Goal: Task Accomplishment & Management: Complete application form

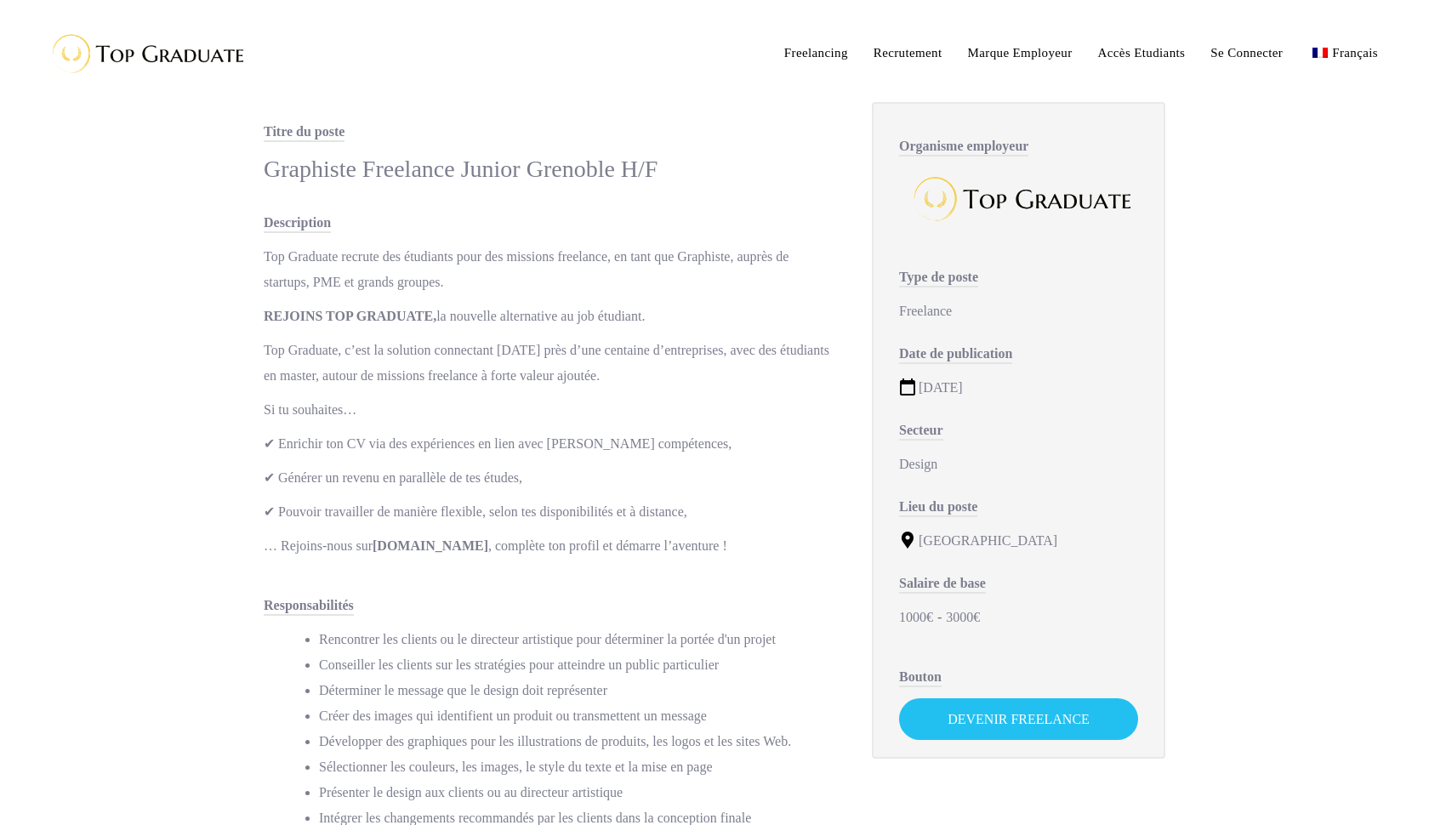
scroll to position [1, 0]
click at [1016, 725] on link "Devenir Freelance" at bounding box center [1018, 718] width 239 height 42
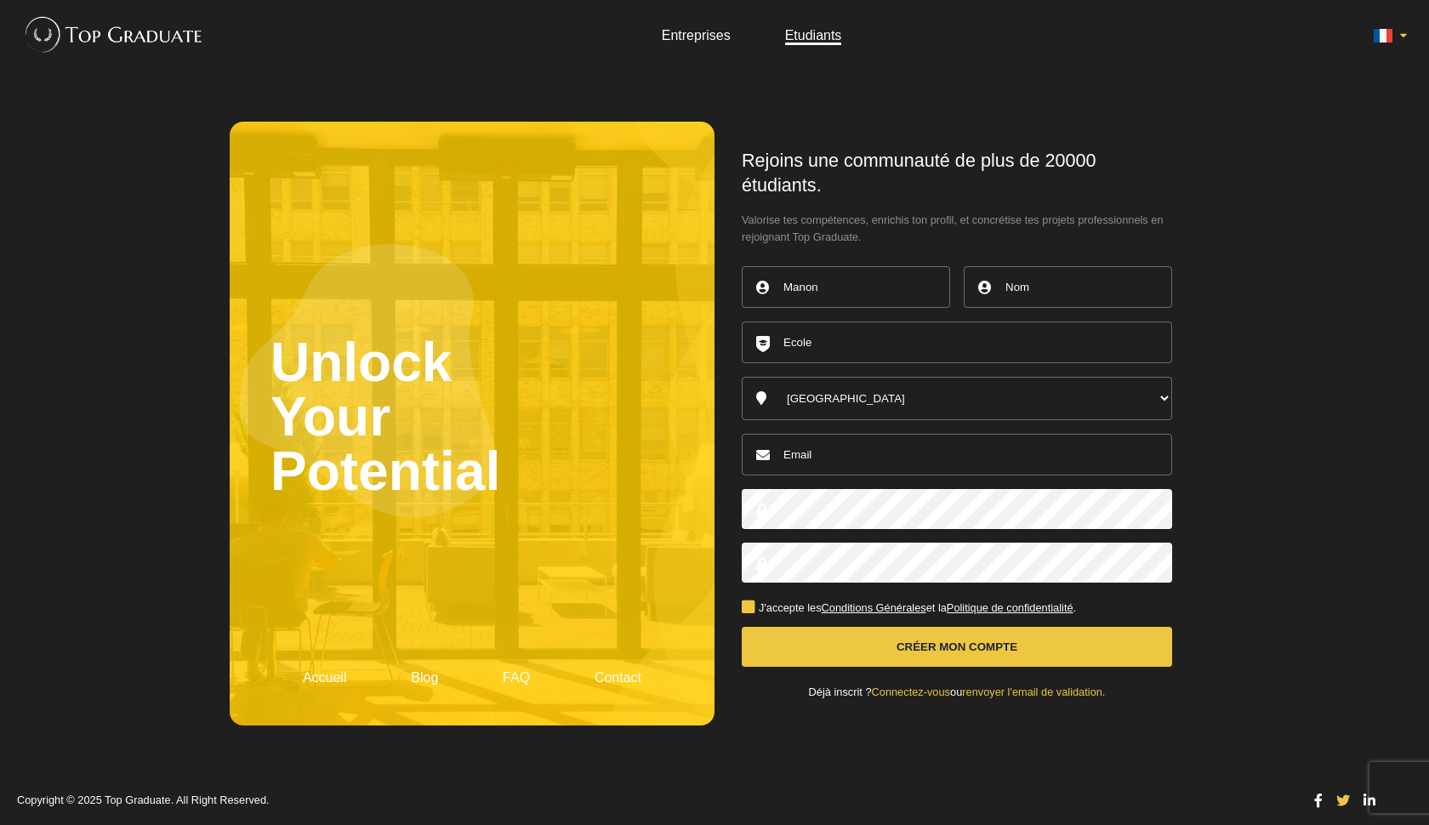
type input "Manon"
type input "Carillo"
click at [951, 356] on input "text" at bounding box center [957, 342] width 430 height 42
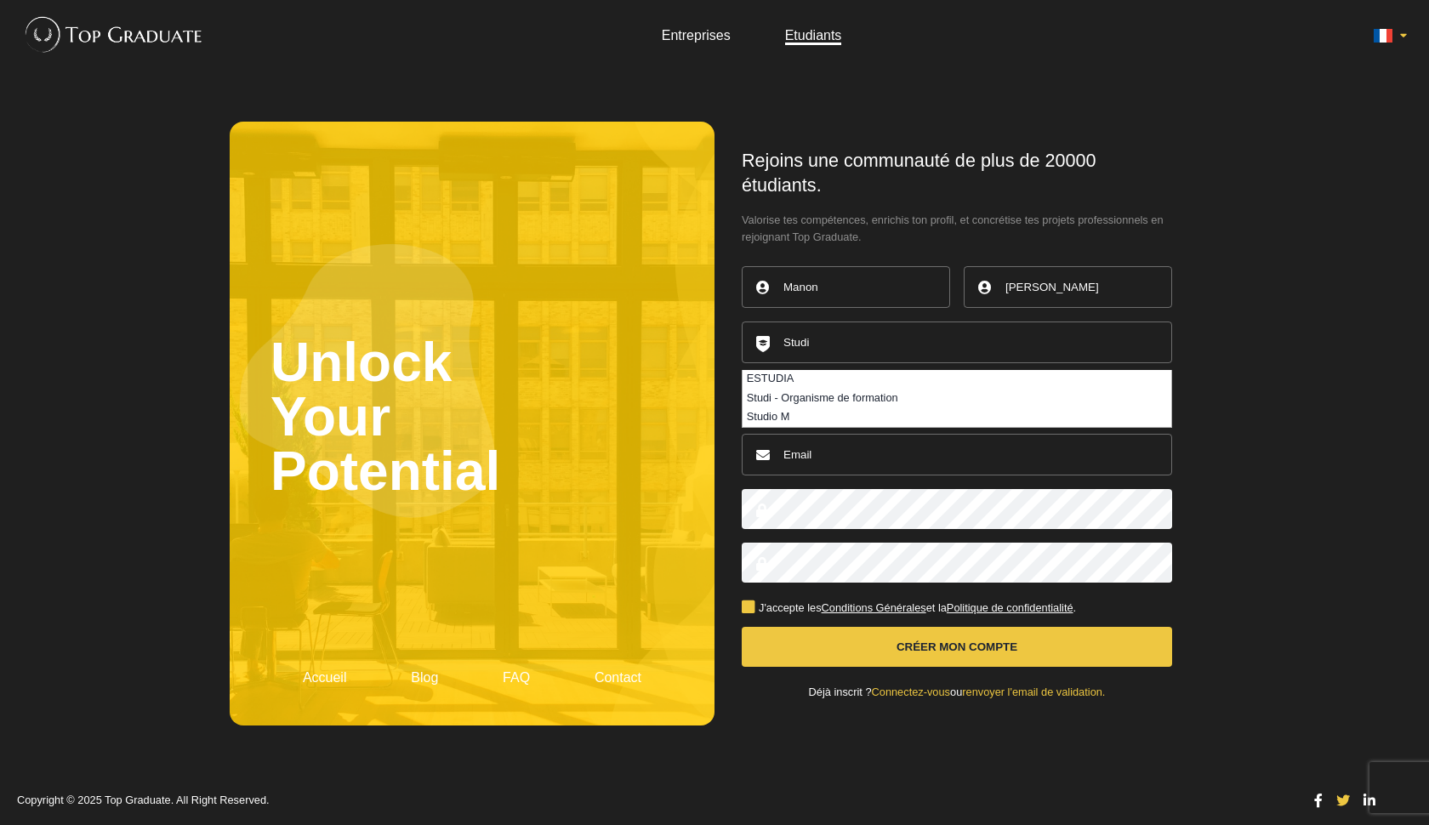
click at [884, 407] on li "Studi - Organisme de formation" at bounding box center [956, 398] width 429 height 19
type input "Studi - Organisme de formation"
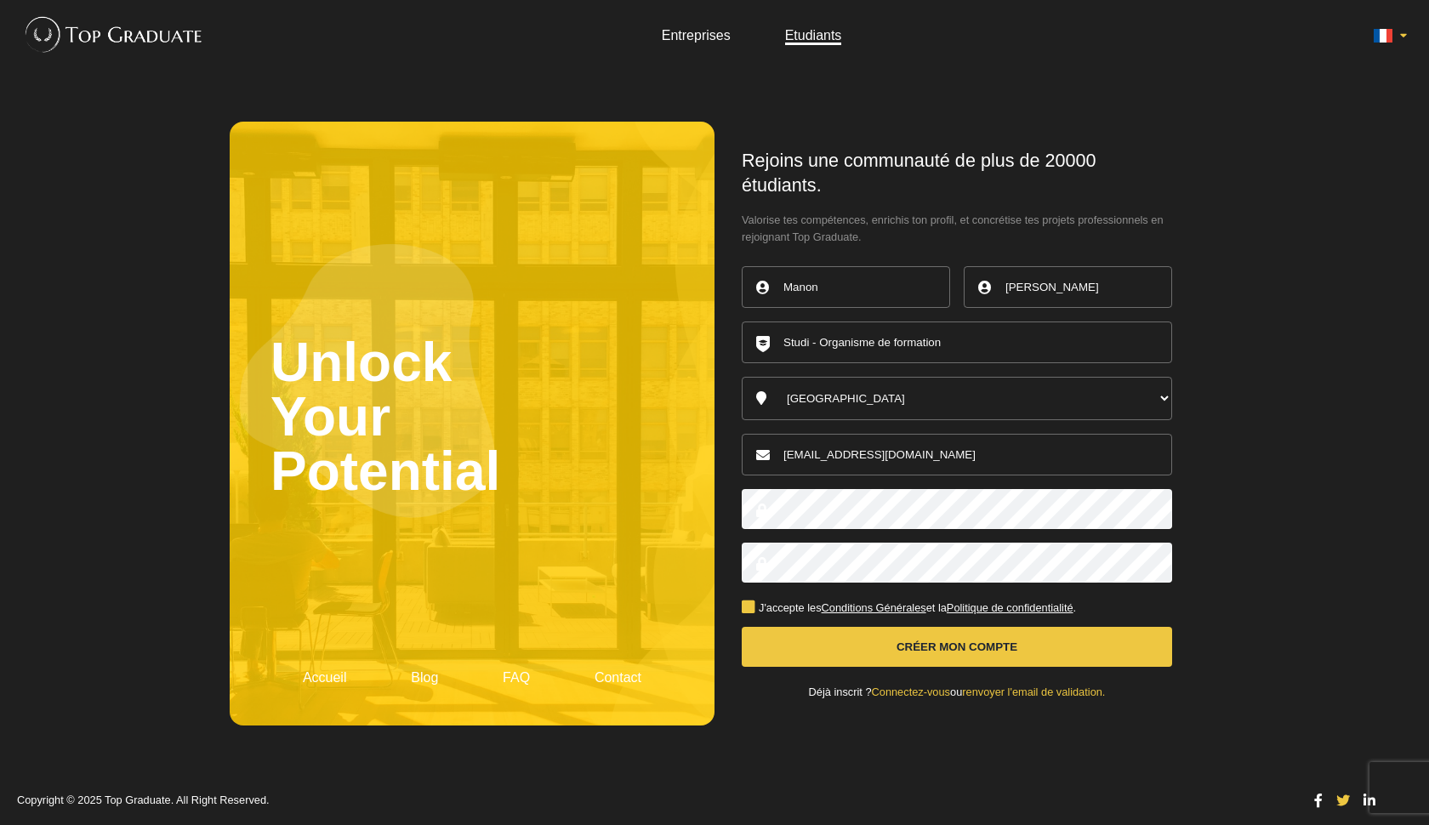
type input "[EMAIL_ADDRESS][DOMAIN_NAME]"
click at [900, 631] on button "Créer mon compte" at bounding box center [957, 647] width 430 height 40
click at [749, 603] on label "J'accepte les Conditions Générales et la Politique de confidentialité ." at bounding box center [909, 608] width 334 height 11
click at [0, 0] on input "J'accepte les Conditions Générales et la Politique de confidentialité ." at bounding box center [0, 0] width 0 height 0
click at [847, 628] on button "Créer mon compte" at bounding box center [957, 647] width 430 height 40
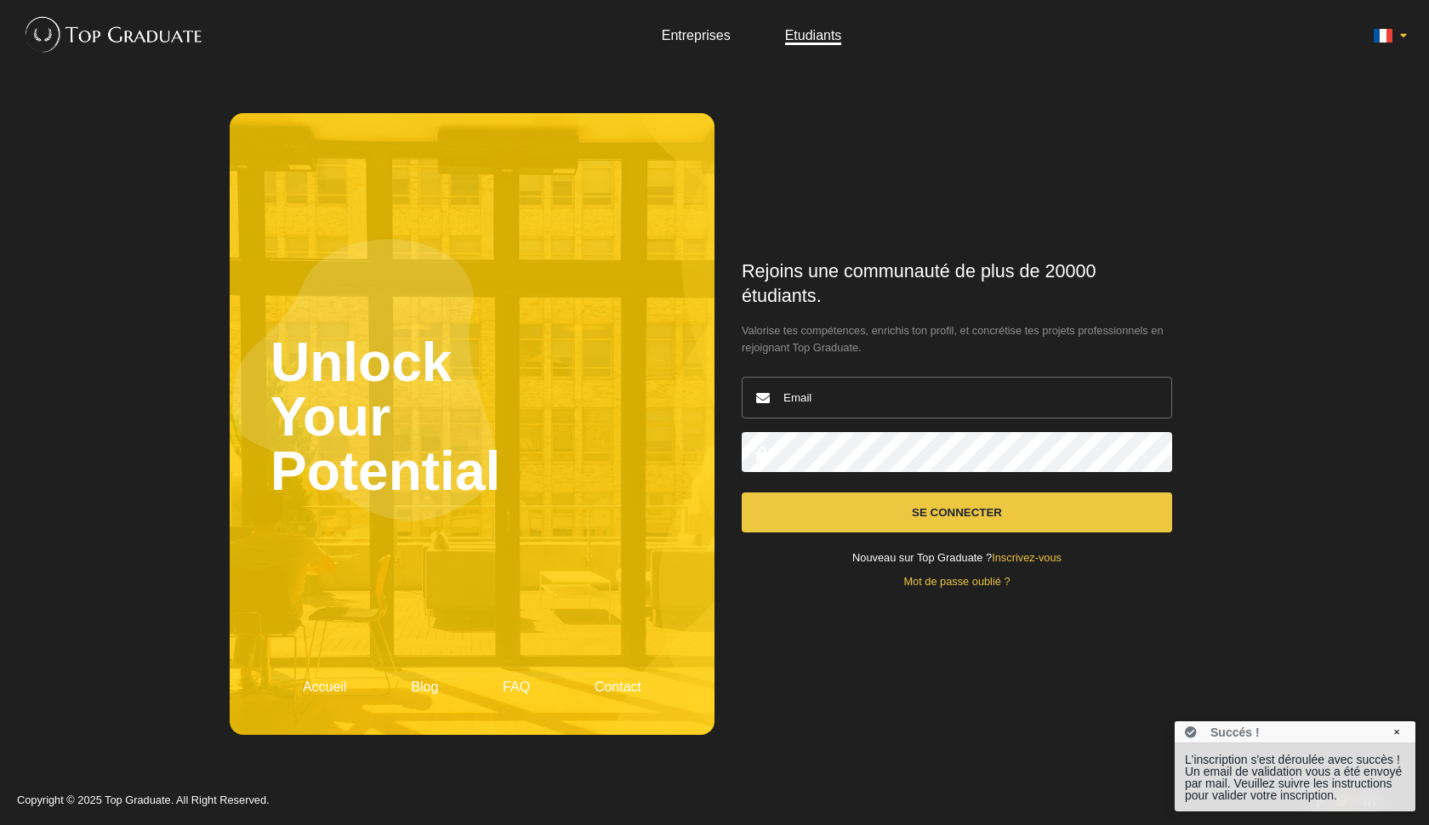
type input "[EMAIL_ADDRESS][DOMAIN_NAME]"
click at [957, 511] on button "Se connecter" at bounding box center [957, 512] width 430 height 40
click at [972, 505] on button "Se connecter" at bounding box center [957, 512] width 430 height 40
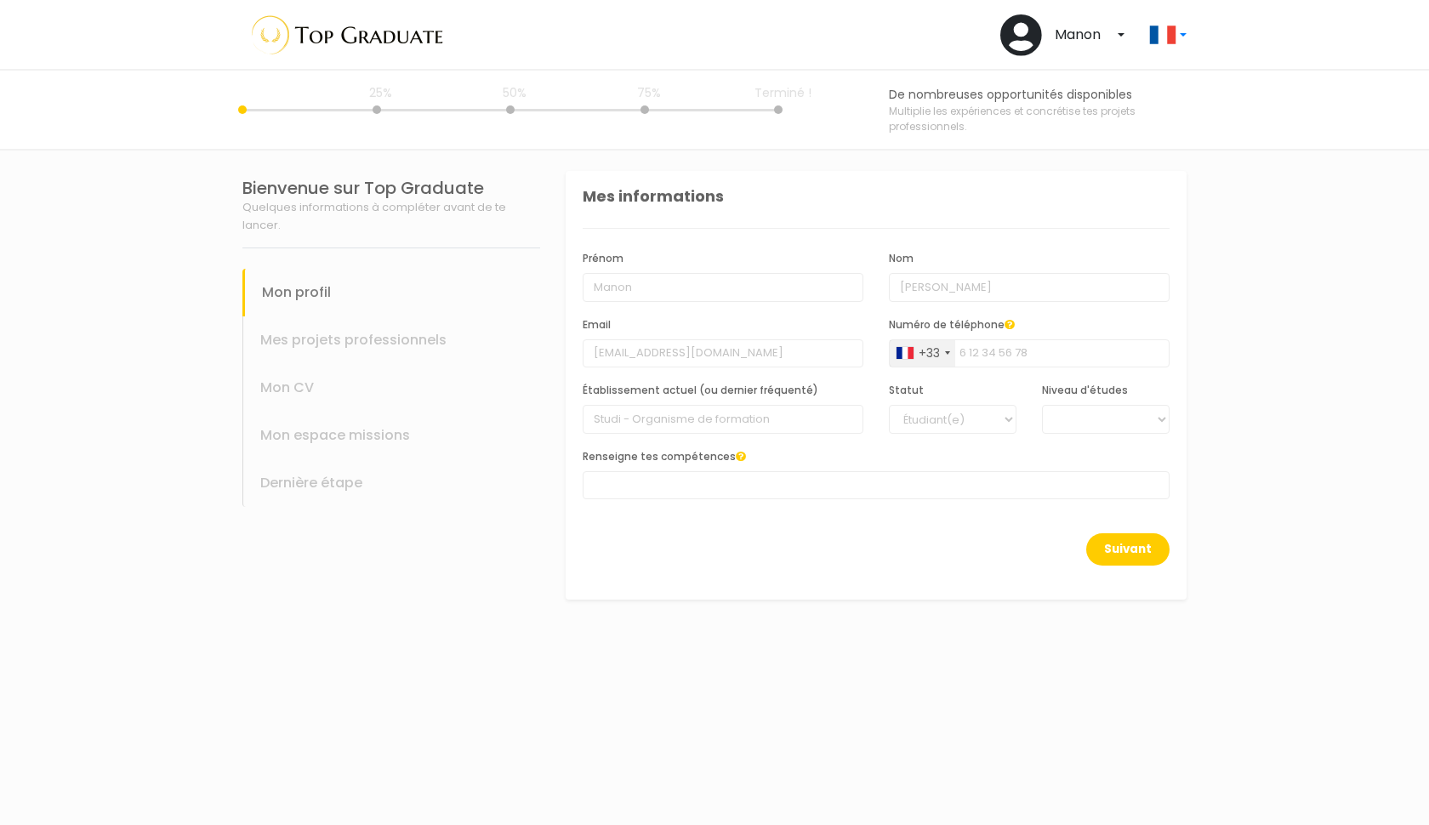
select select
select select "4"
click at [355, 341] on div "Mes projets professionnels" at bounding box center [391, 340] width 298 height 48
click at [283, 387] on div "Mon CV" at bounding box center [391, 388] width 298 height 48
click at [1129, 543] on button "Suivant" at bounding box center [1127, 549] width 83 height 32
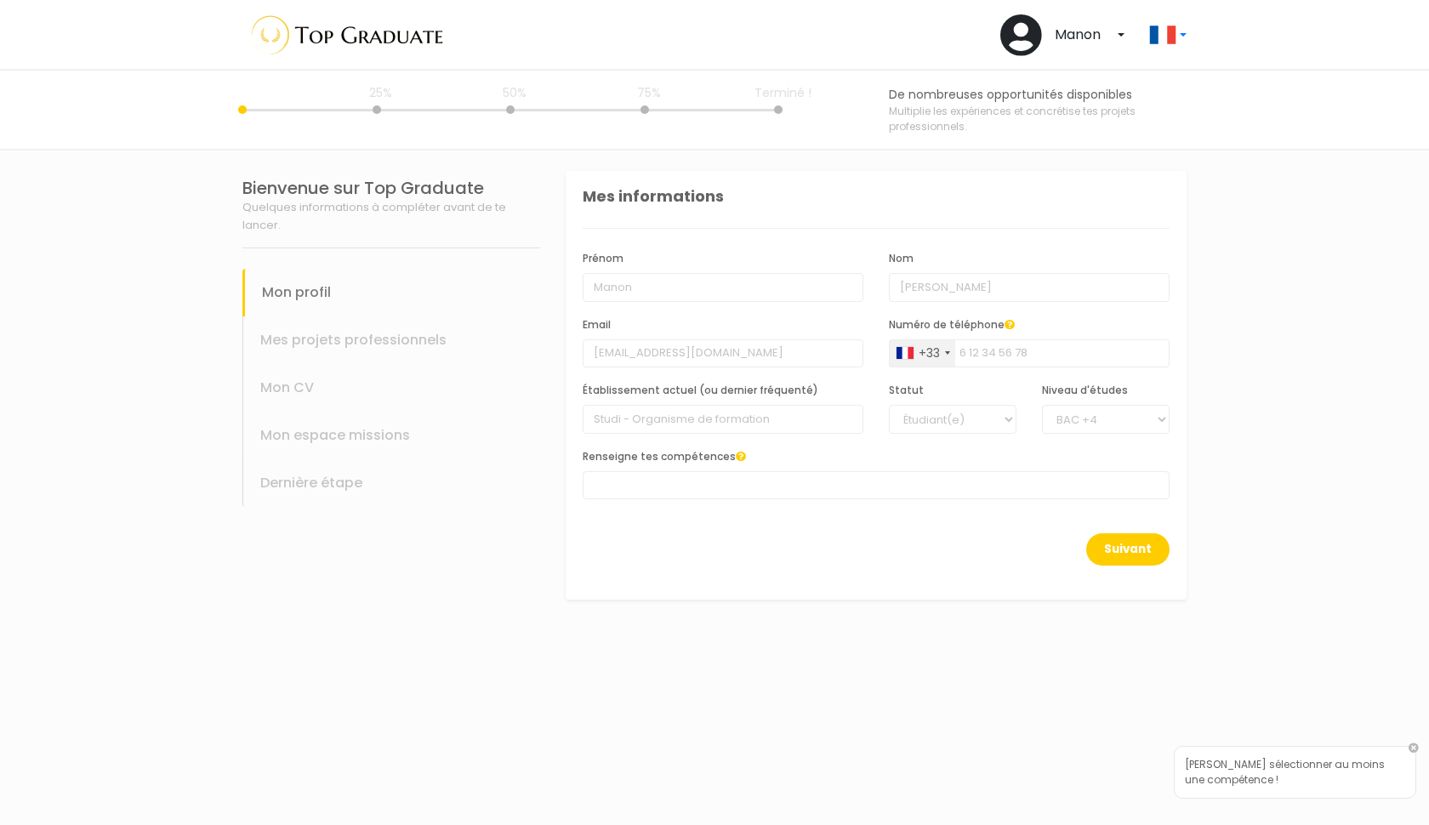
click at [896, 486] on span at bounding box center [876, 485] width 587 height 28
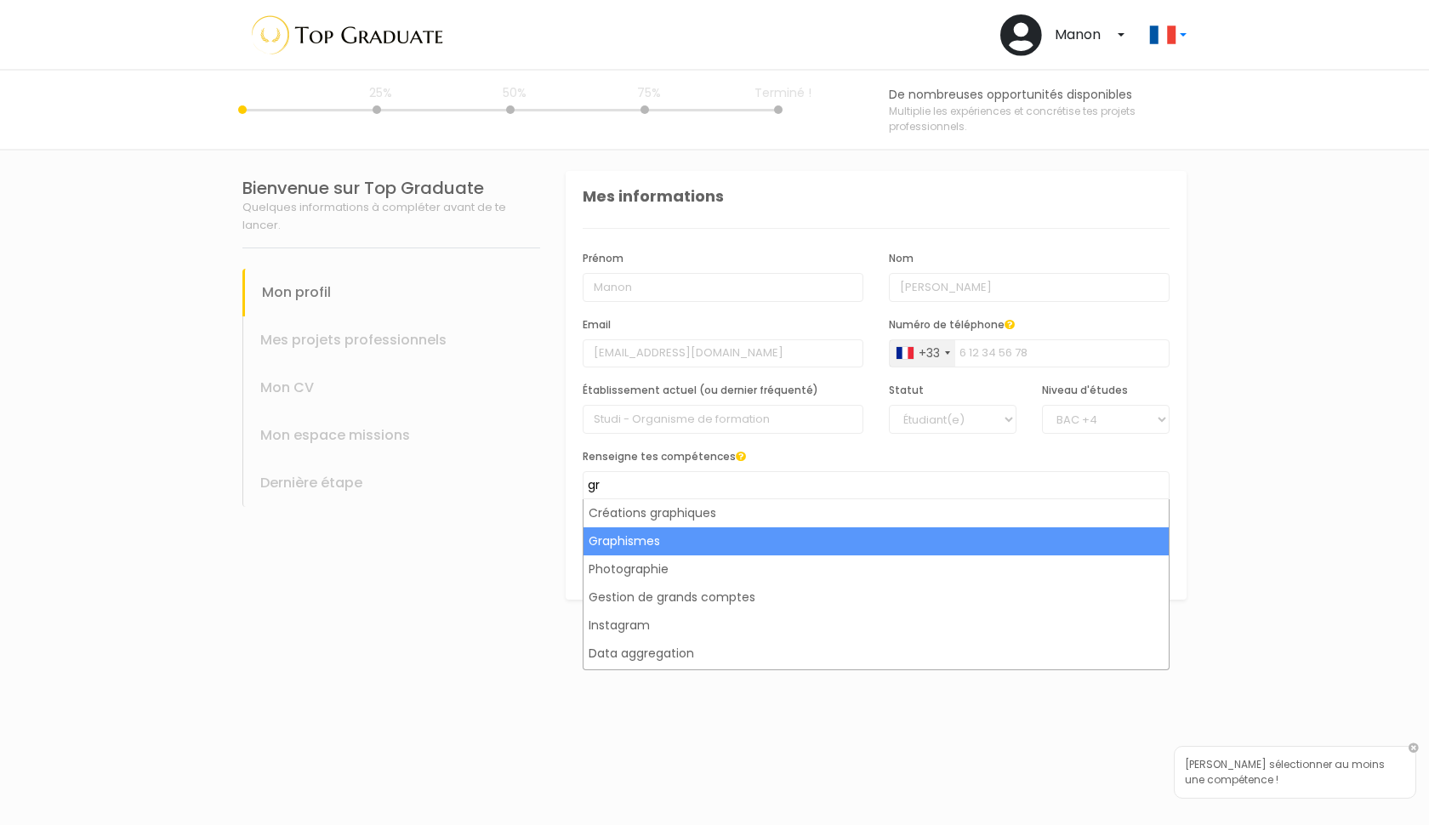
type input "gr"
select select "41"
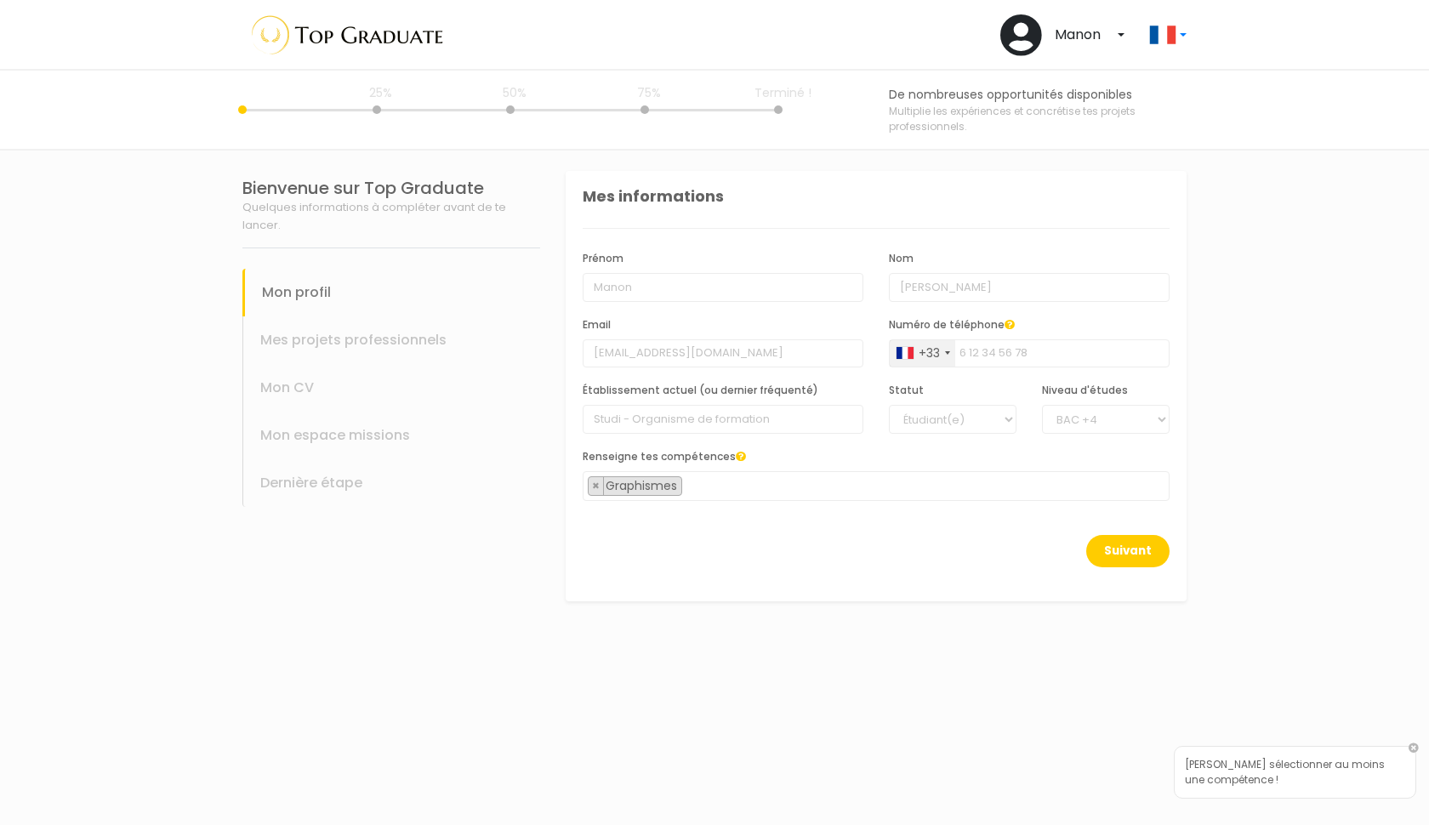
type input "g"
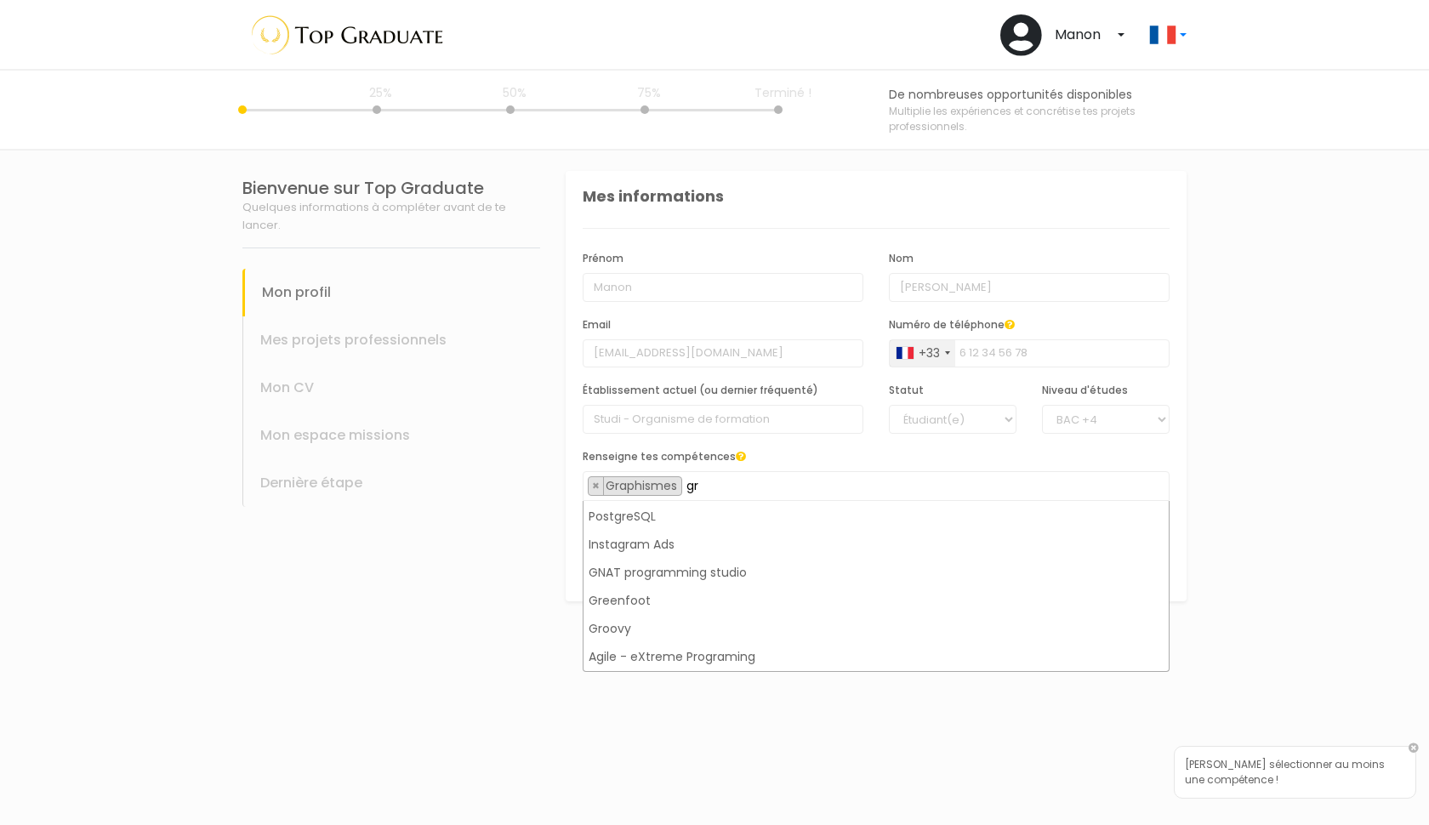
scroll to position [0, 0]
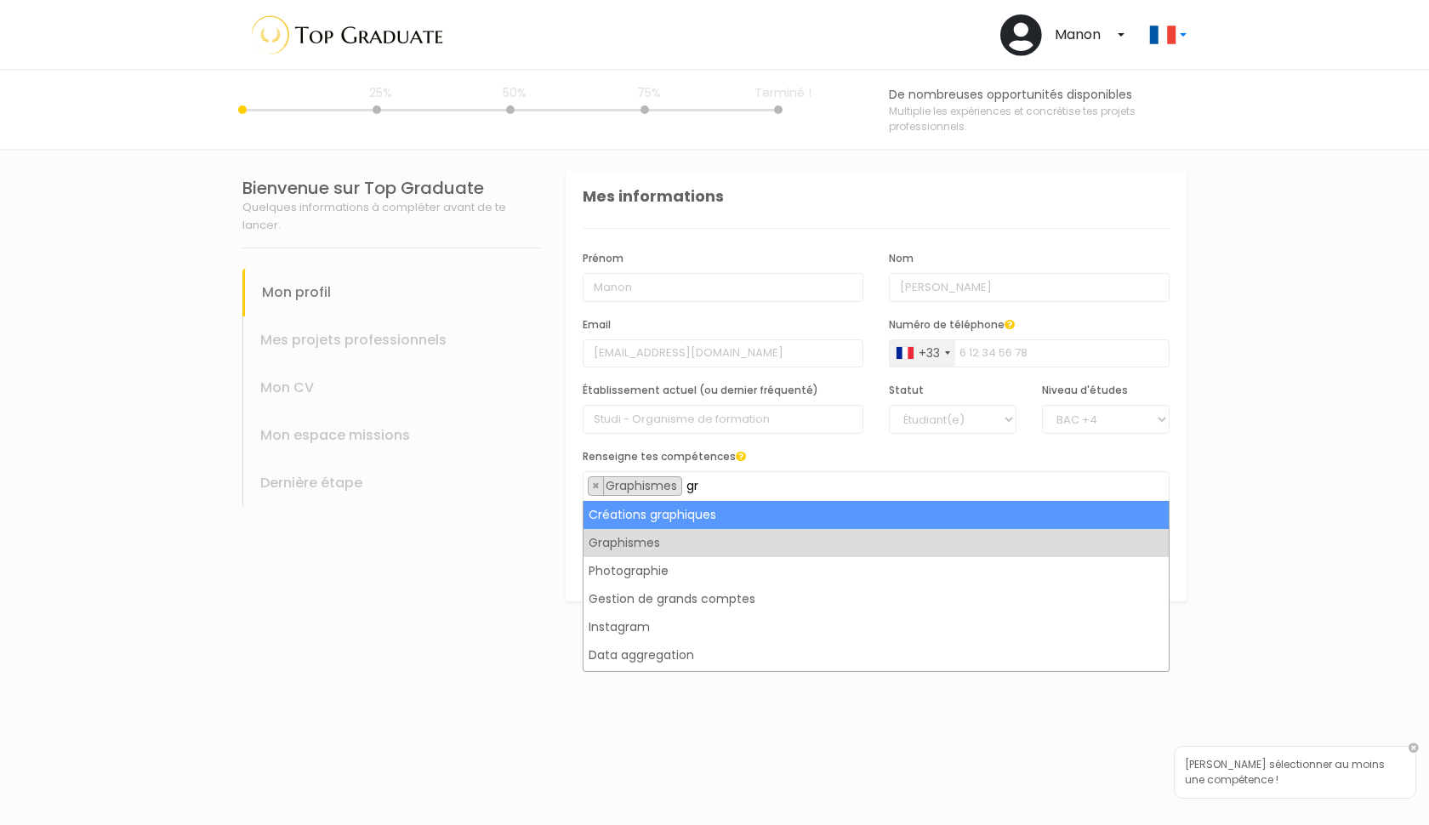
type input "gr"
select select "38"
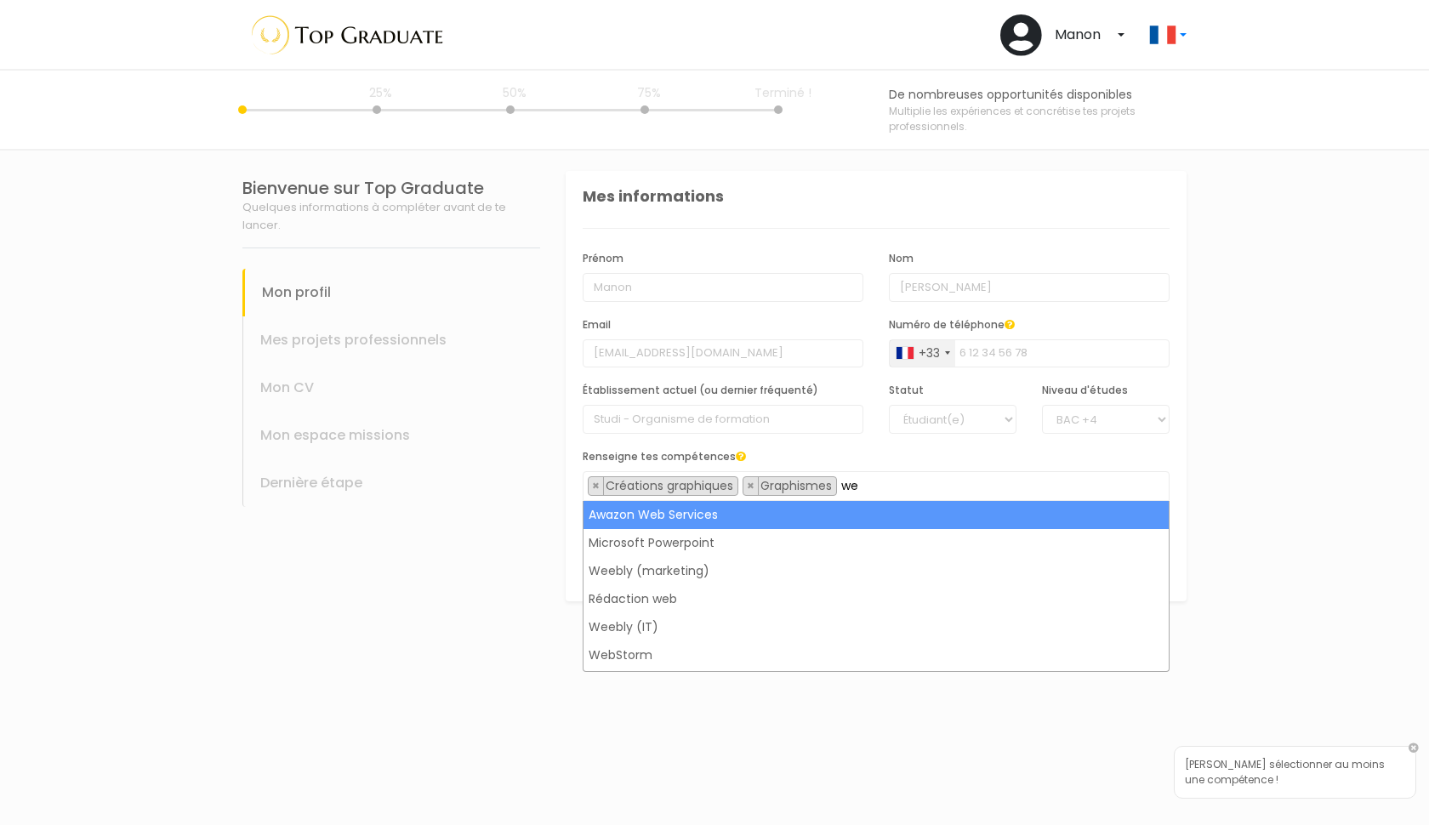
type input "w"
type input "i"
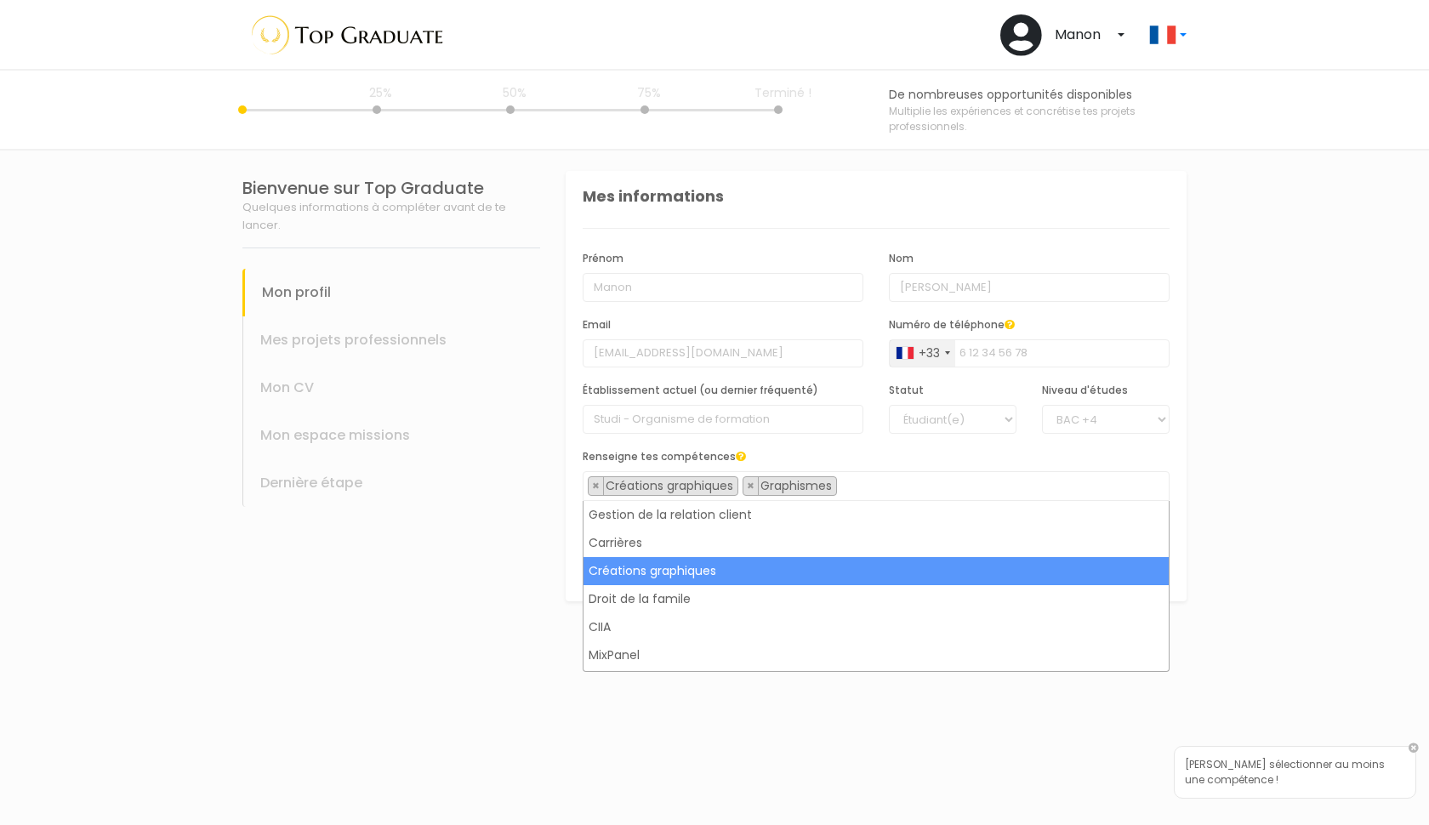
scroll to position [1993, 0]
click at [1271, 418] on section "Bienvenue sur Top Graduate Quelques informations à compléter avant de te lancer…" at bounding box center [714, 488] width 1429 height 674
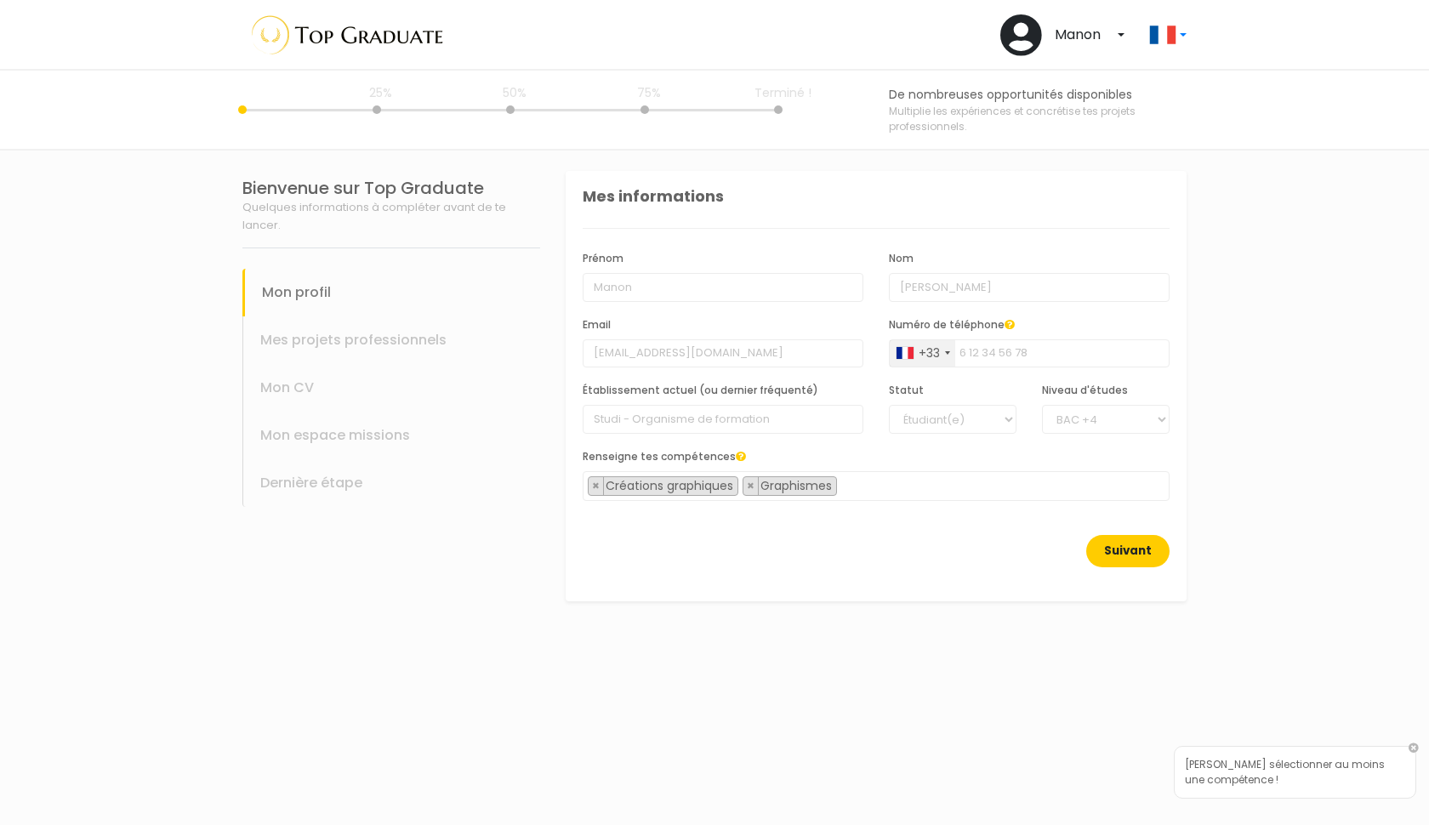
click at [1119, 558] on button "Suivant" at bounding box center [1127, 551] width 83 height 32
type input "623866389"
click at [1125, 553] on button "Suivant" at bounding box center [1127, 551] width 83 height 32
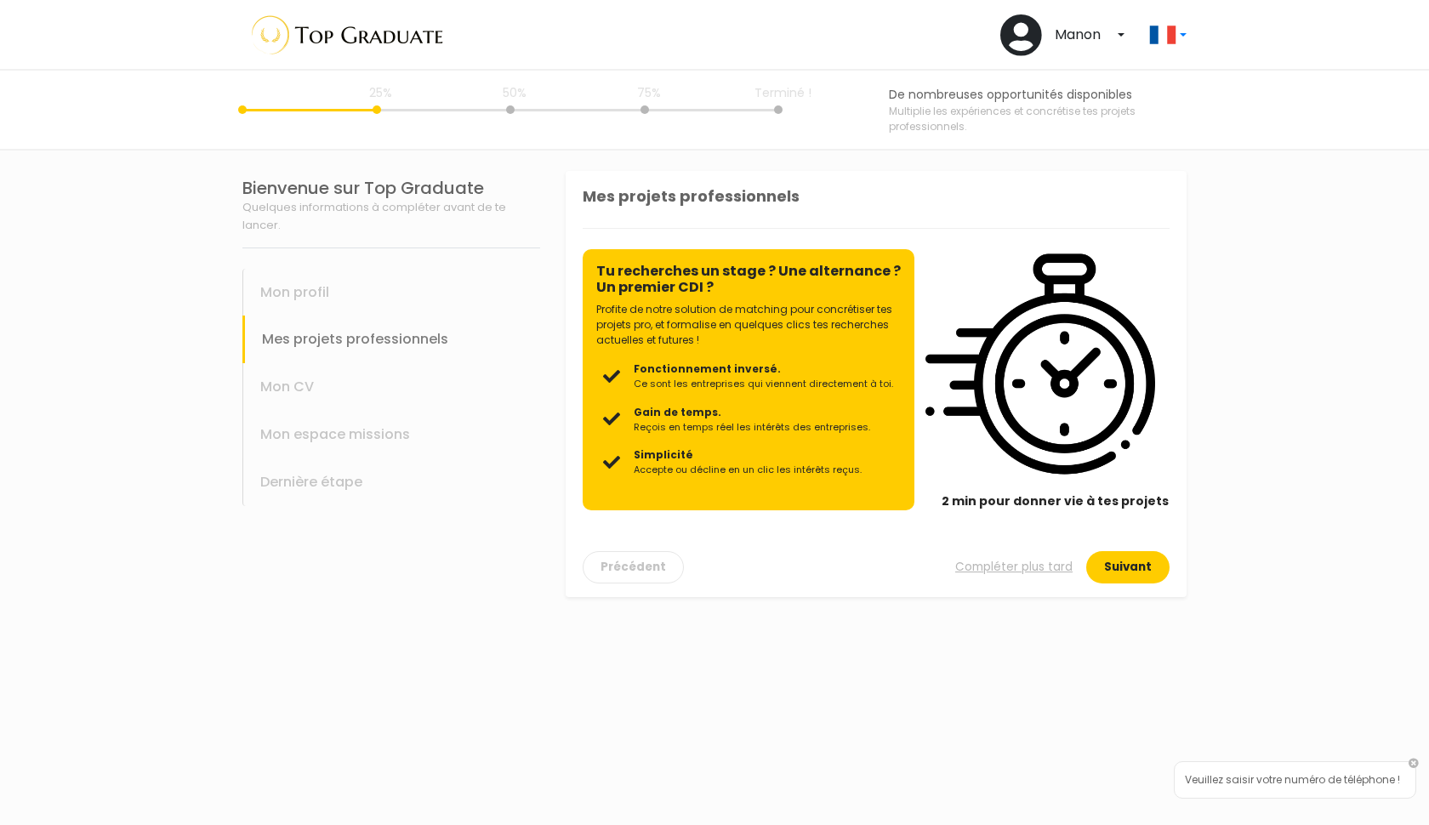
click at [1110, 564] on button "Suivant" at bounding box center [1127, 567] width 83 height 32
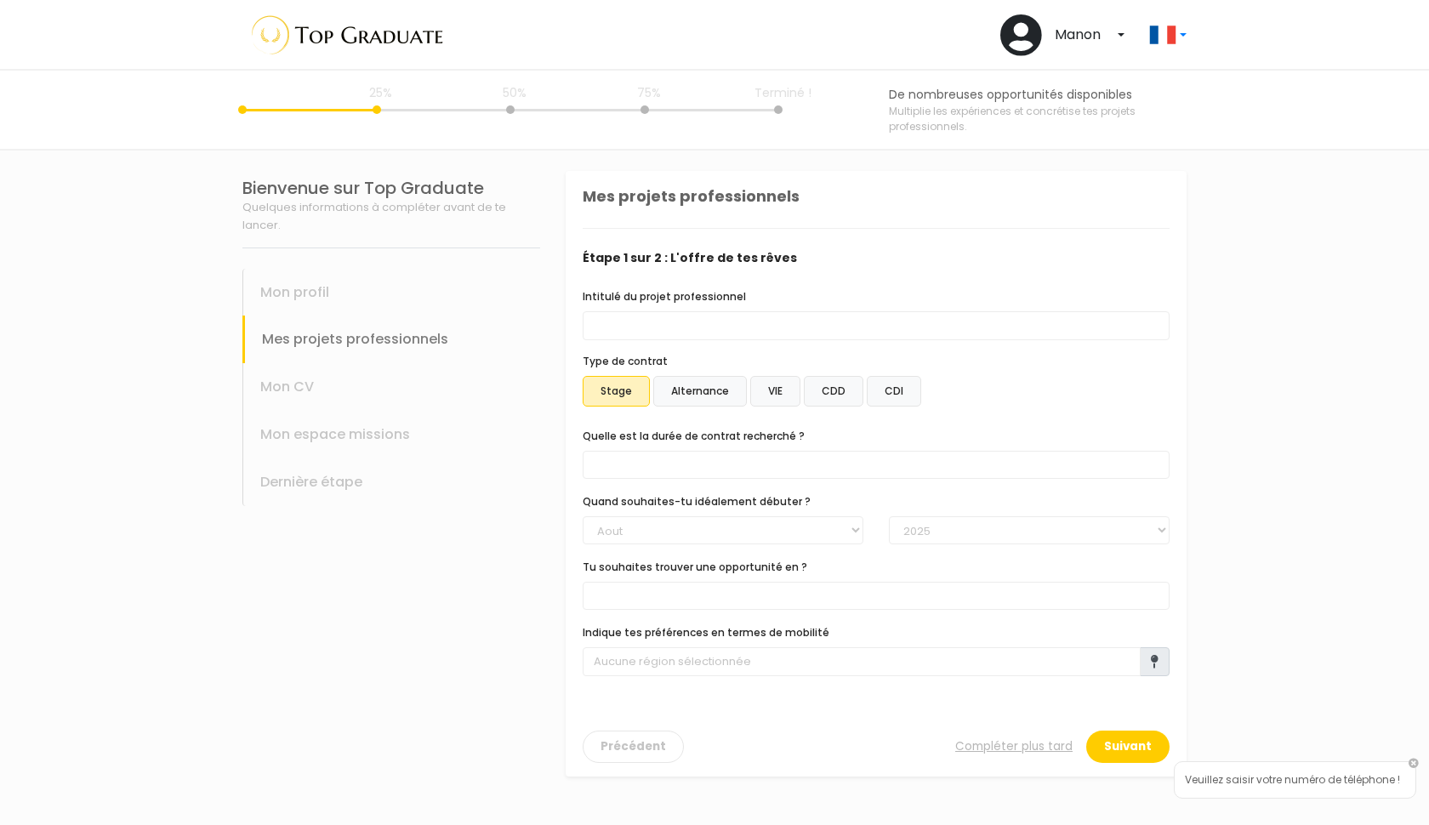
click at [885, 390] on label "CDI" at bounding box center [894, 391] width 54 height 31
click at [566, 171] on input "CDI" at bounding box center [566, 171] width 0 height 0
select select "text.offer.duration.open_ended"
click at [769, 390] on label "VIE" at bounding box center [775, 391] width 50 height 31
click at [566, 171] on input "VIE" at bounding box center [566, 171] width 0 height 0
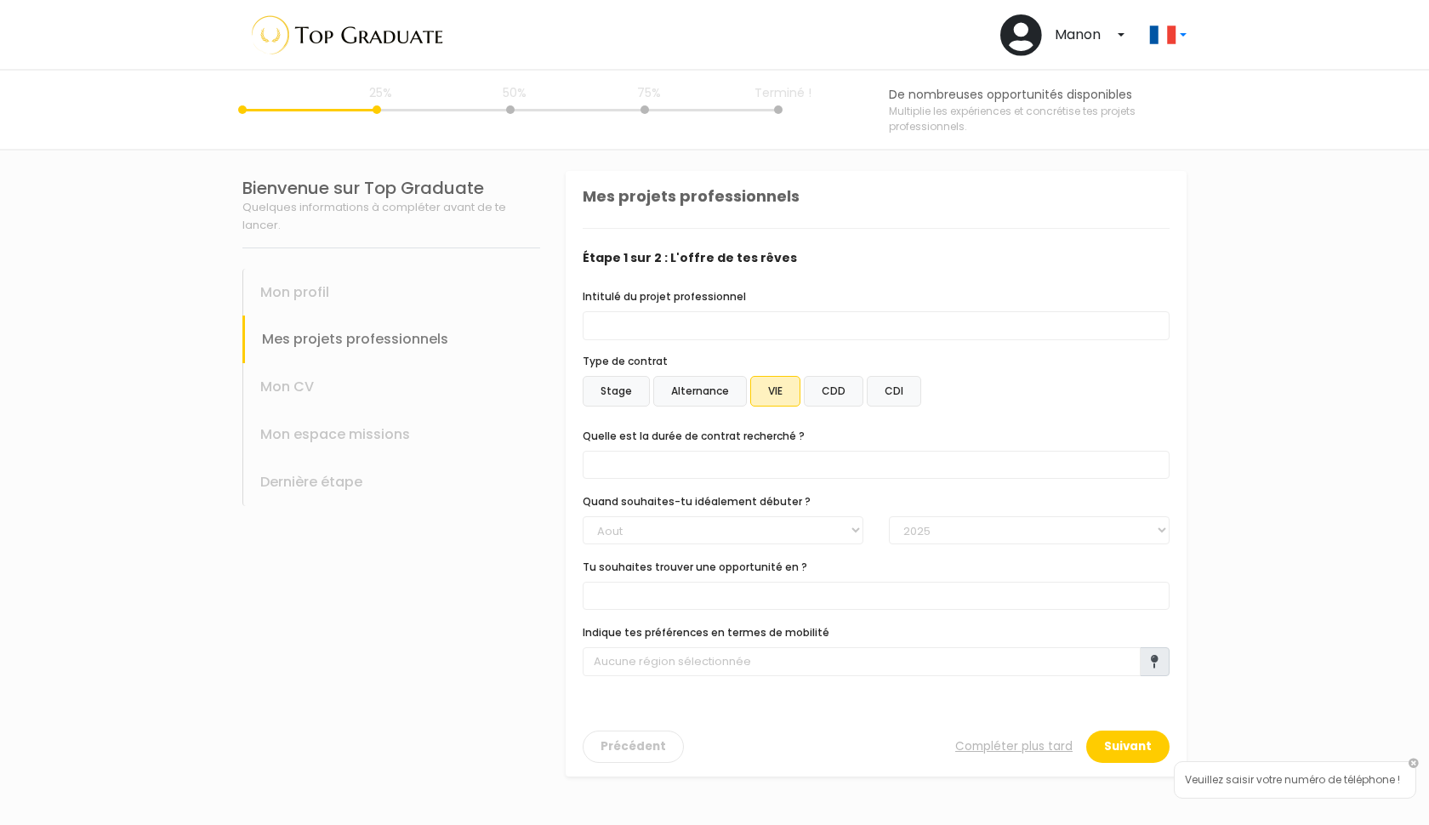
click at [880, 396] on label "CDI" at bounding box center [894, 391] width 54 height 31
click at [566, 171] on input "CDI" at bounding box center [566, 171] width 0 height 0
click at [788, 389] on label "VIE" at bounding box center [775, 391] width 50 height 31
click at [566, 171] on input "VIE" at bounding box center [566, 171] width 0 height 0
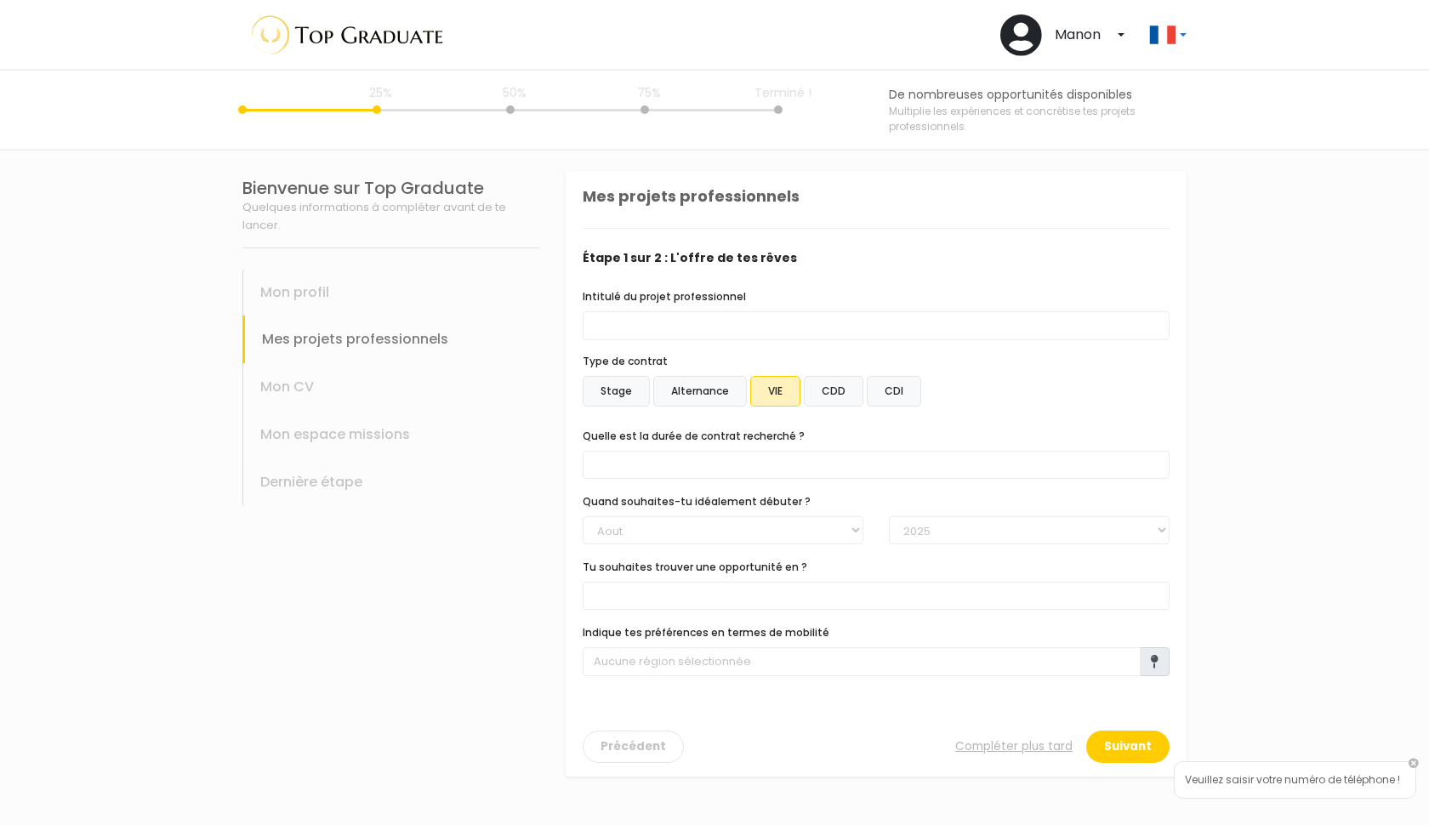
click at [879, 387] on label "CDI" at bounding box center [894, 391] width 54 height 31
click at [566, 171] on input "CDI" at bounding box center [566, 171] width 0 height 0
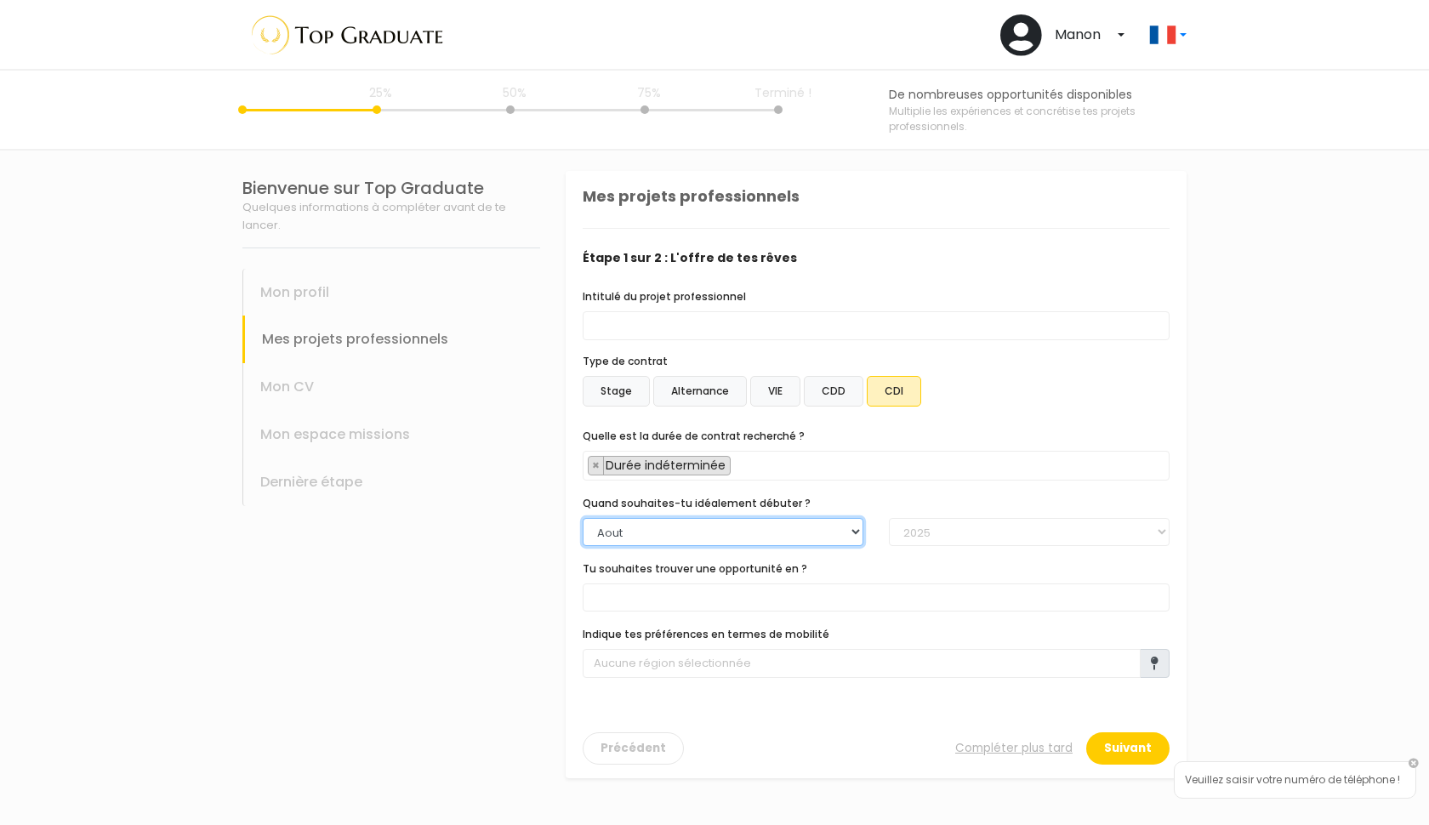
select select "09"
click at [774, 594] on span at bounding box center [876, 597] width 587 height 28
type input "g"
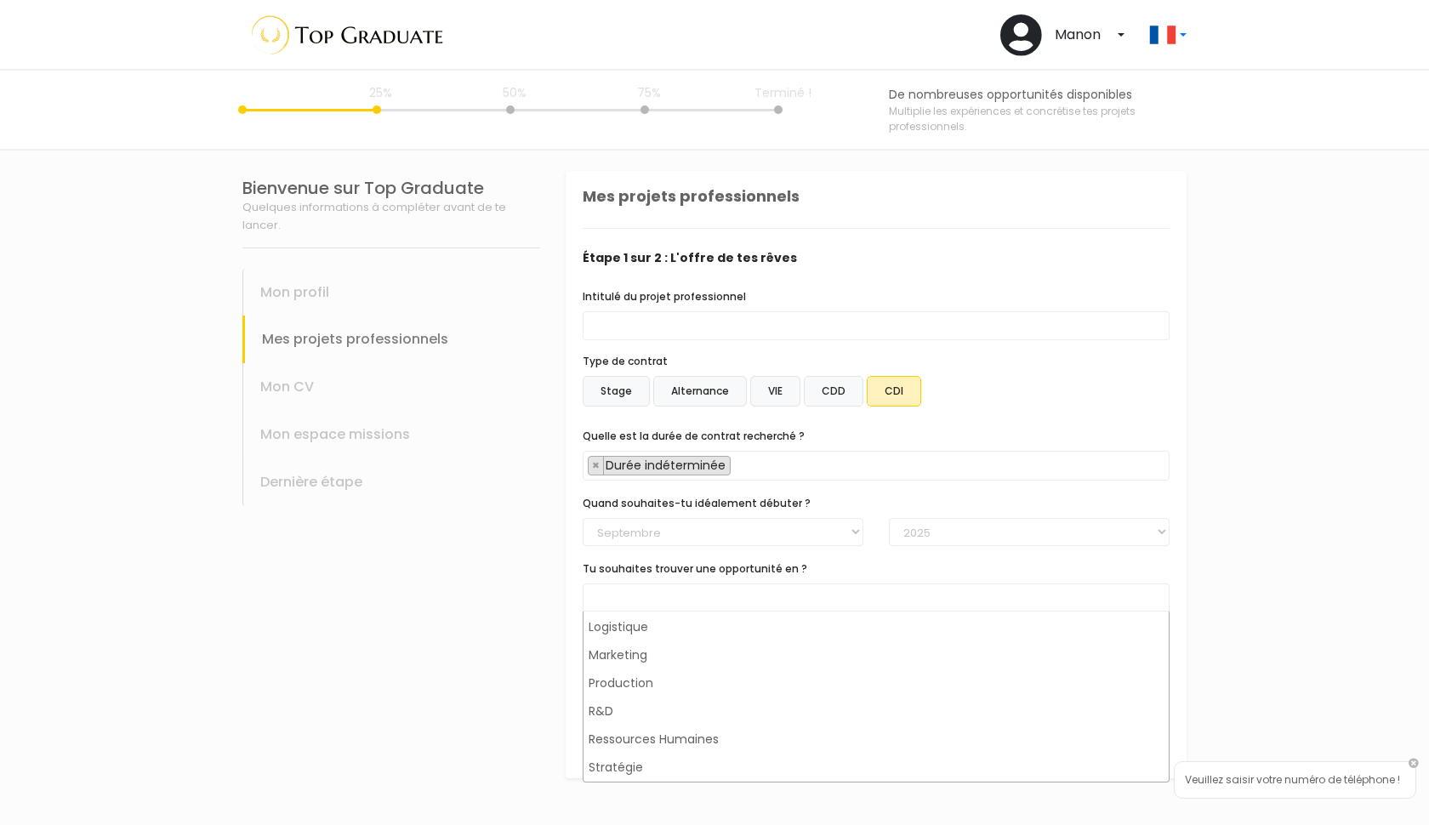
scroll to position [111, 0]
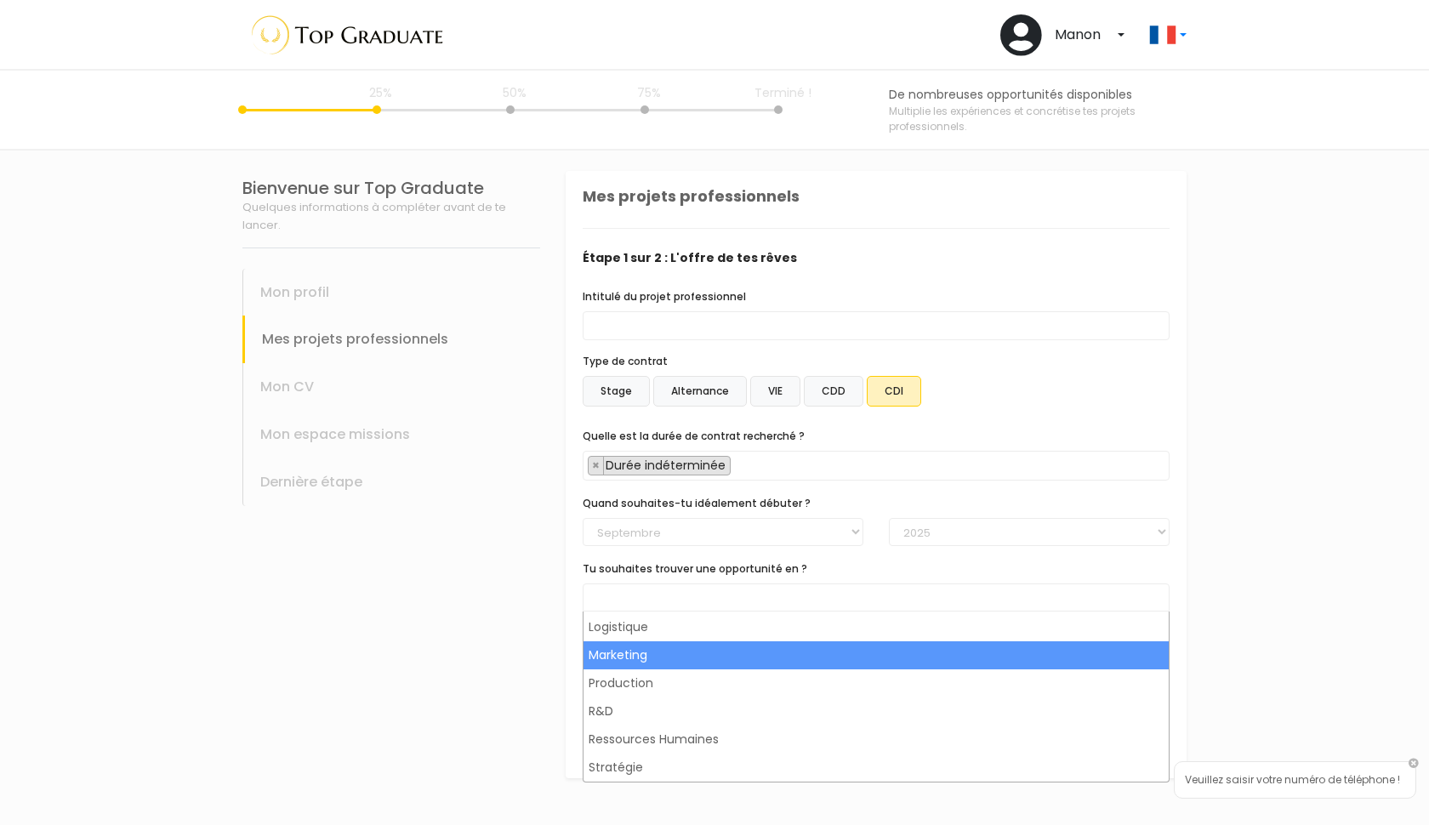
select select "8"
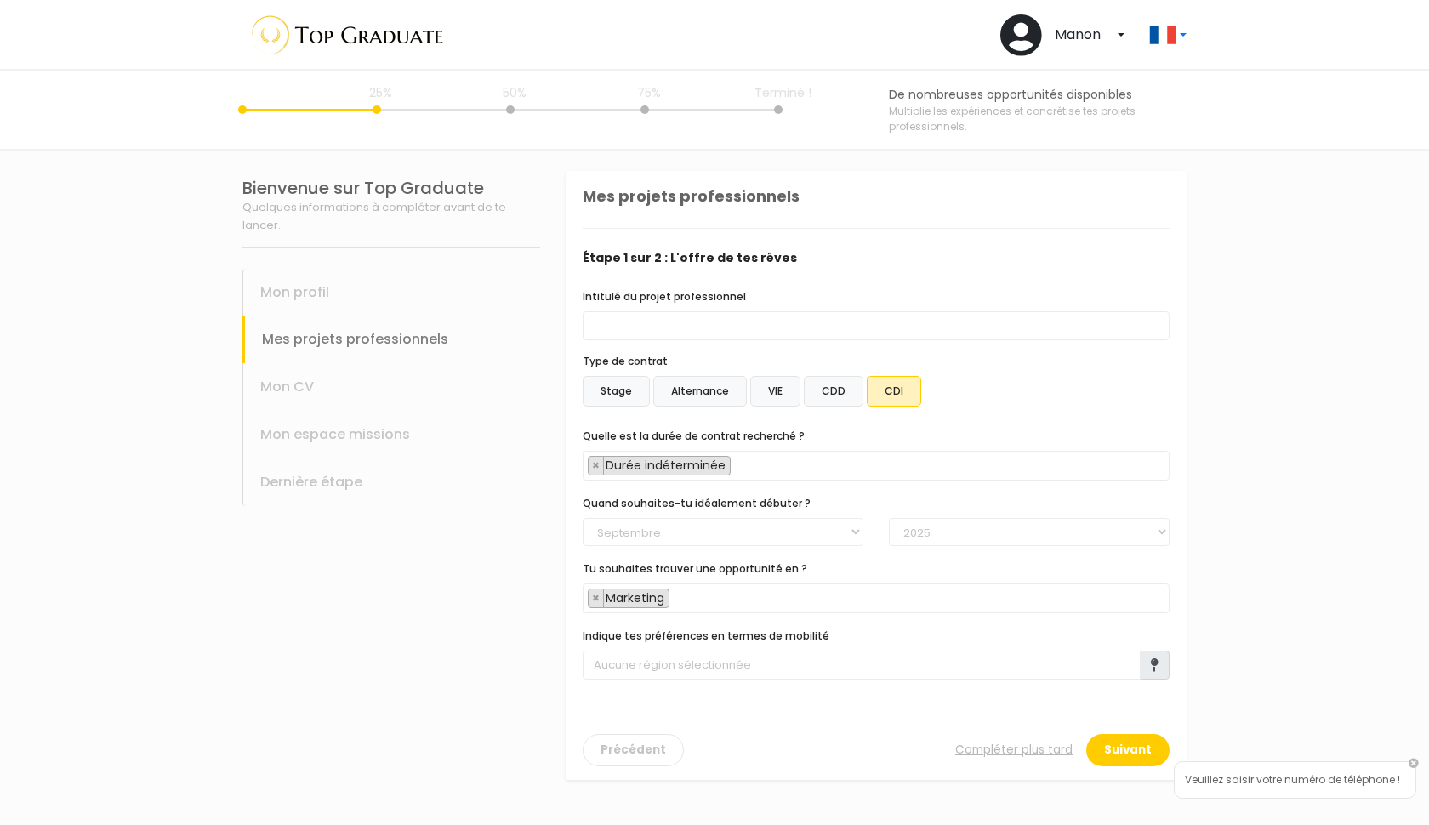
click at [1162, 657] on span at bounding box center [1155, 665] width 30 height 29
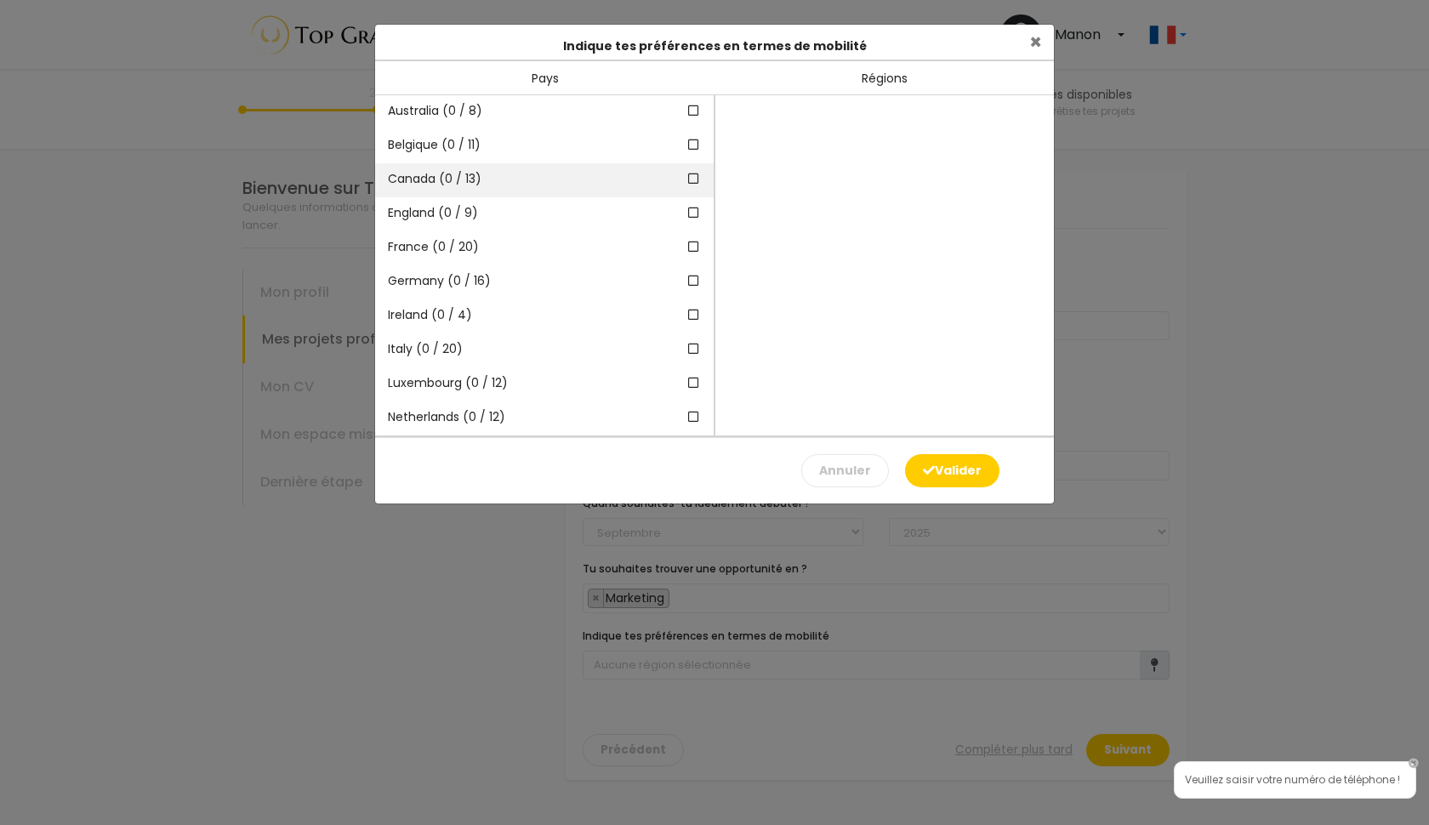
click at [697, 180] on icon at bounding box center [693, 179] width 15 height 12
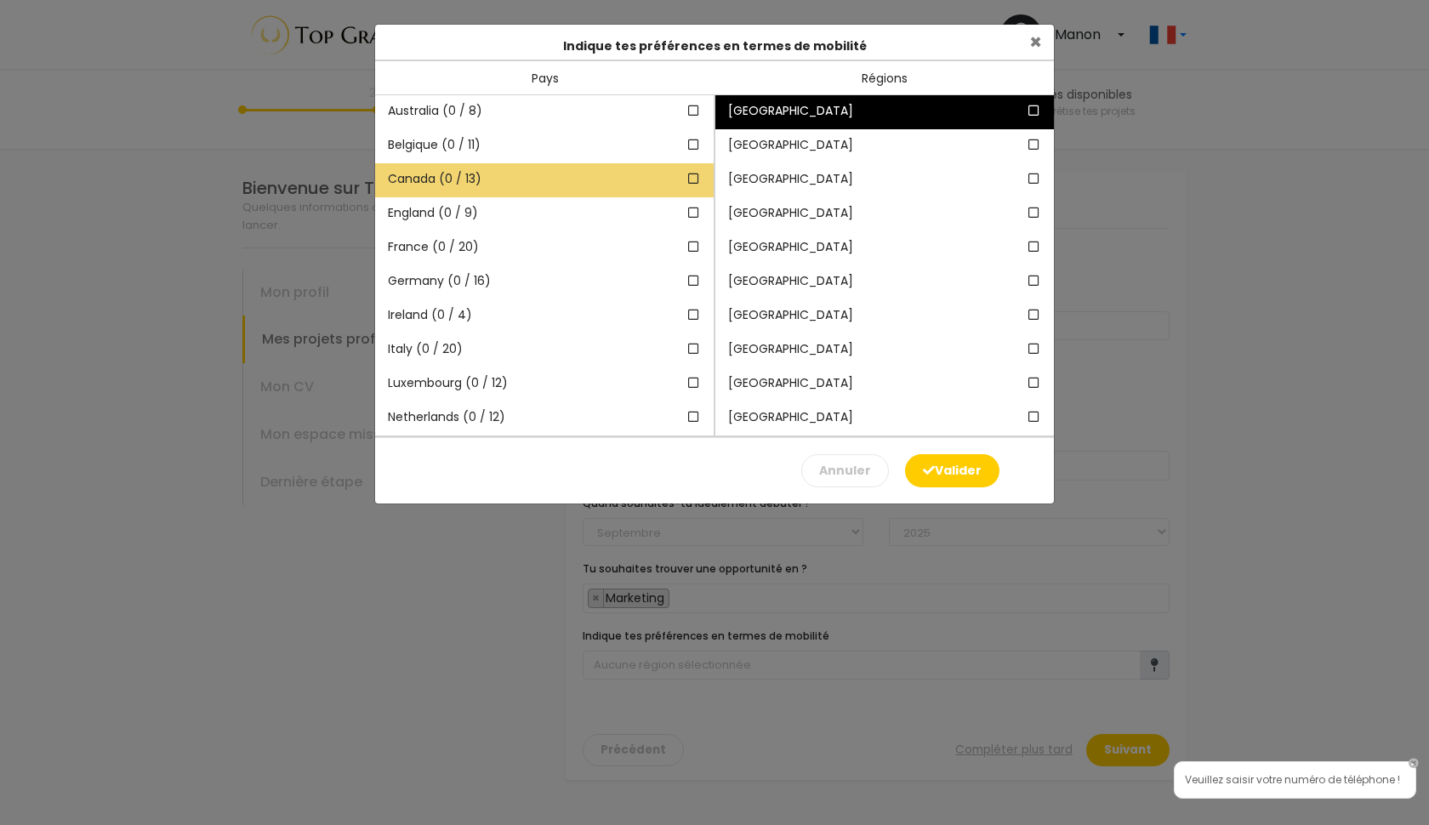
click at [691, 180] on icon at bounding box center [693, 179] width 15 height 12
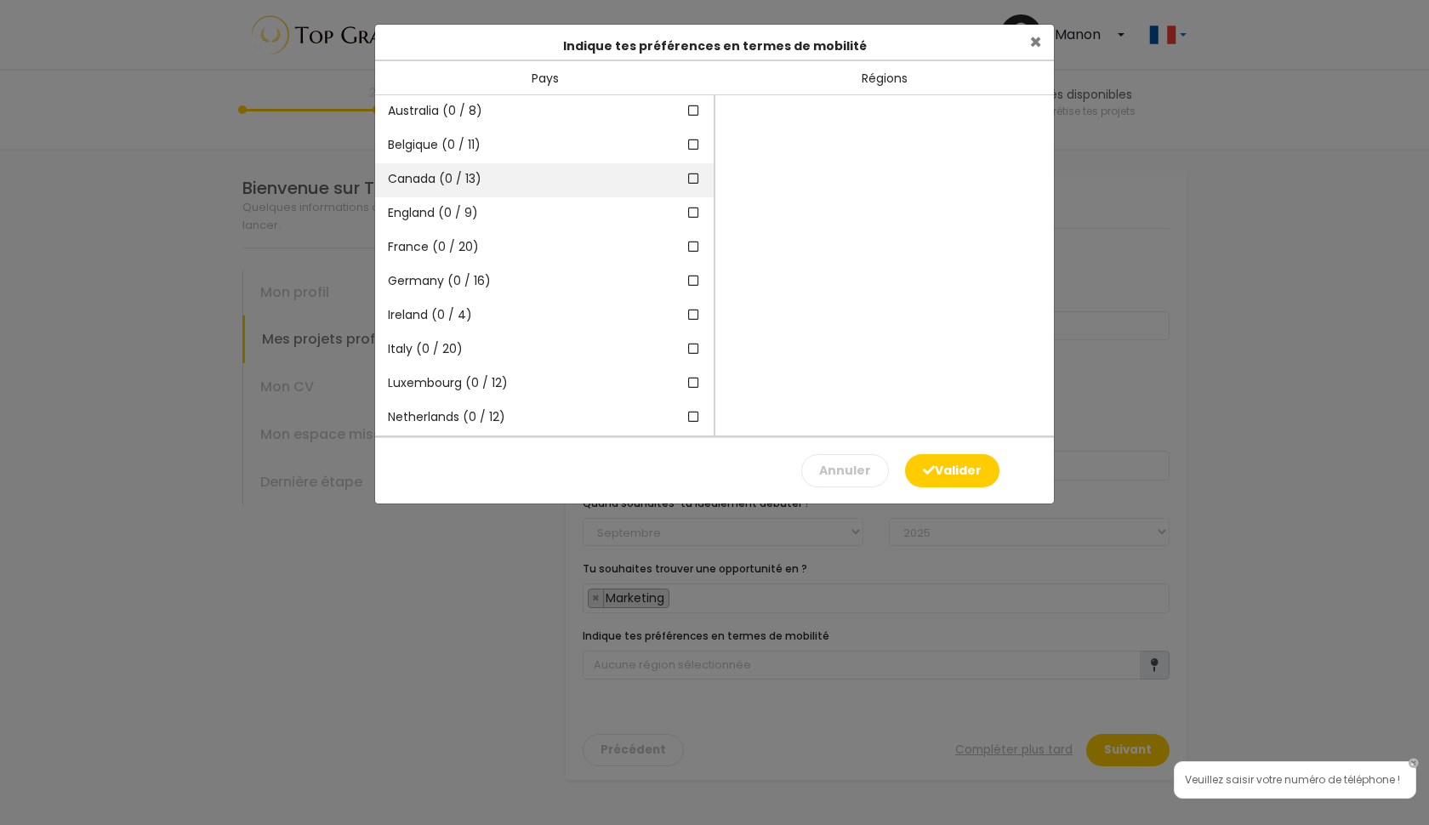
click at [691, 180] on icon at bounding box center [693, 179] width 15 height 12
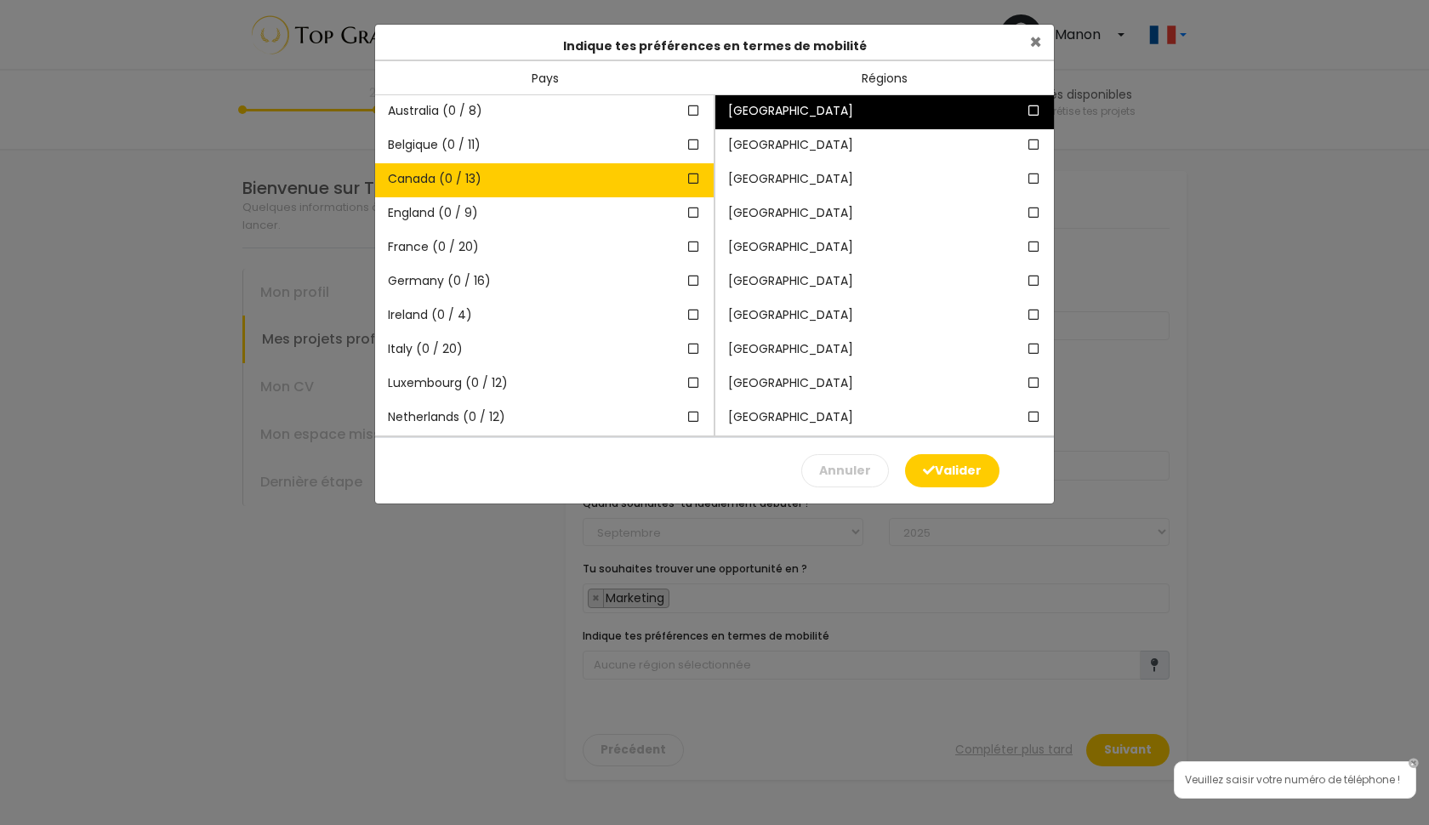
click at [1034, 109] on icon at bounding box center [1034, 111] width 15 height 12
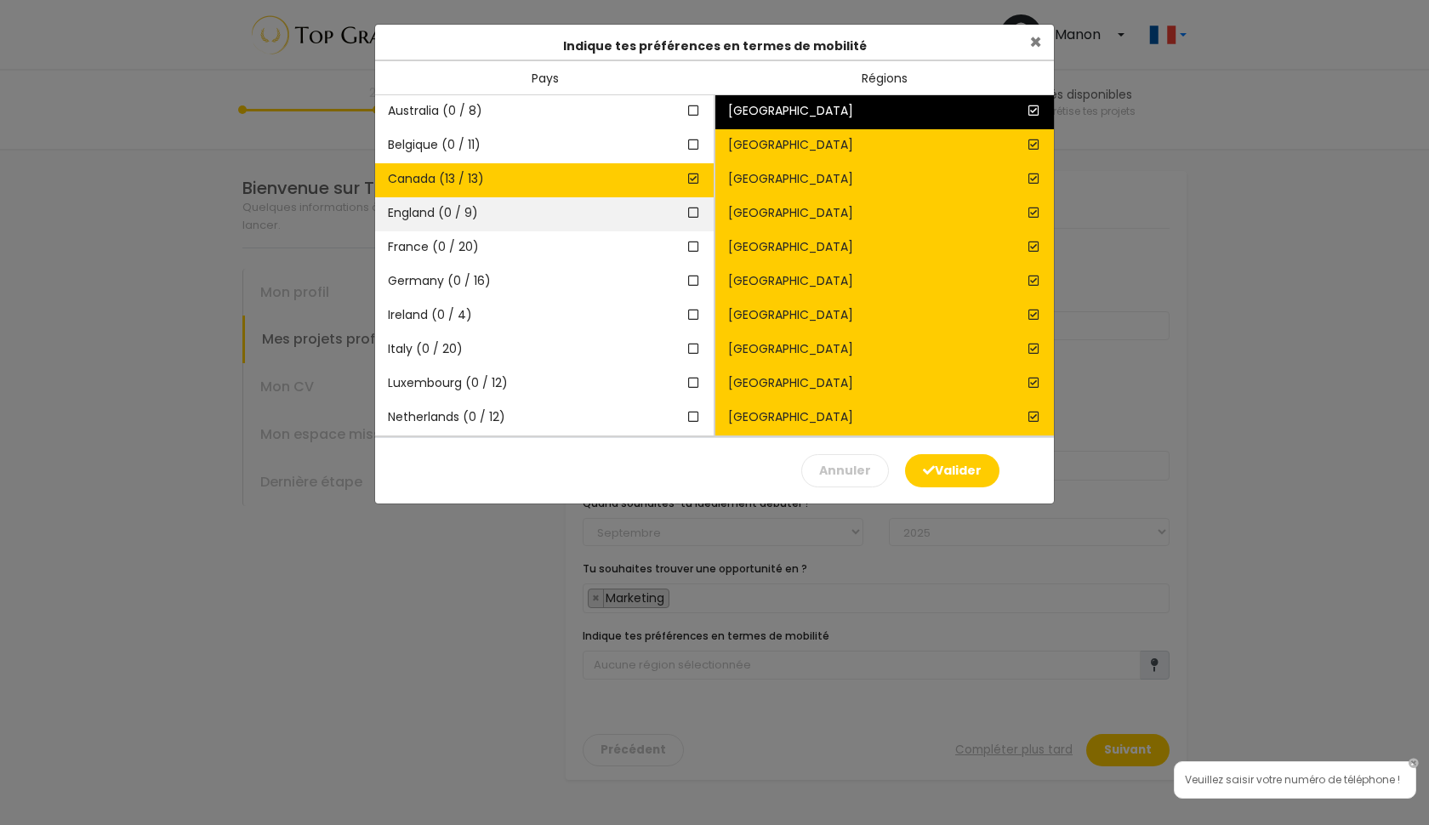
click at [695, 215] on icon at bounding box center [693, 213] width 15 height 12
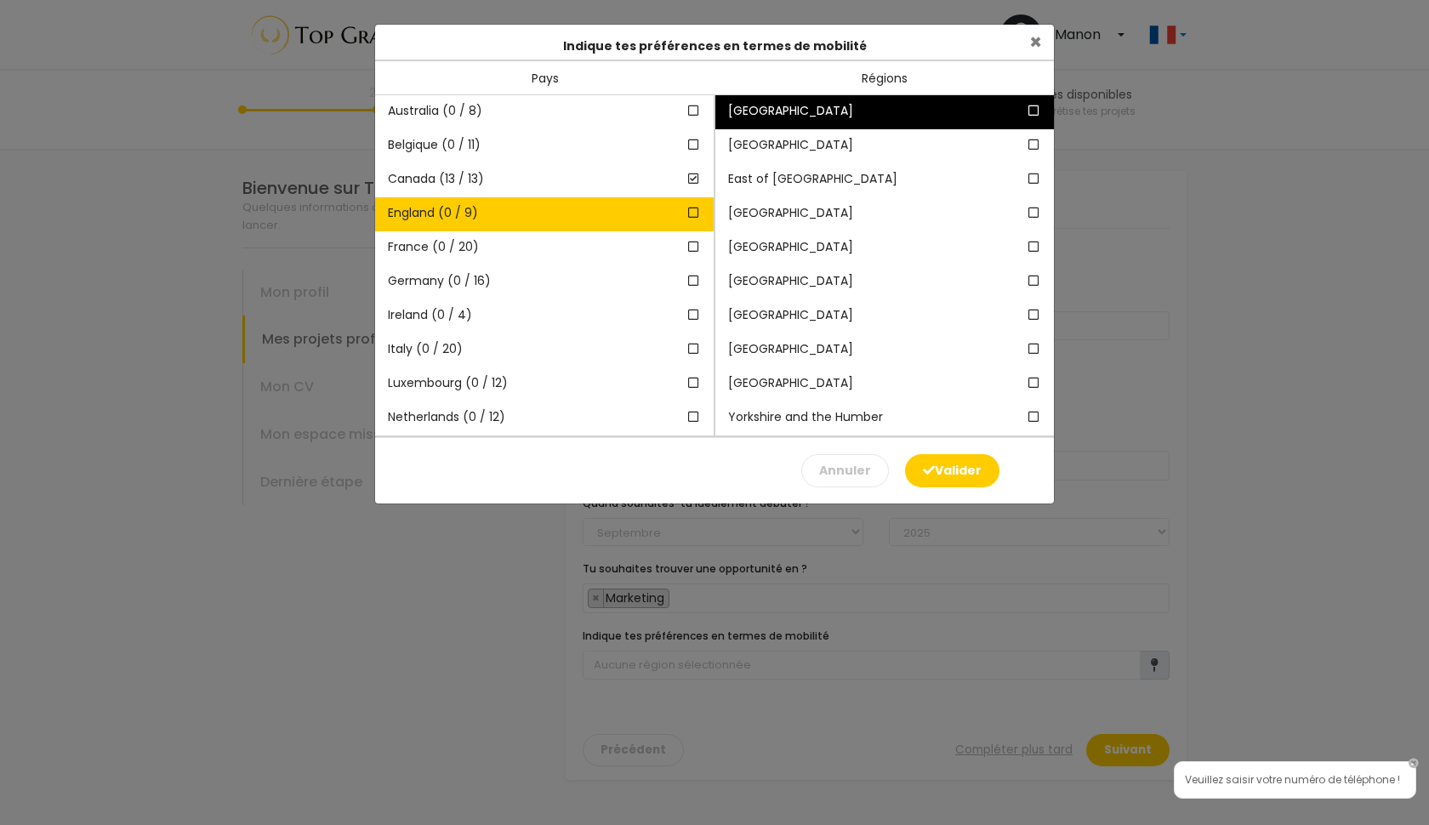
click at [1033, 110] on icon at bounding box center [1034, 111] width 15 height 12
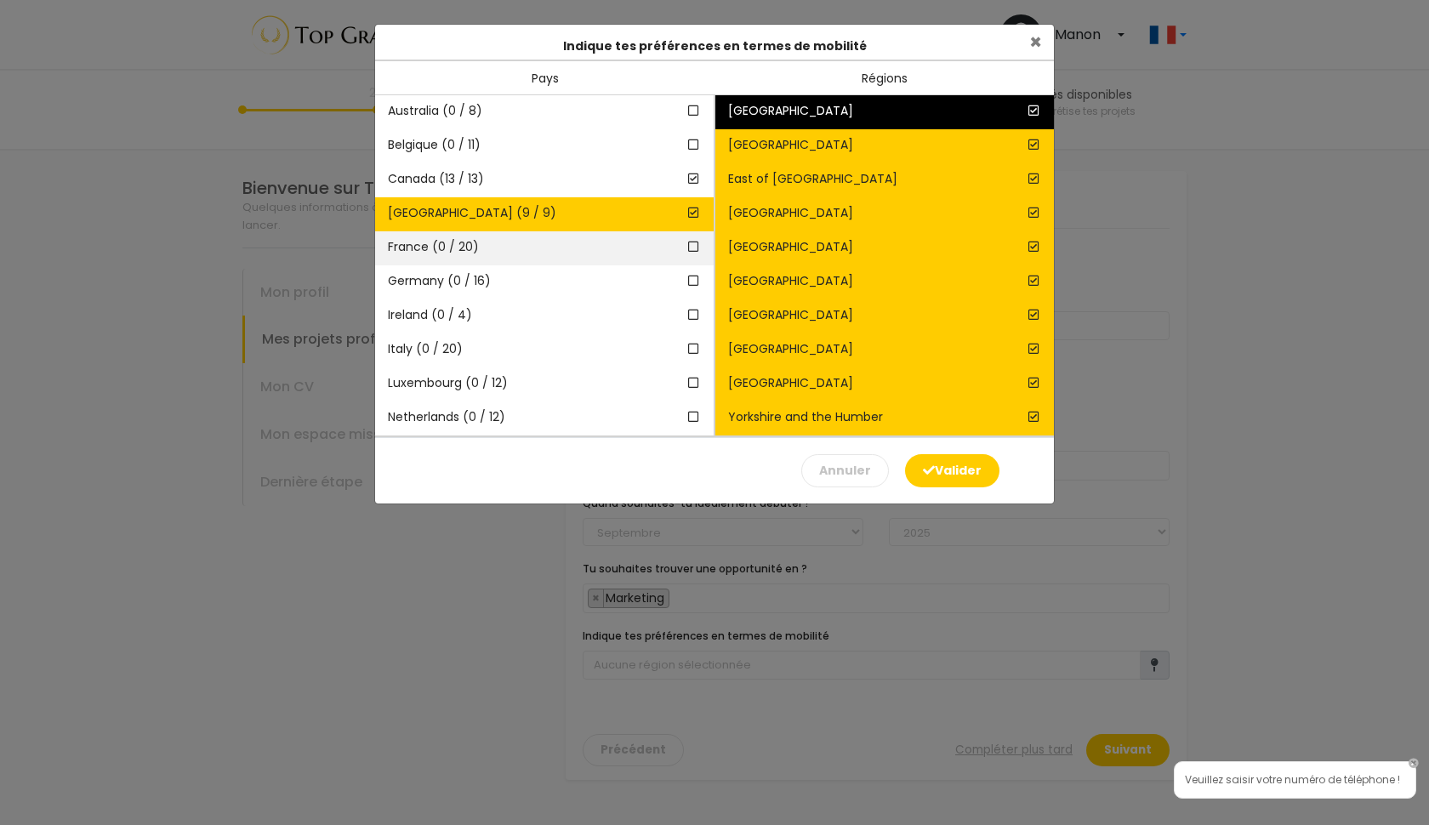
click at [692, 245] on icon at bounding box center [693, 247] width 15 height 12
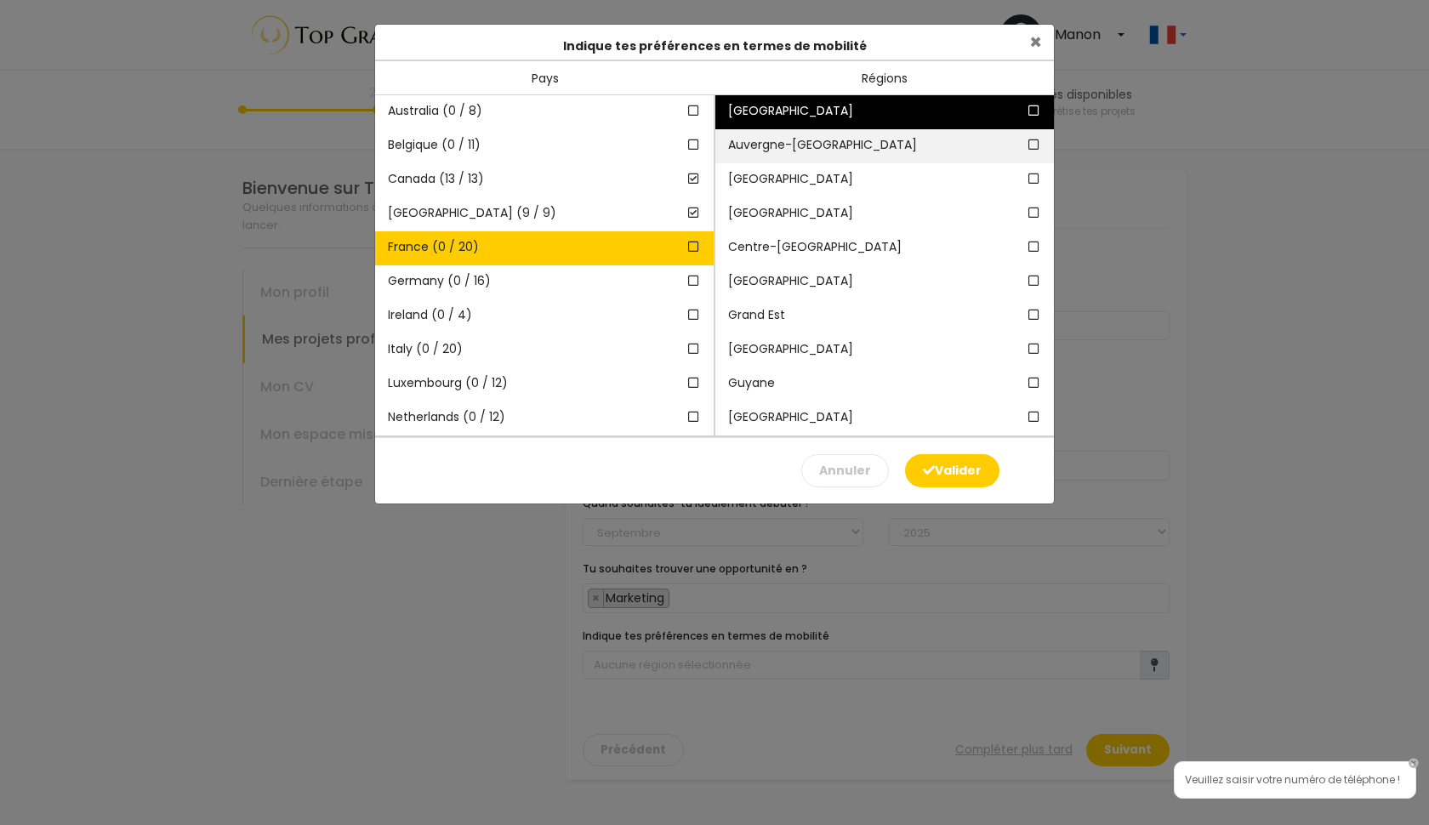
click at [1036, 144] on icon at bounding box center [1034, 145] width 15 height 12
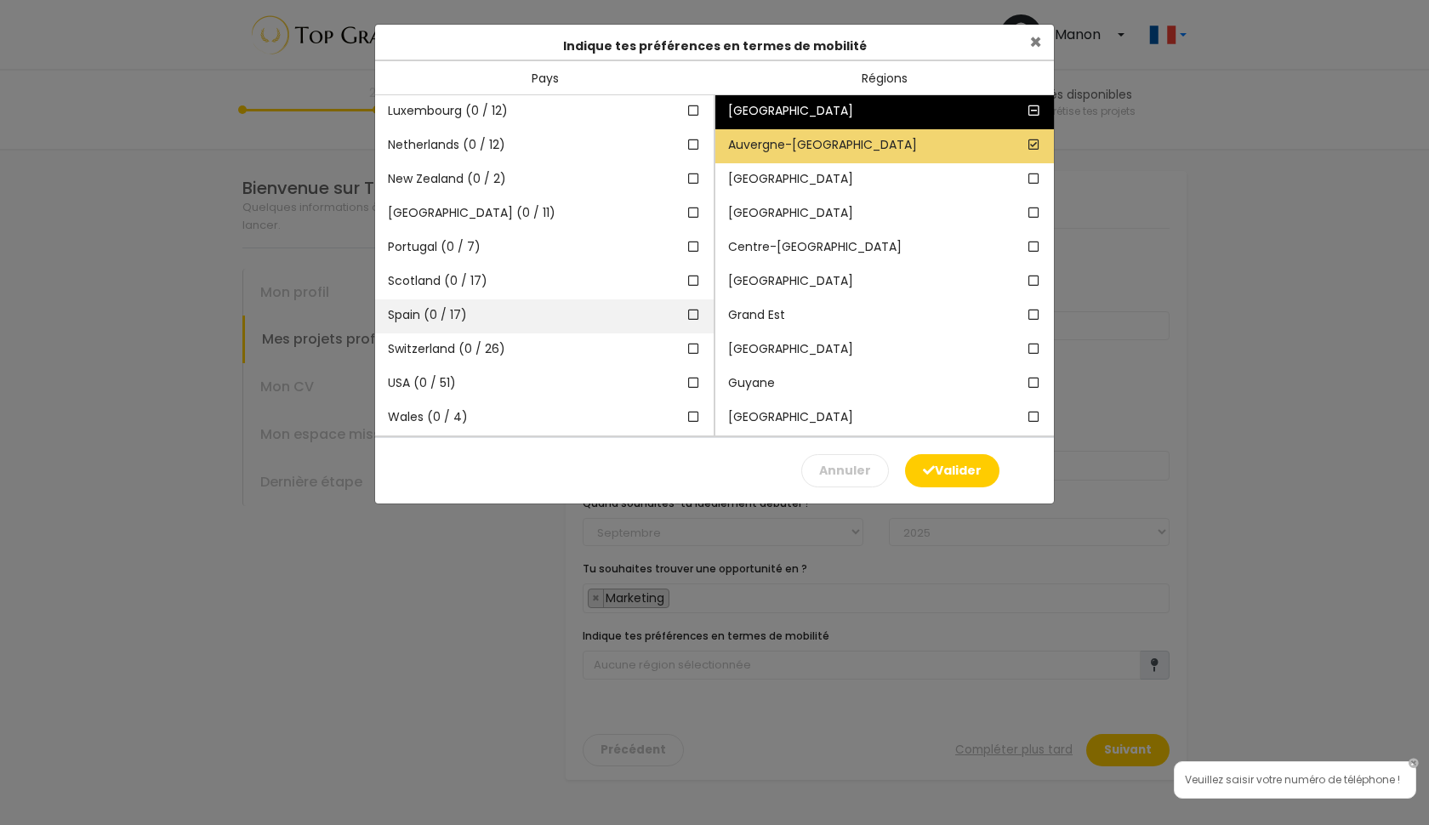
scroll to position [272, 0]
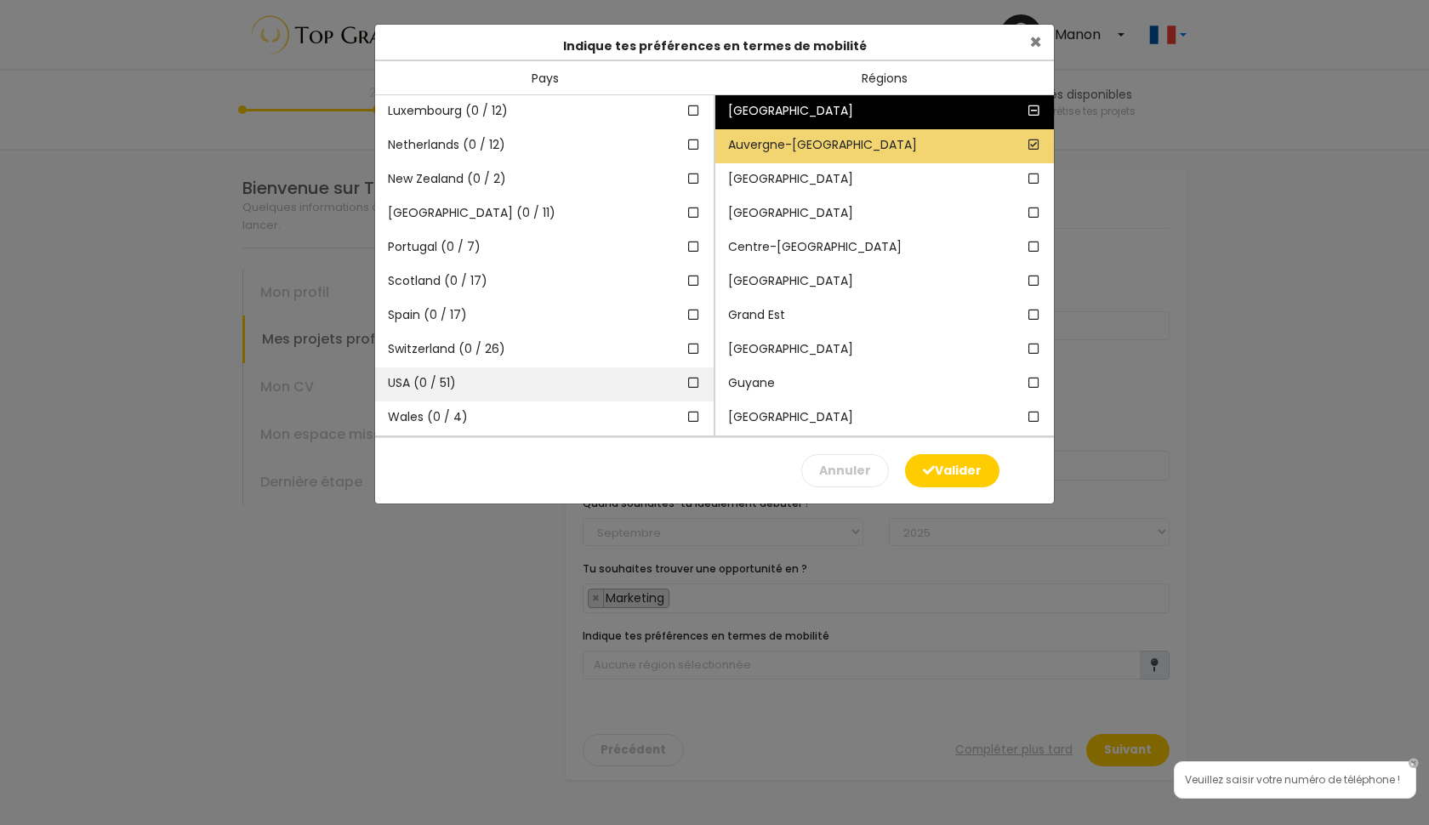
click at [691, 384] on icon at bounding box center [693, 383] width 15 height 12
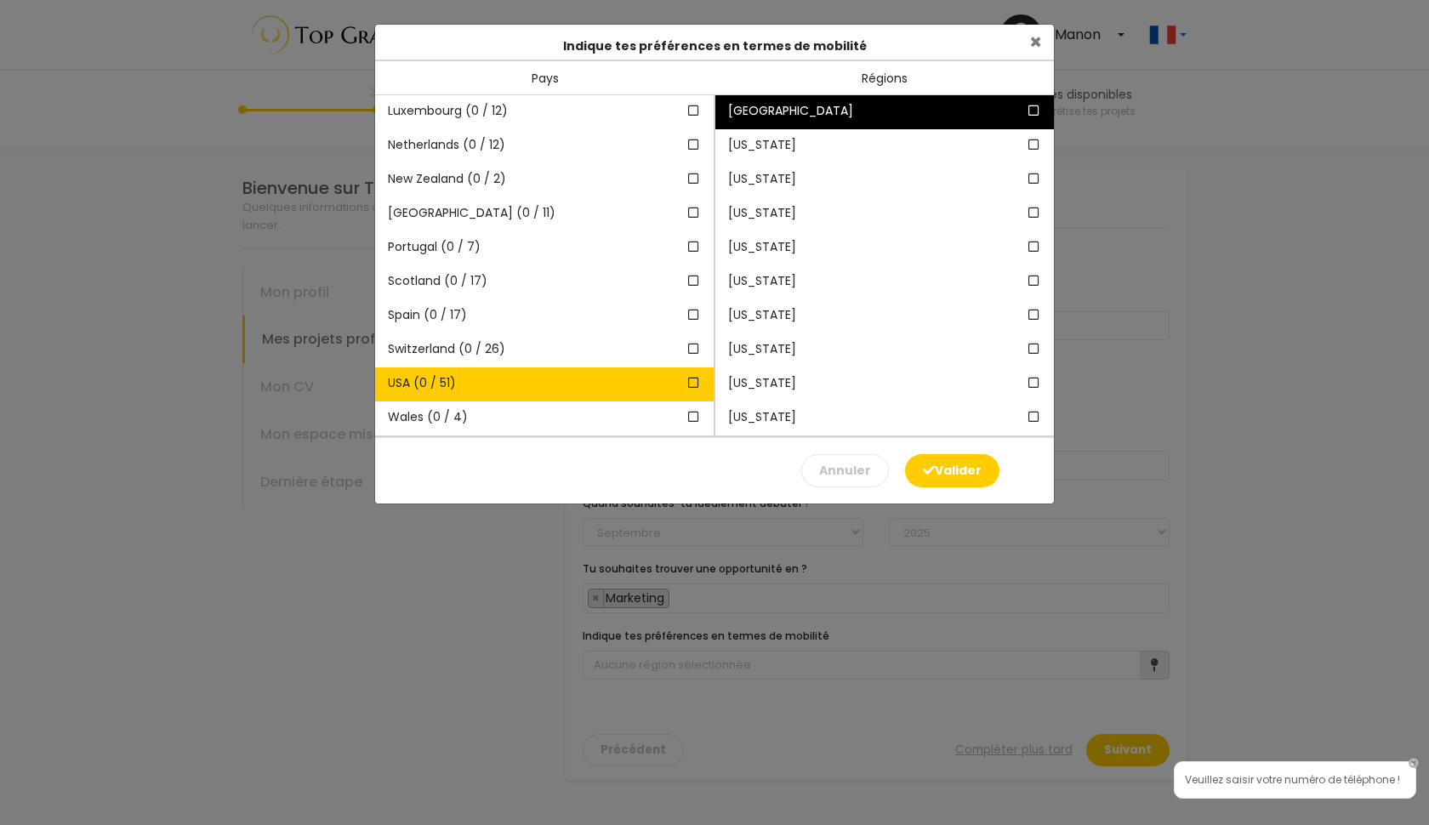
click at [1038, 111] on icon at bounding box center [1034, 111] width 15 height 12
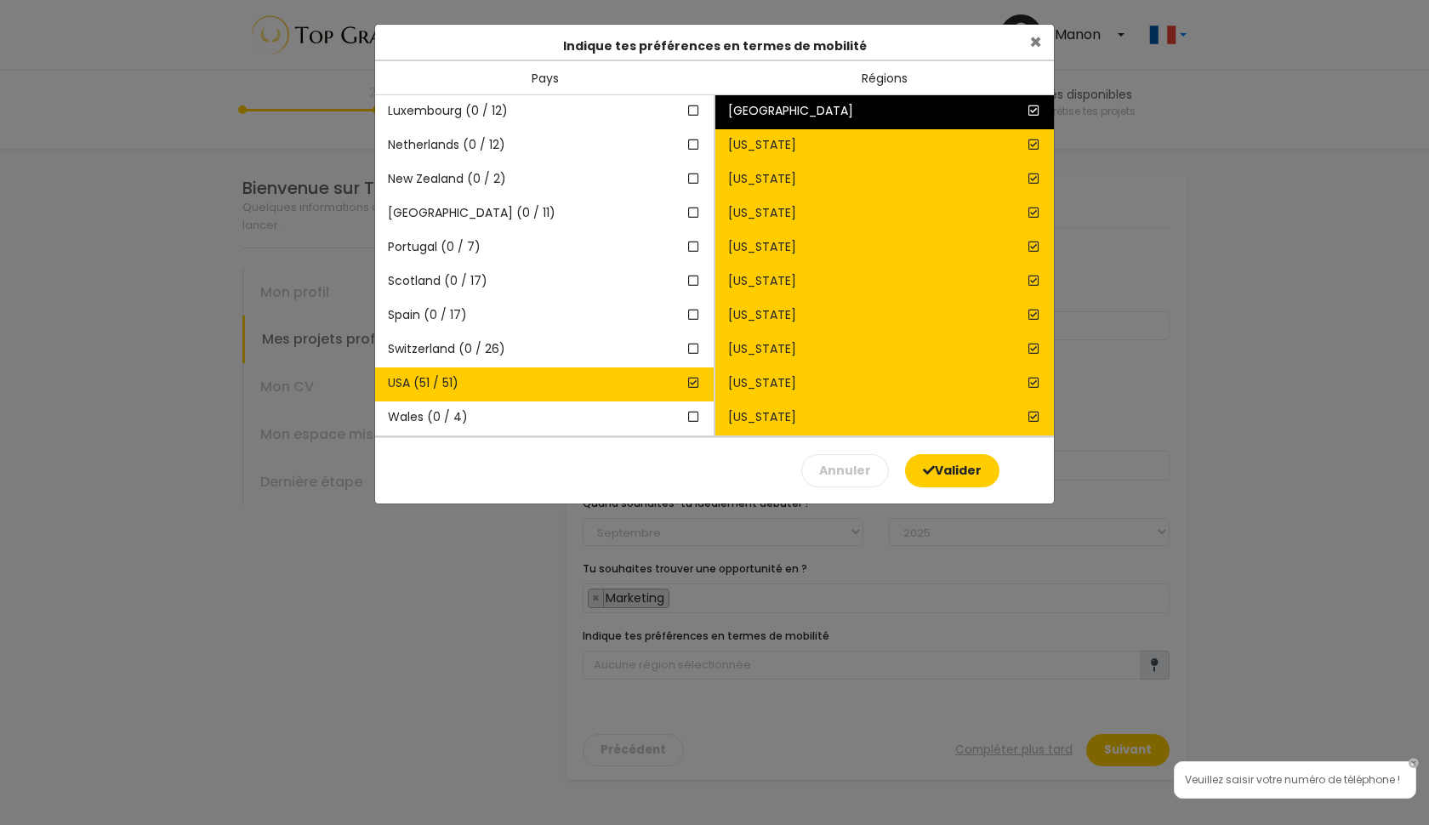
click at [955, 473] on button "Valider" at bounding box center [952, 470] width 94 height 33
type input "74 régions sélectionnées dans 4 pays"
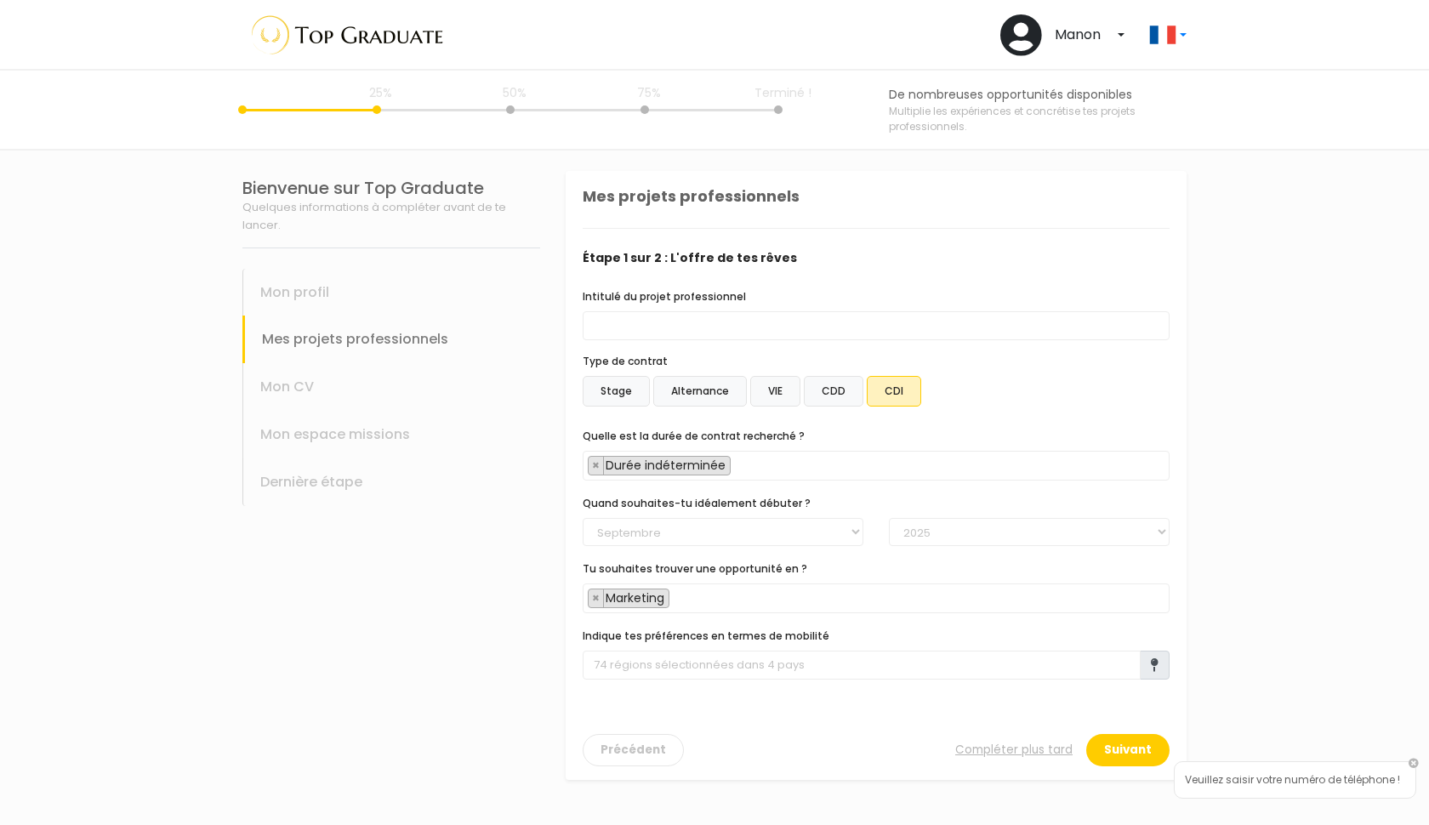
scroll to position [0, 0]
click at [1131, 743] on button "Suivant" at bounding box center [1127, 750] width 83 height 32
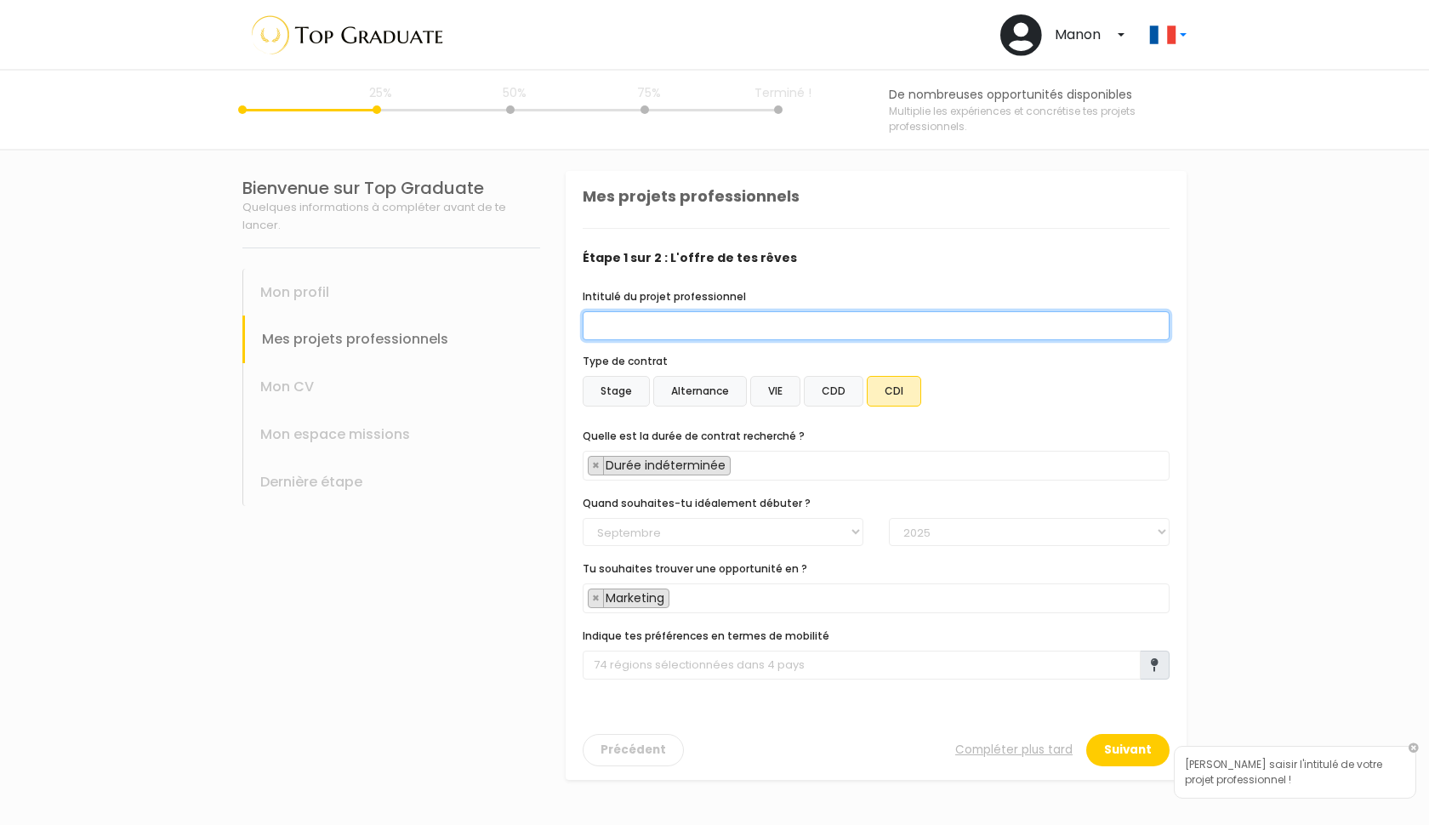
click at [762, 325] on input "Intitulé du projet professionnel" at bounding box center [876, 325] width 587 height 29
type input "Graphic designer"
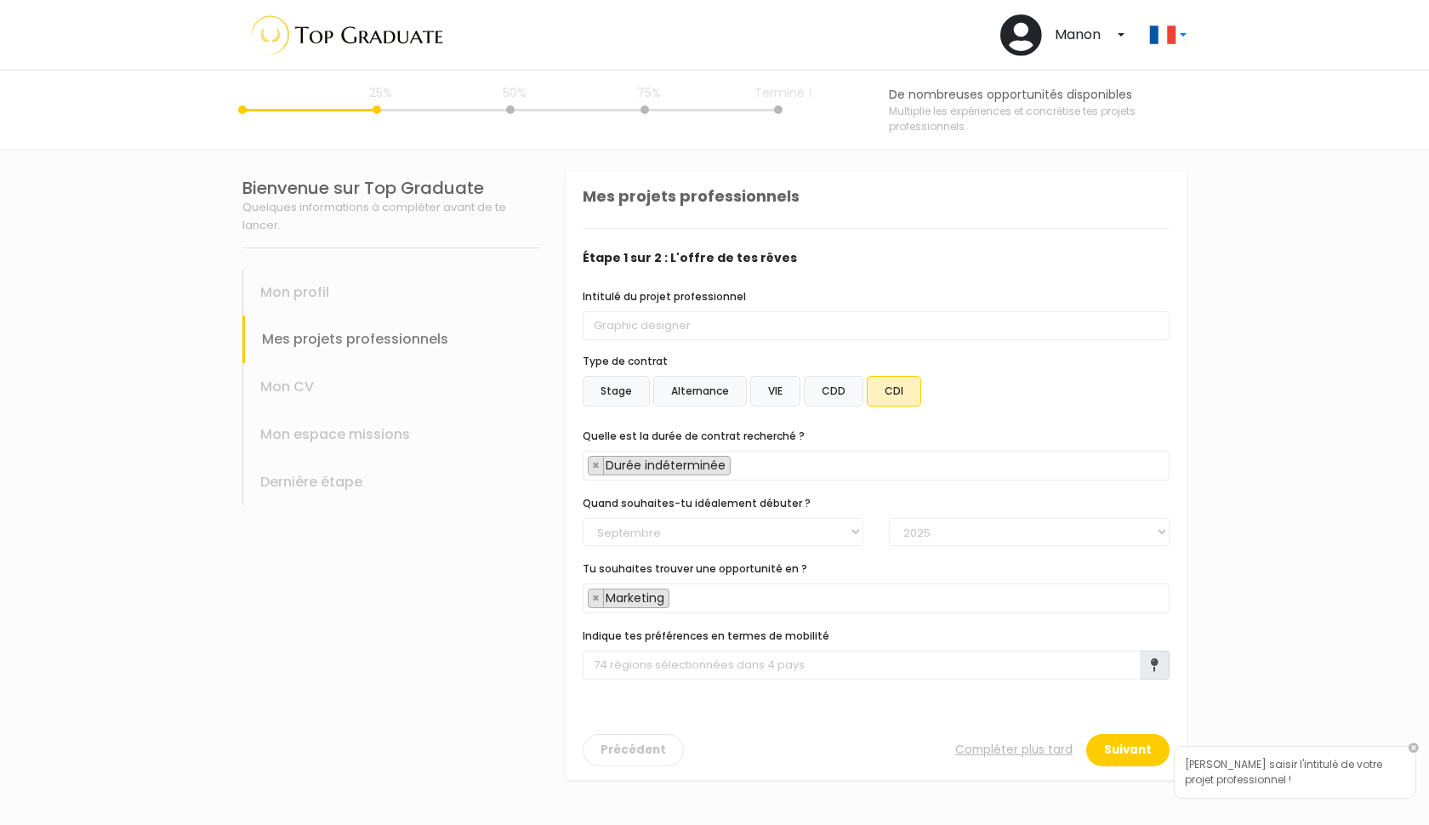
click at [1287, 424] on section "Bienvenue sur Top Graduate Quelques informations à compléter avant de te lancer…" at bounding box center [714, 488] width 1429 height 674
click at [1138, 756] on button "Suivant" at bounding box center [1127, 750] width 83 height 32
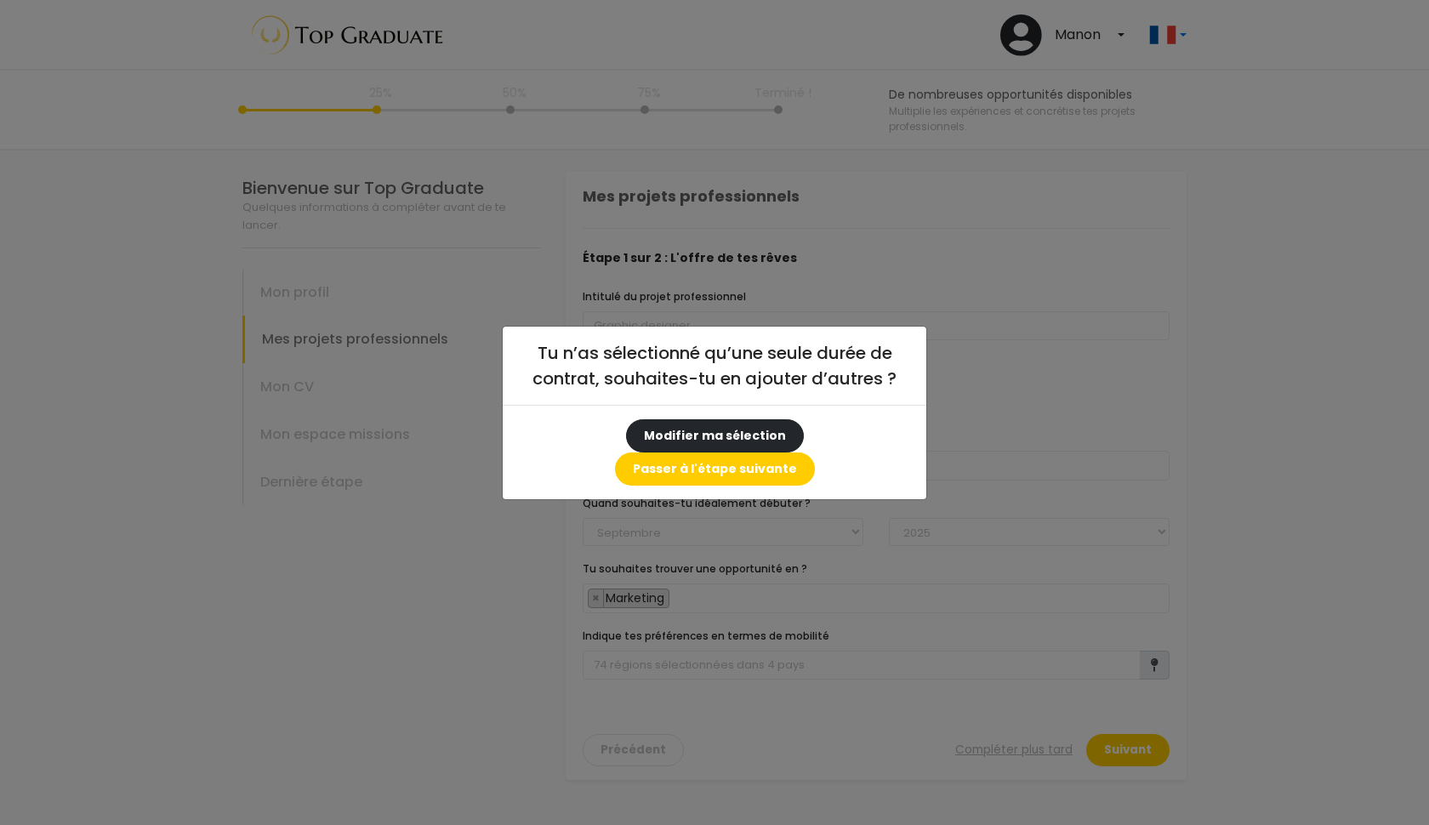
click at [635, 452] on button "Modifier ma sélection" at bounding box center [715, 435] width 178 height 33
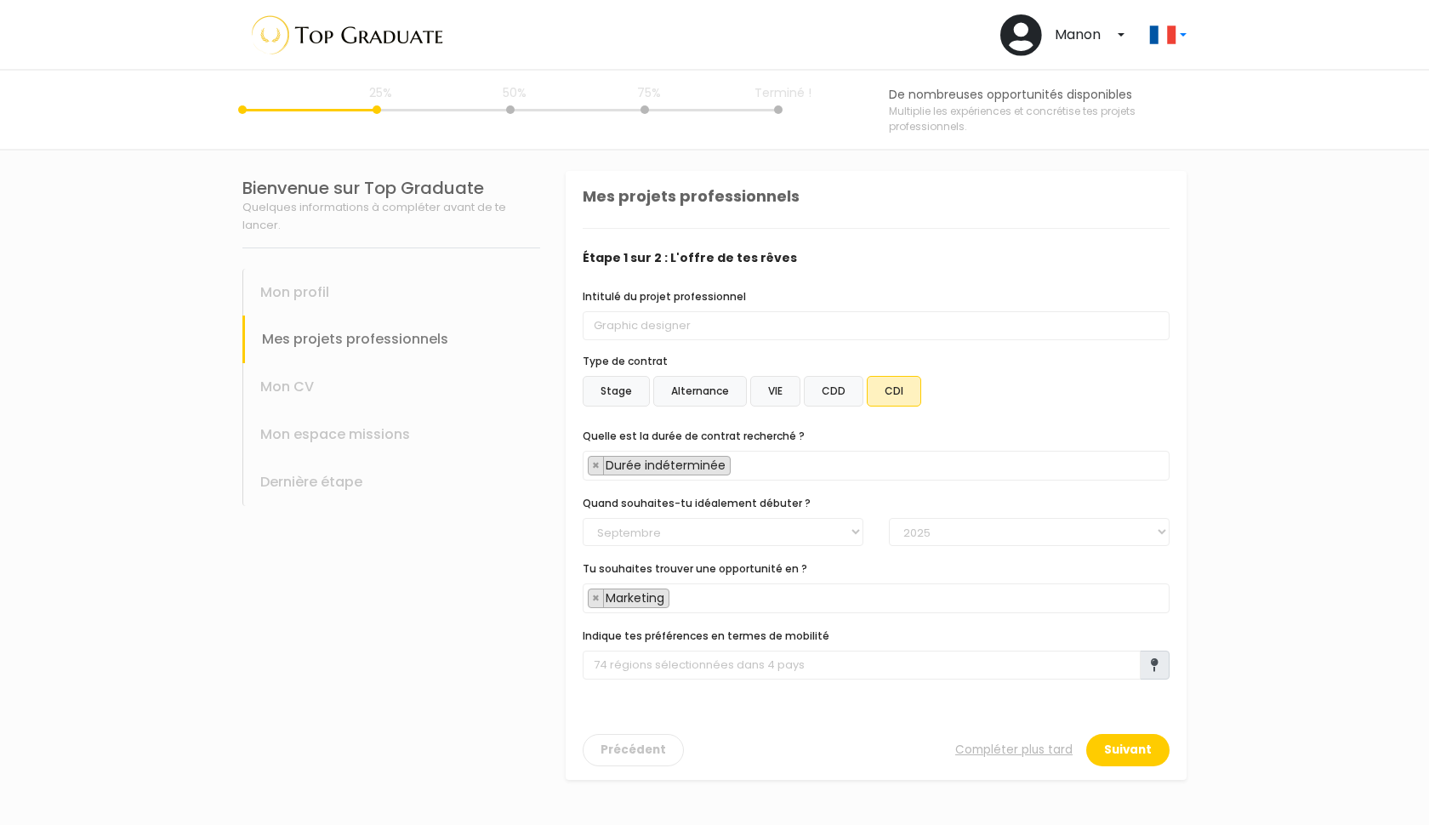
click at [781, 391] on label "VIE" at bounding box center [775, 391] width 50 height 31
click at [566, 171] on input "VIE" at bounding box center [566, 171] width 0 height 0
click at [887, 396] on label "CDI" at bounding box center [894, 391] width 54 height 31
click at [566, 171] on input "CDI" at bounding box center [566, 171] width 0 height 0
click at [761, 468] on span "× Durée indéterminée" at bounding box center [876, 466] width 587 height 30
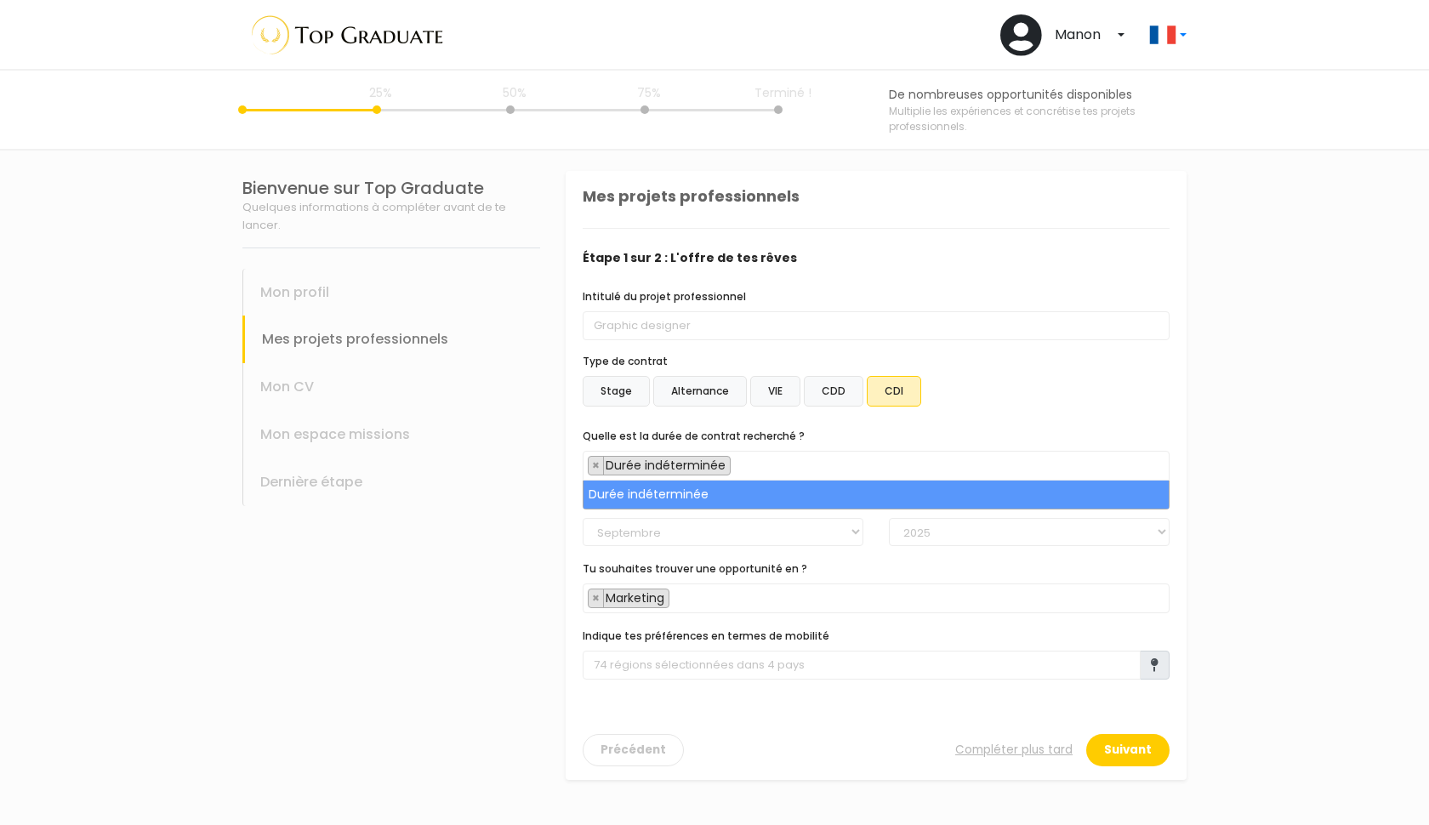
click at [1067, 401] on div "Stage Alternance VIE CDD CDI" at bounding box center [876, 394] width 587 height 37
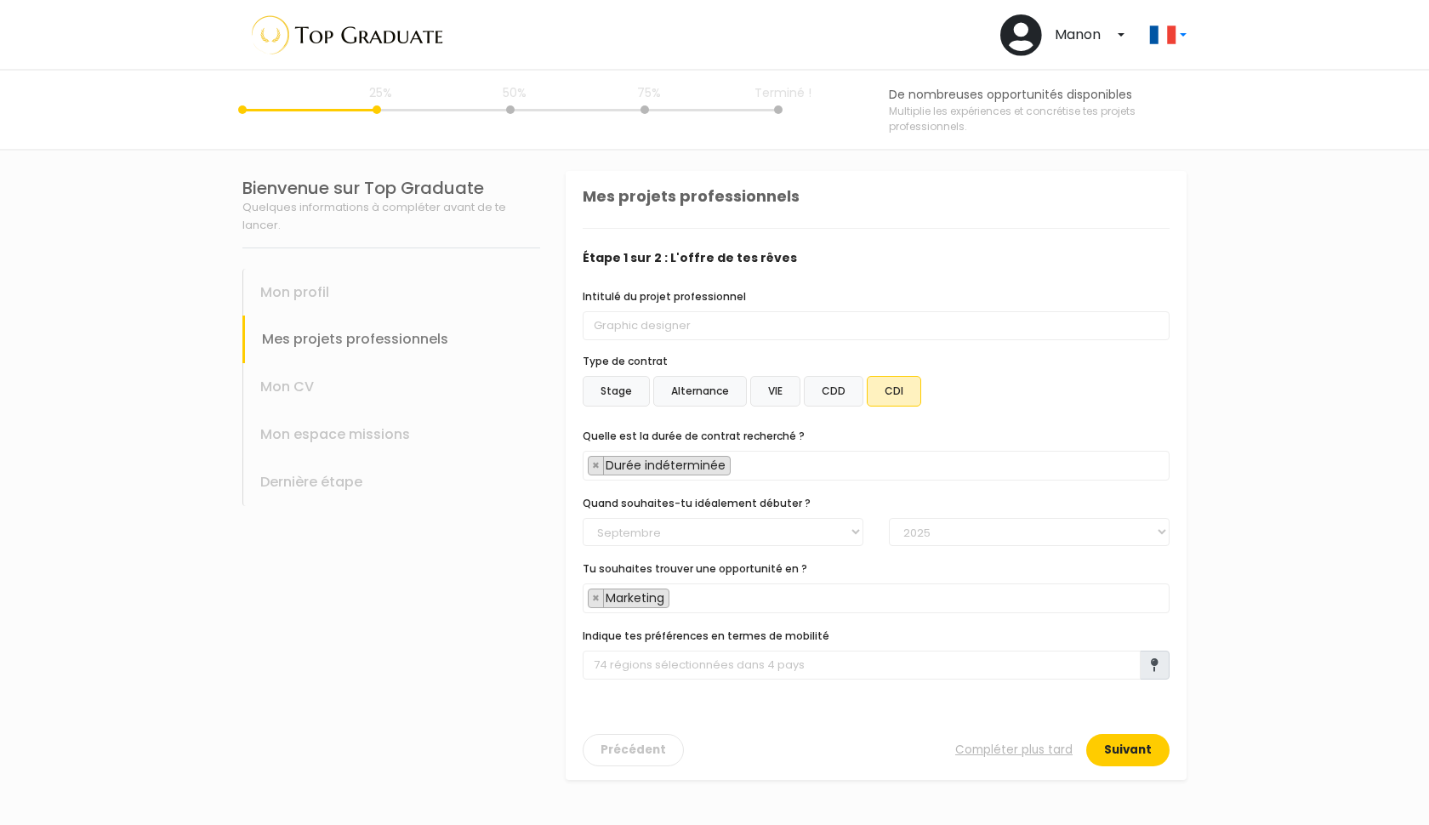
click at [1108, 747] on button "Suivant" at bounding box center [1127, 750] width 83 height 32
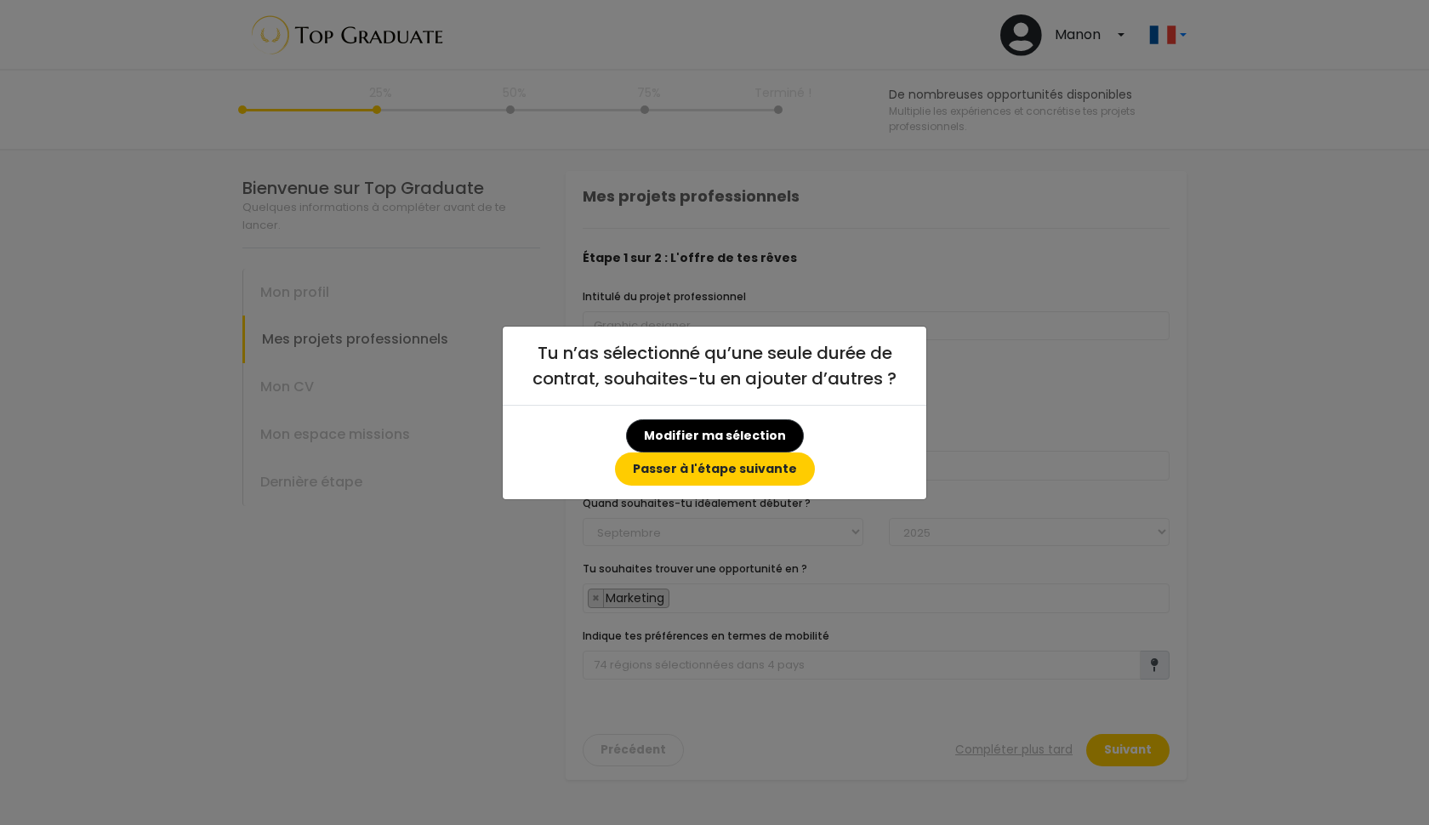
click at [762, 455] on button "Passer à l'étape suivante" at bounding box center [715, 468] width 200 height 33
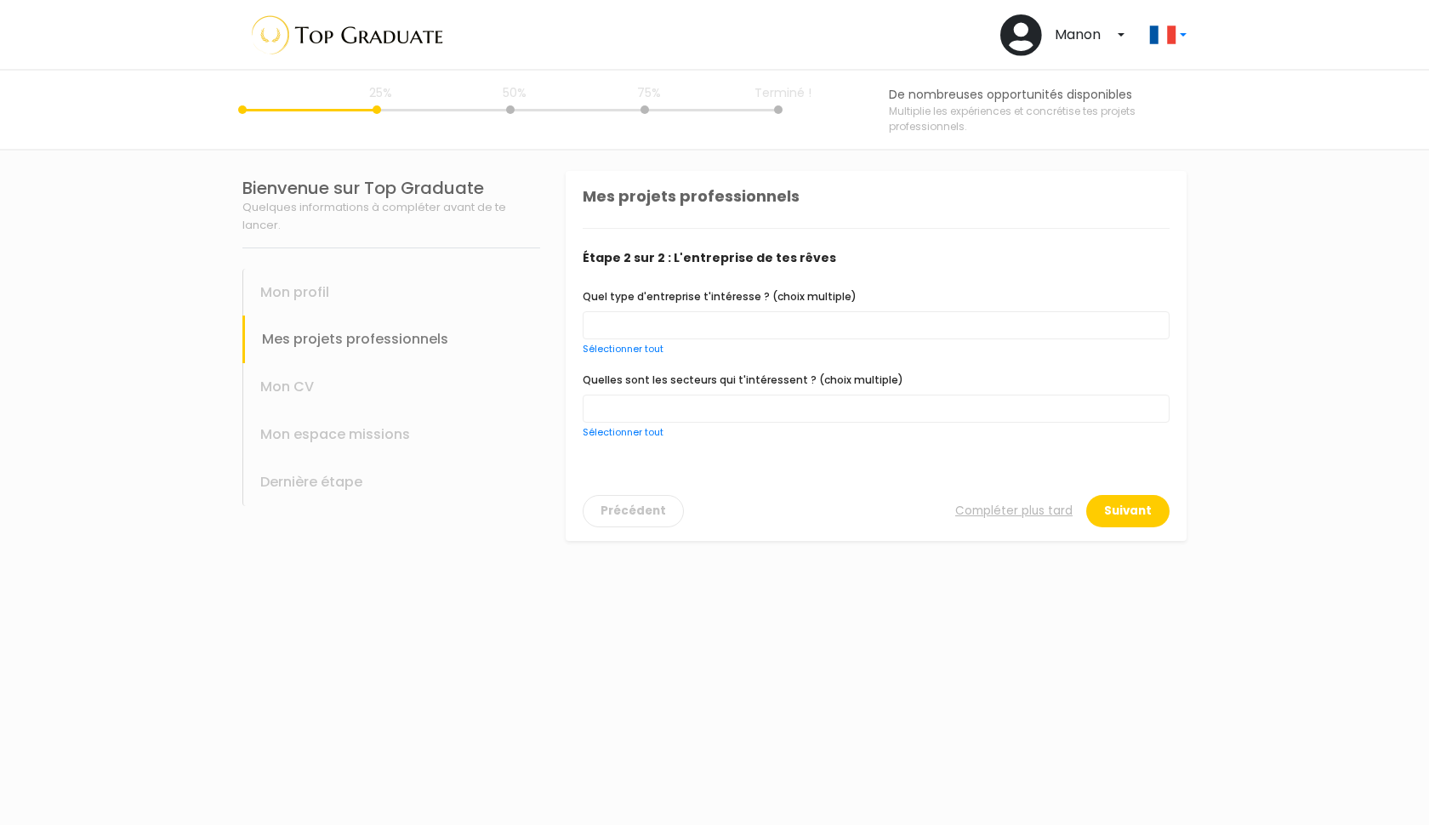
click at [894, 327] on span at bounding box center [876, 325] width 587 height 28
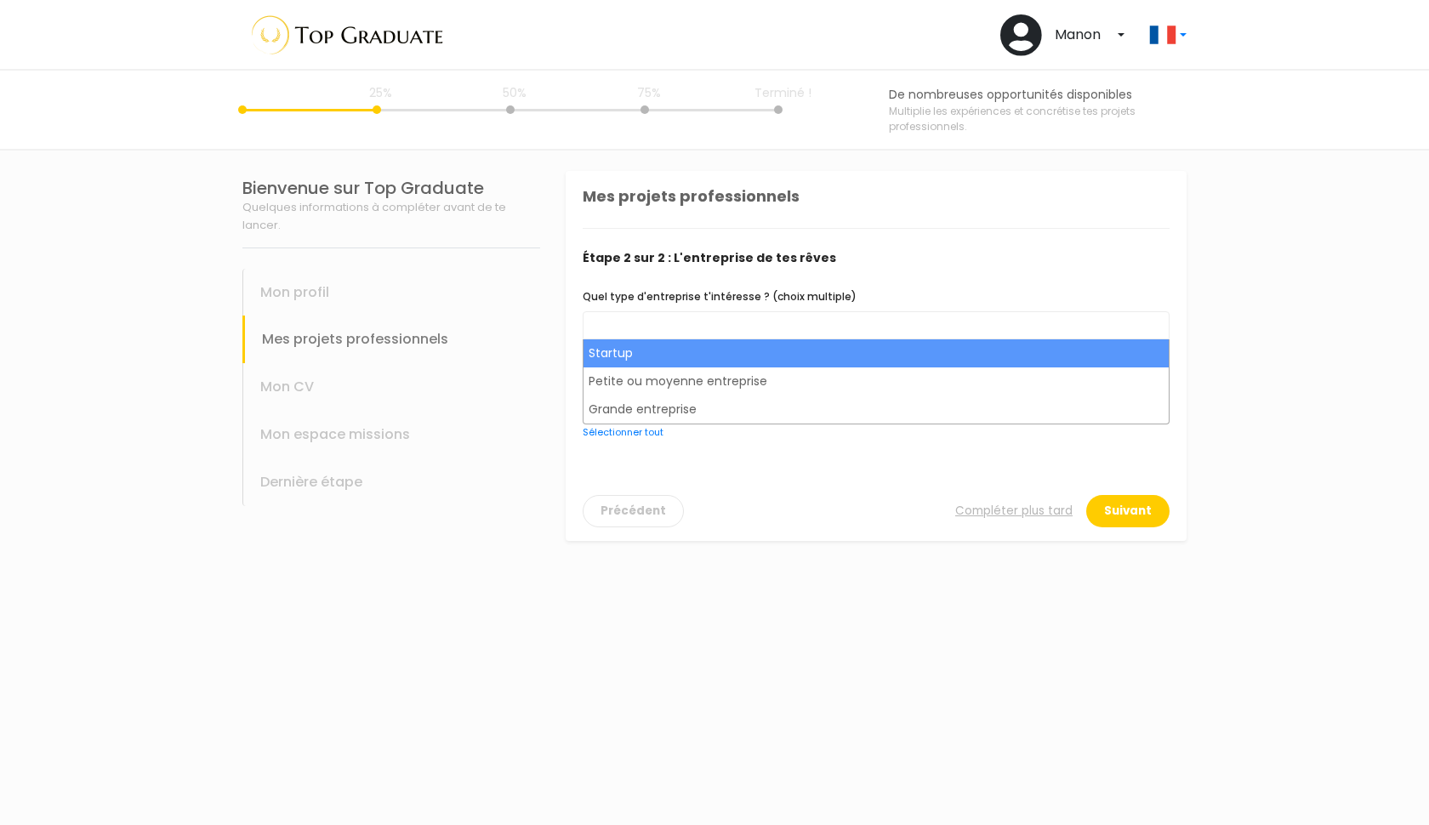
click at [1004, 265] on span "Étape 2 sur 2 : L'entreprise de tes rêves" at bounding box center [876, 258] width 587 height 18
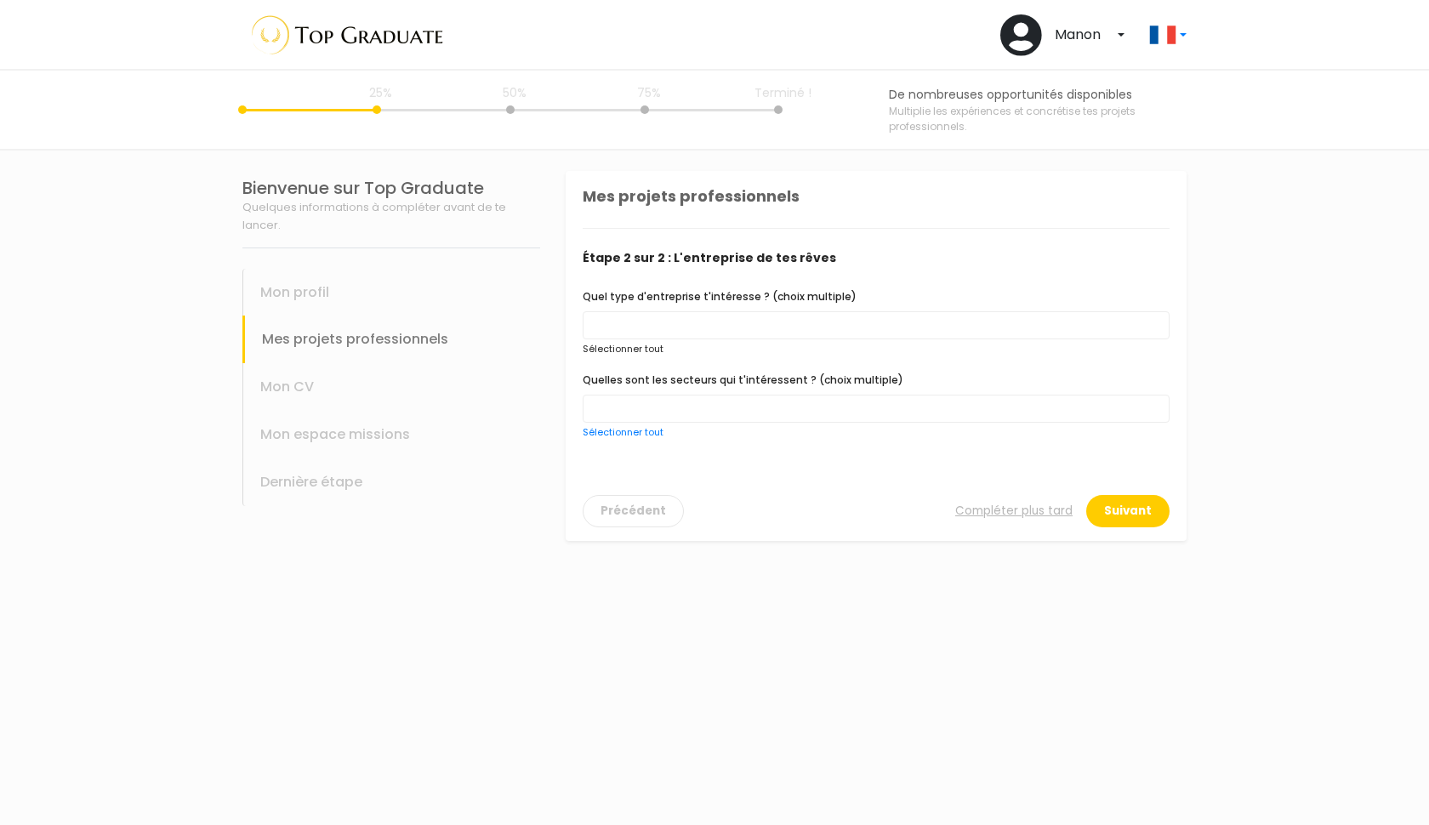
click at [646, 346] on link "Sélectionner tout" at bounding box center [623, 349] width 81 height 14
select select "choice.startup"
click at [629, 402] on span at bounding box center [876, 410] width 587 height 28
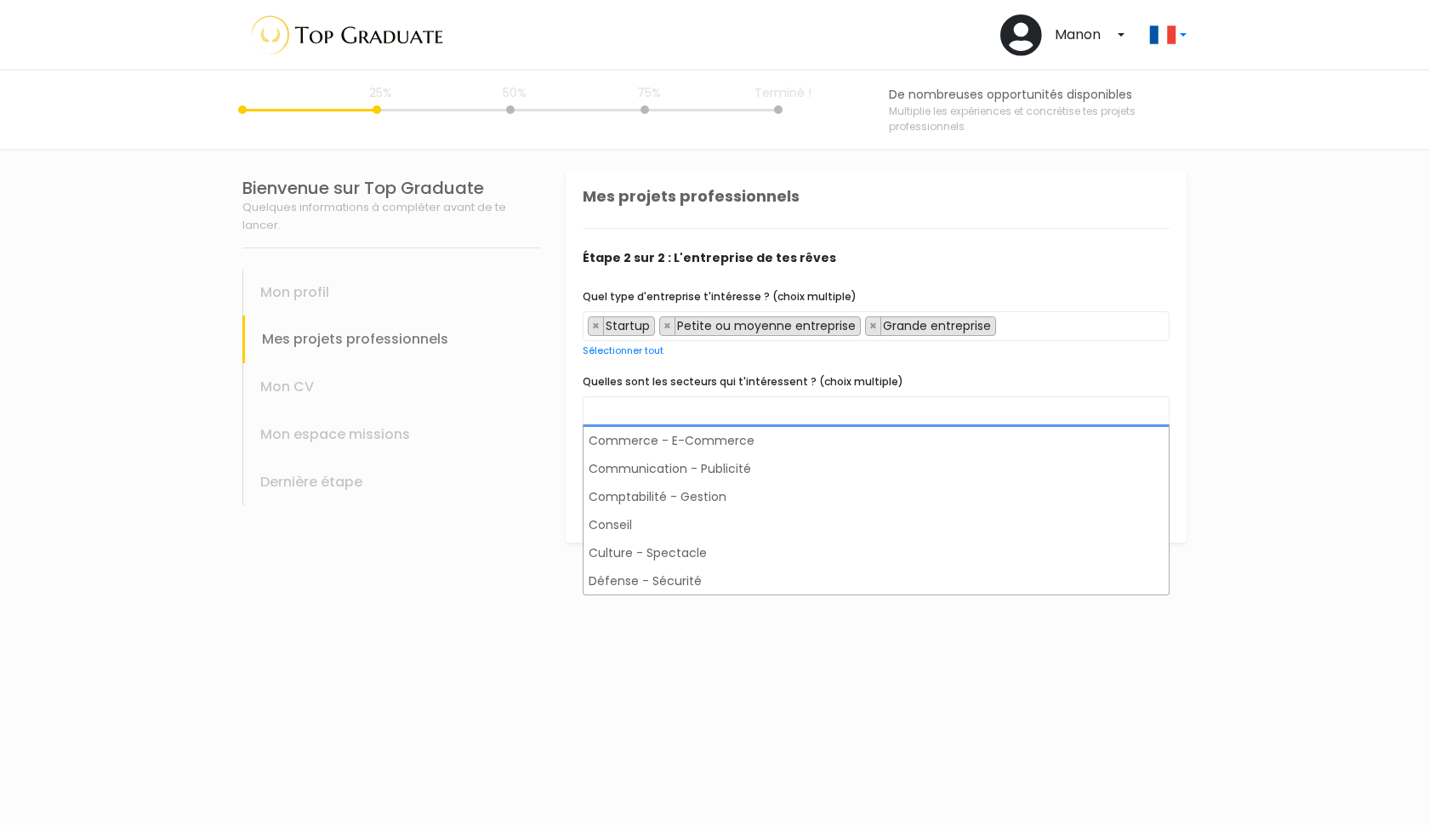
scroll to position [345, 0]
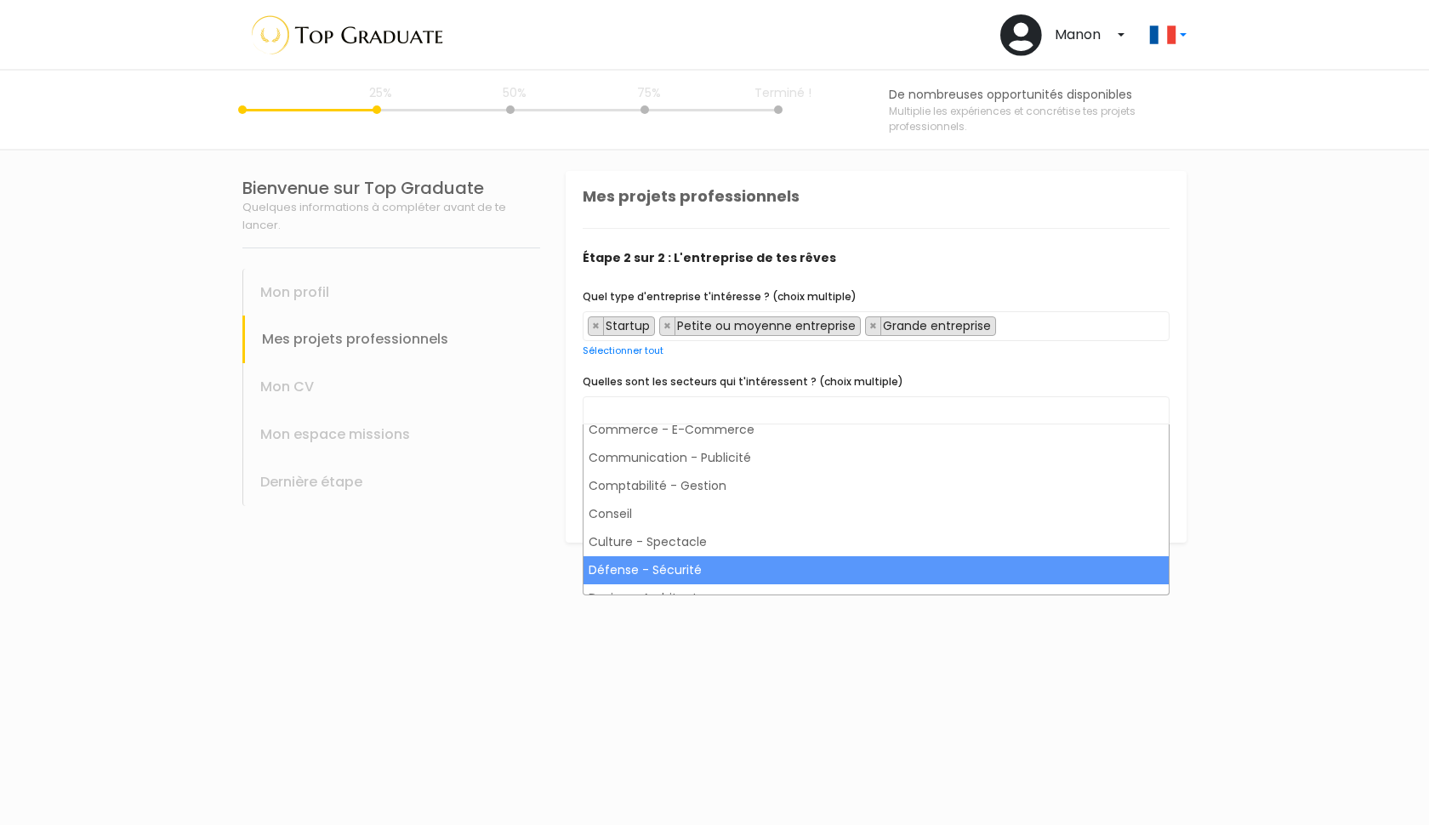
click at [562, 676] on section "Bienvenue sur Top Graduate Quelques informations à compléter avant de te lancer…" at bounding box center [714, 488] width 1429 height 674
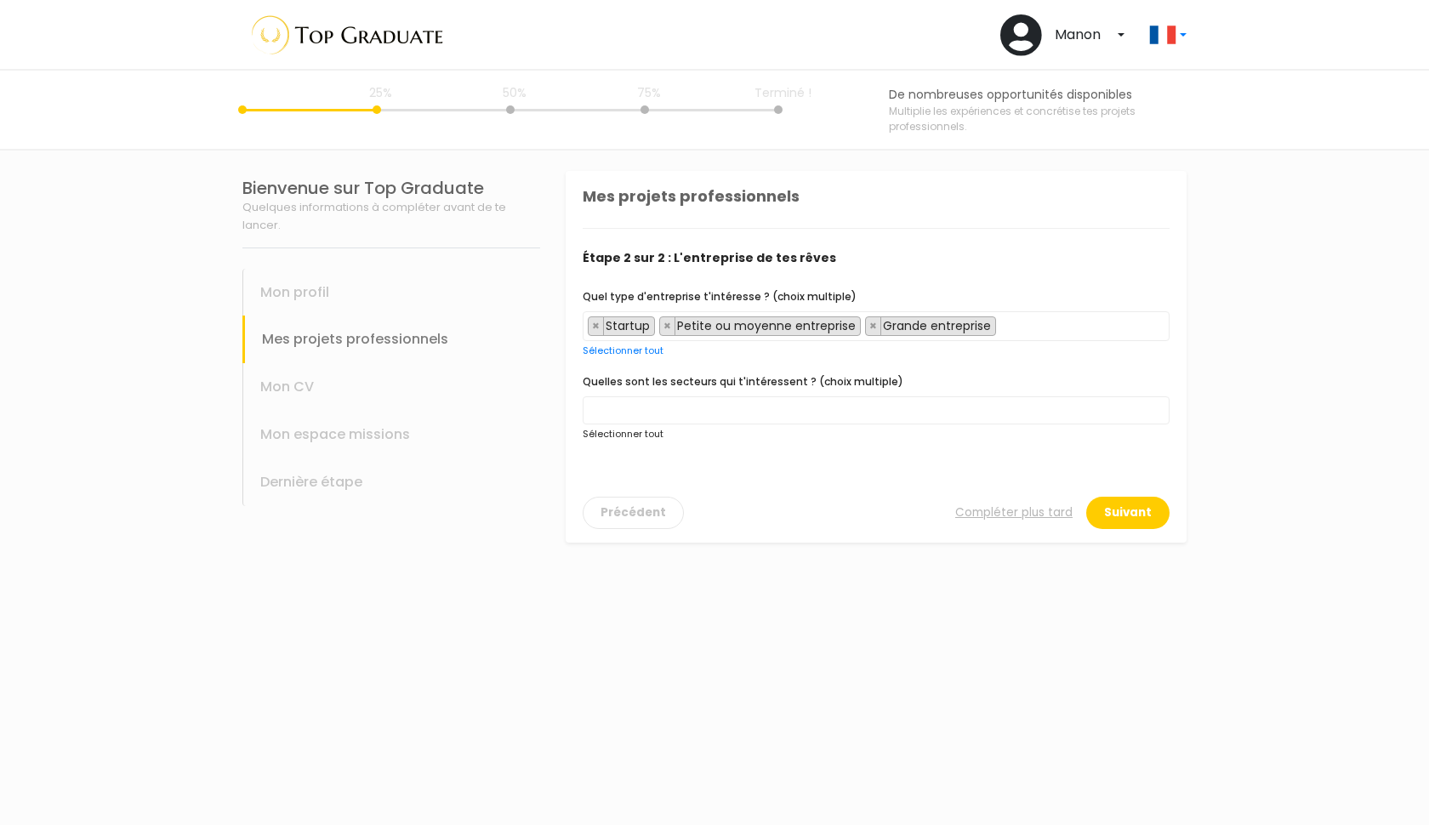
click at [611, 439] on link "Sélectionner tout" at bounding box center [623, 434] width 81 height 14
select select "1"
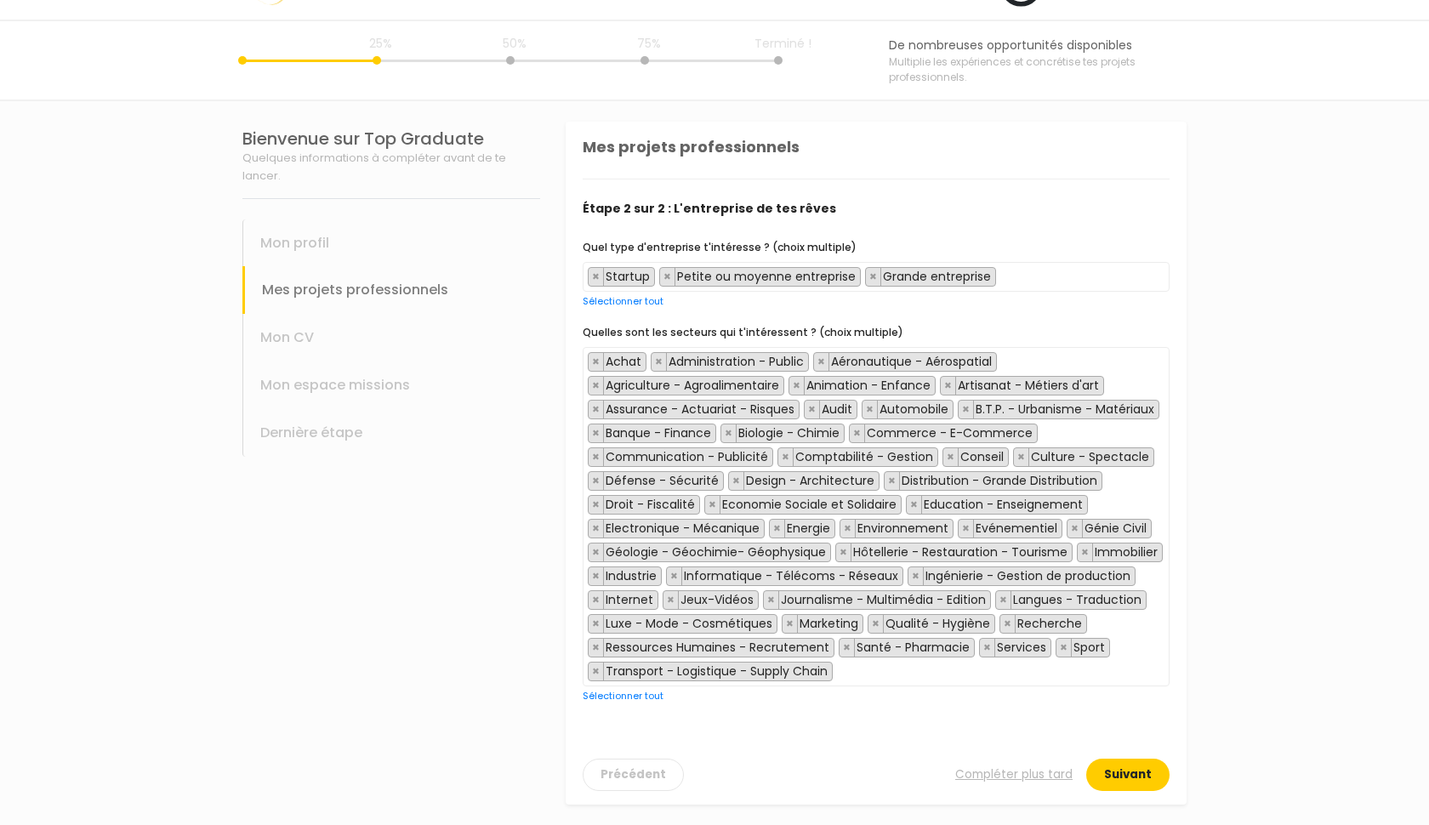
scroll to position [49, 0]
click at [1129, 780] on button "Suivant" at bounding box center [1127, 775] width 83 height 32
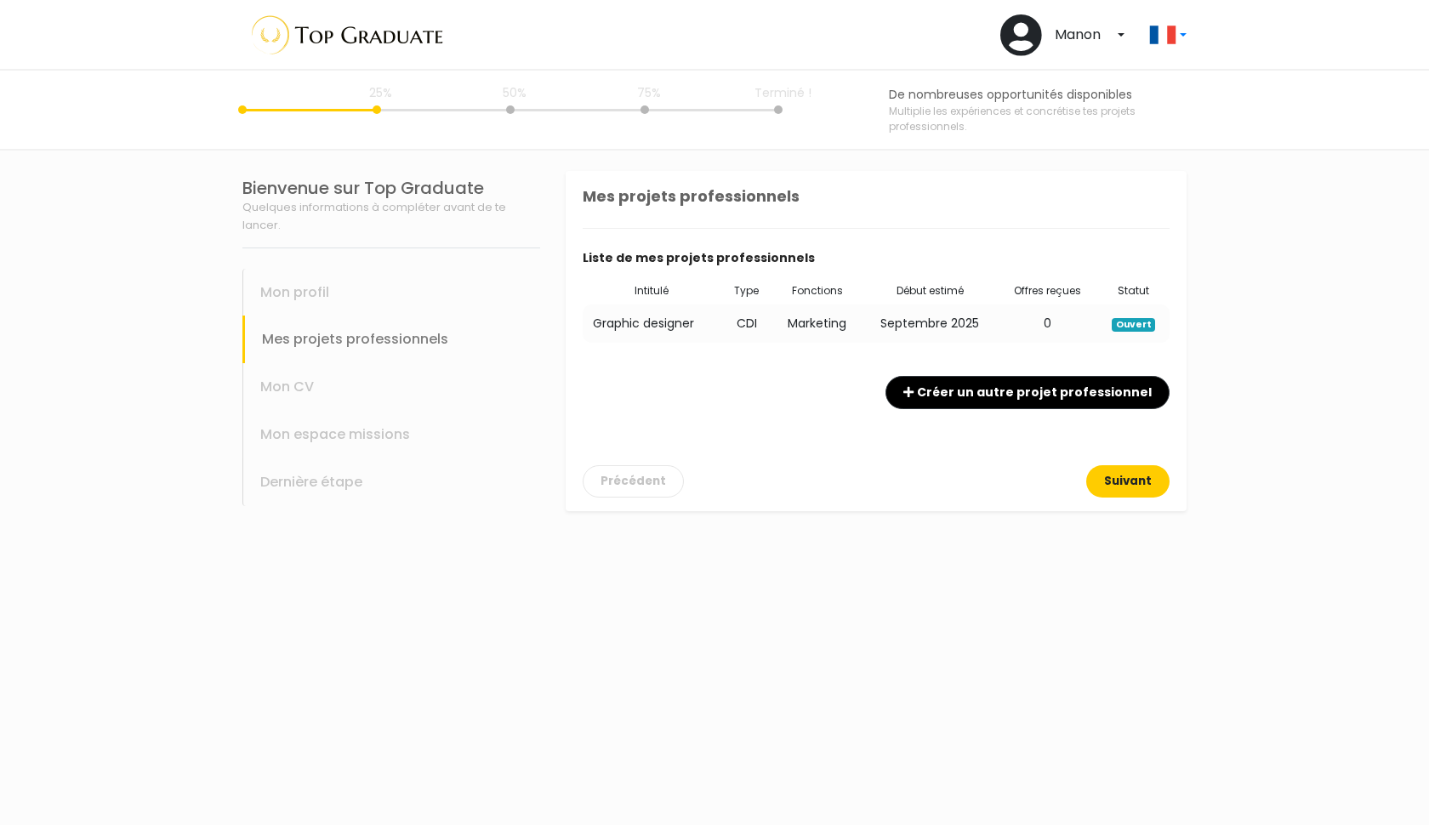
click at [1152, 475] on button "Suivant" at bounding box center [1127, 481] width 83 height 32
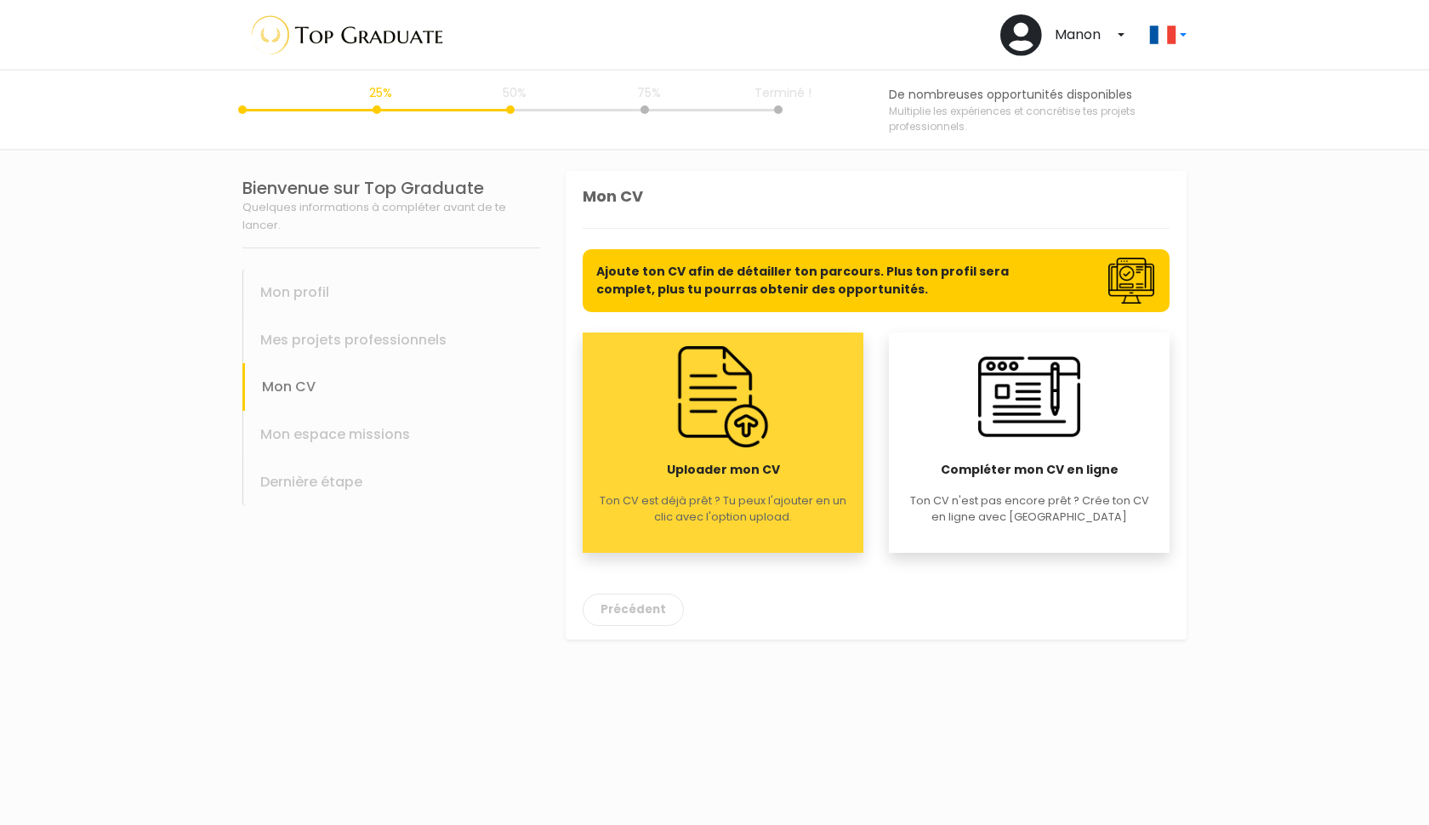
click at [816, 415] on div "Uploader mon CV Ton CV est déjà prêt ? Tu peux l'ajouter en un clic avec l'opti…" at bounding box center [723, 443] width 281 height 220
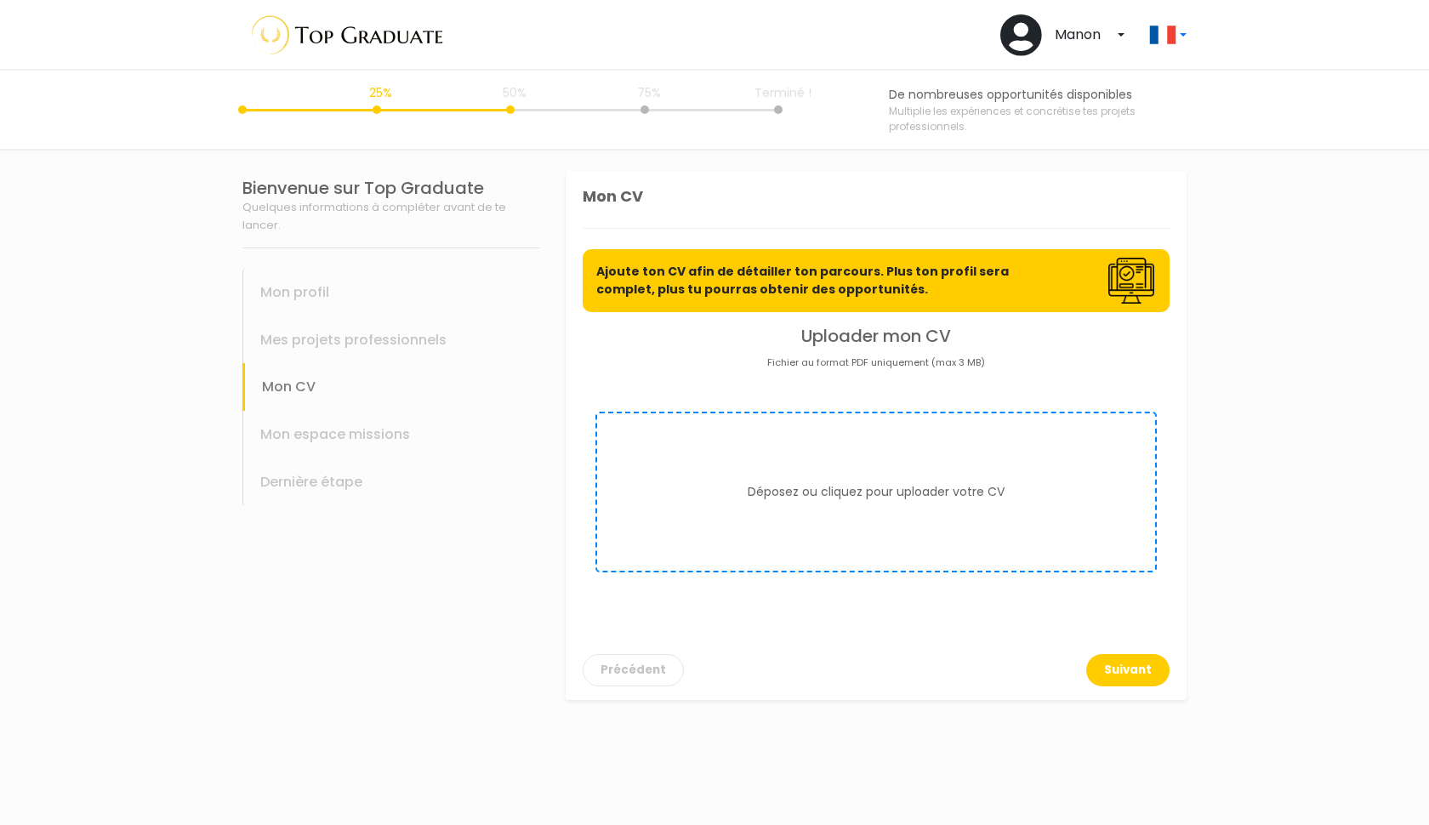
click at [833, 493] on button "Déposez ou cliquez pour uploader votre CV" at bounding box center [876, 492] width 257 height 18
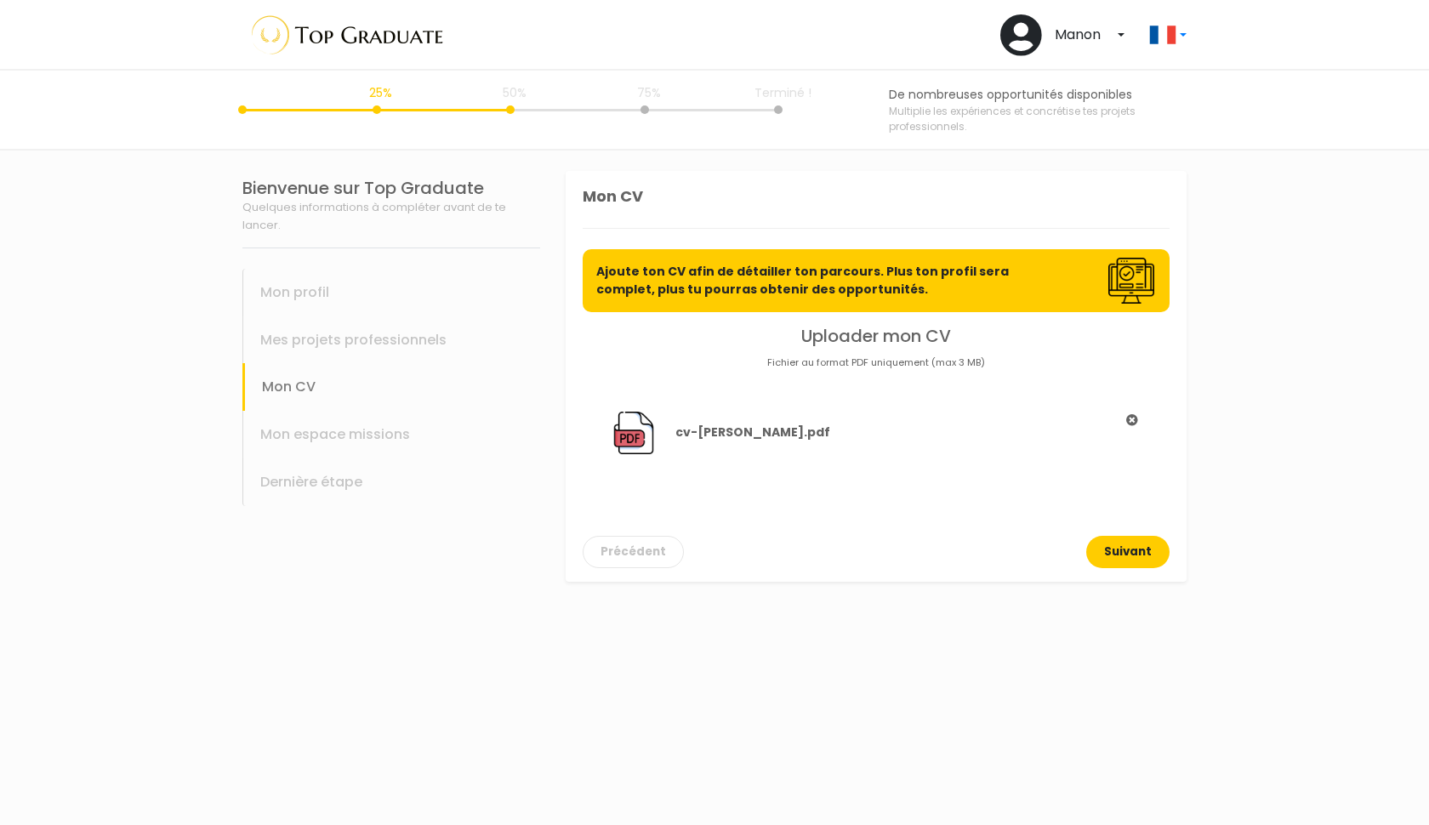
click at [1146, 547] on button "Suivant" at bounding box center [1127, 552] width 83 height 32
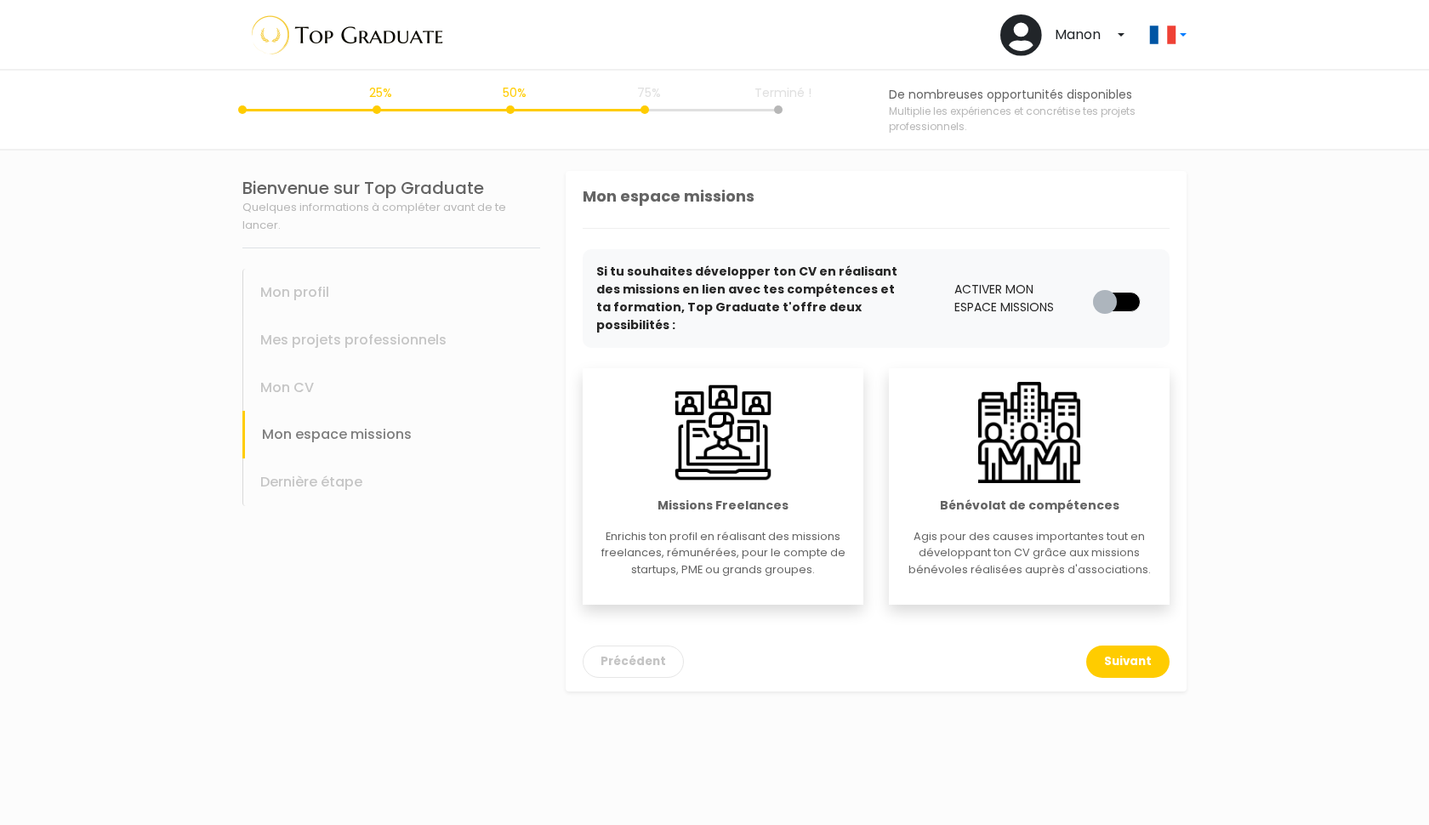
click at [1123, 288] on label at bounding box center [1123, 288] width 0 height 0
click at [1106, 288] on input "checkbox" at bounding box center [1100, 296] width 14 height 17
checkbox input "true"
click at [1121, 646] on button "Suivant" at bounding box center [1127, 662] width 83 height 32
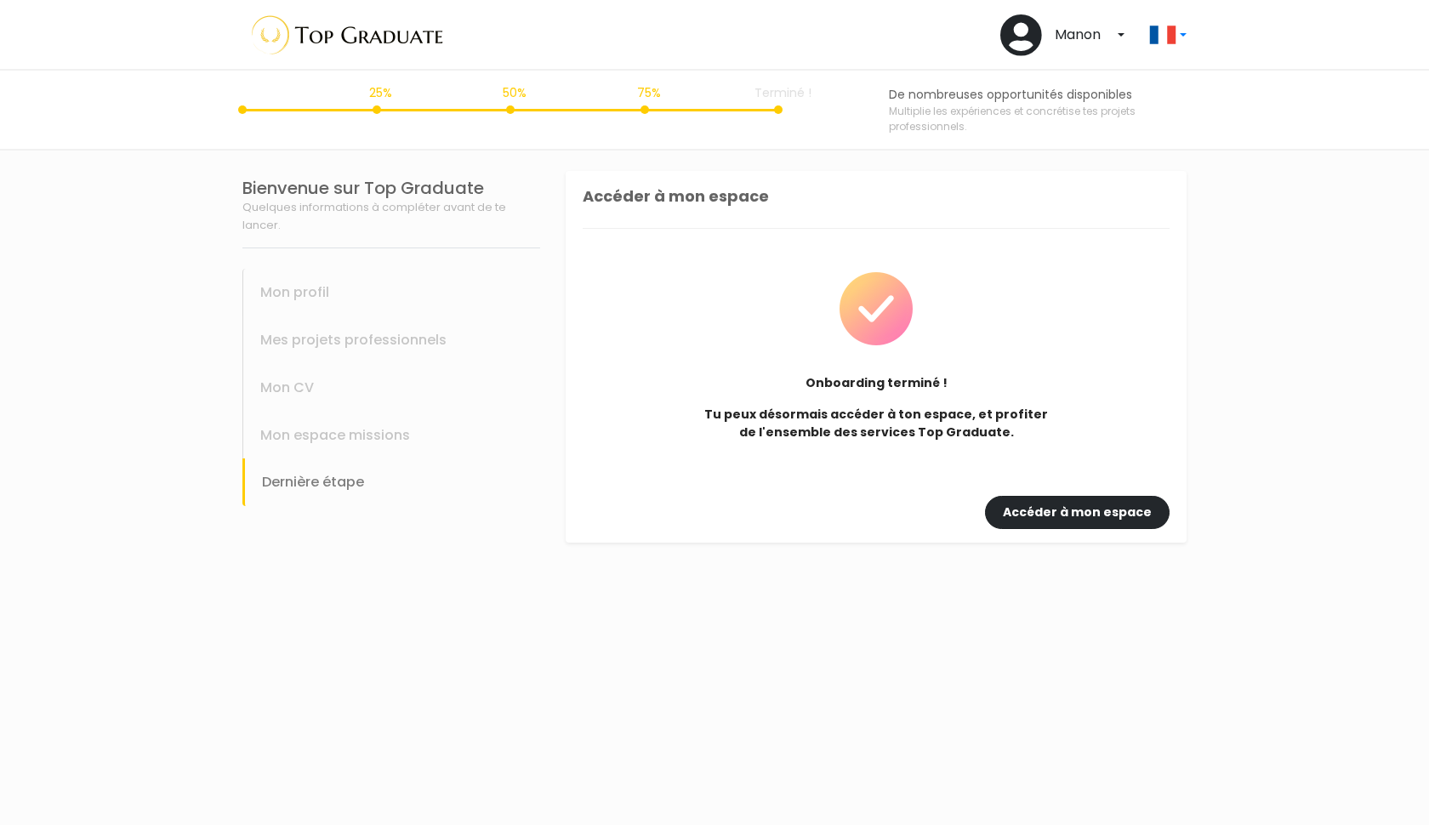
click at [1133, 517] on link "Accéder à mon espace" at bounding box center [1077, 512] width 185 height 33
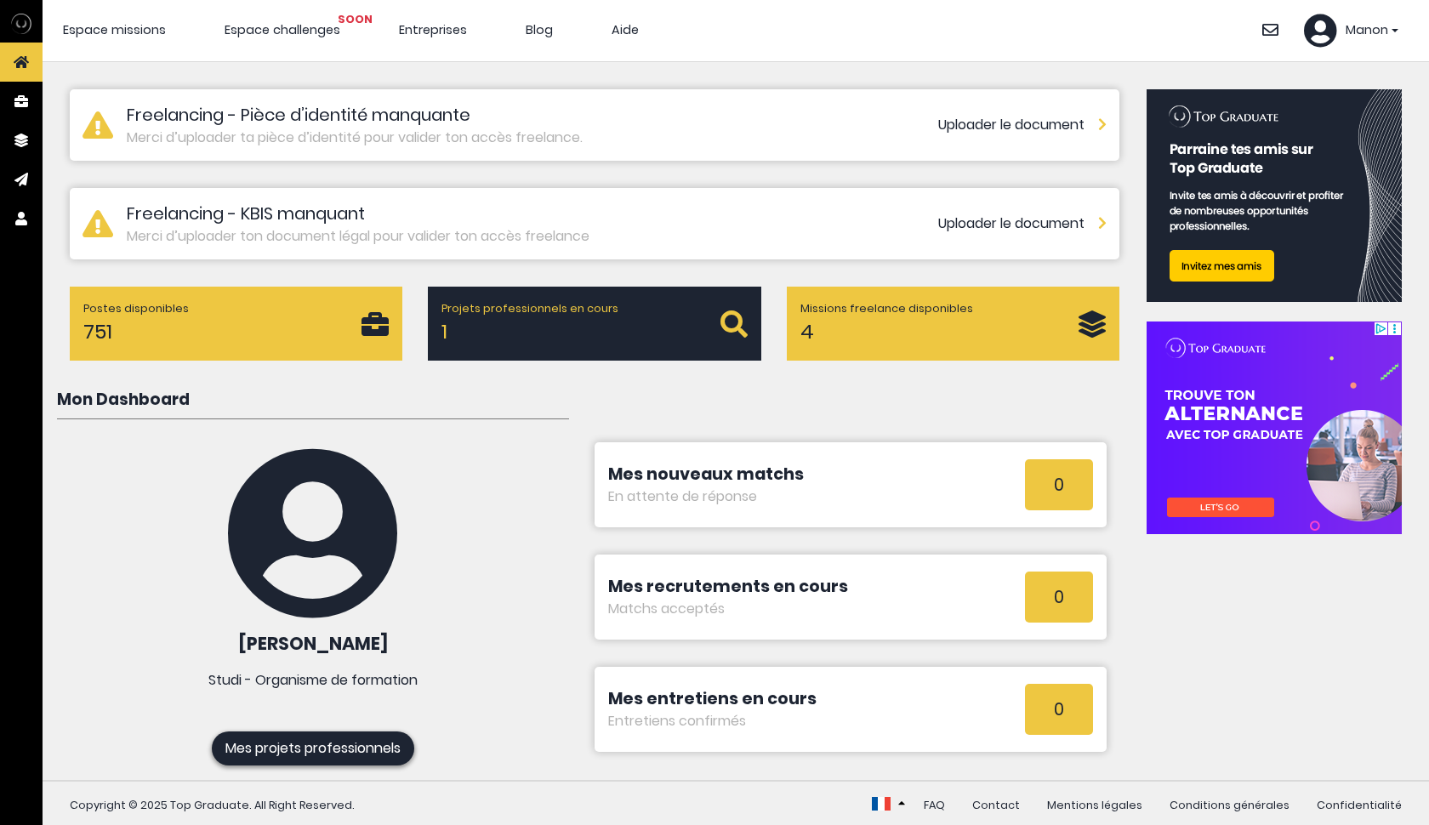
click at [219, 321] on div "Postes disponibles 751" at bounding box center [222, 323] width 278 height 47
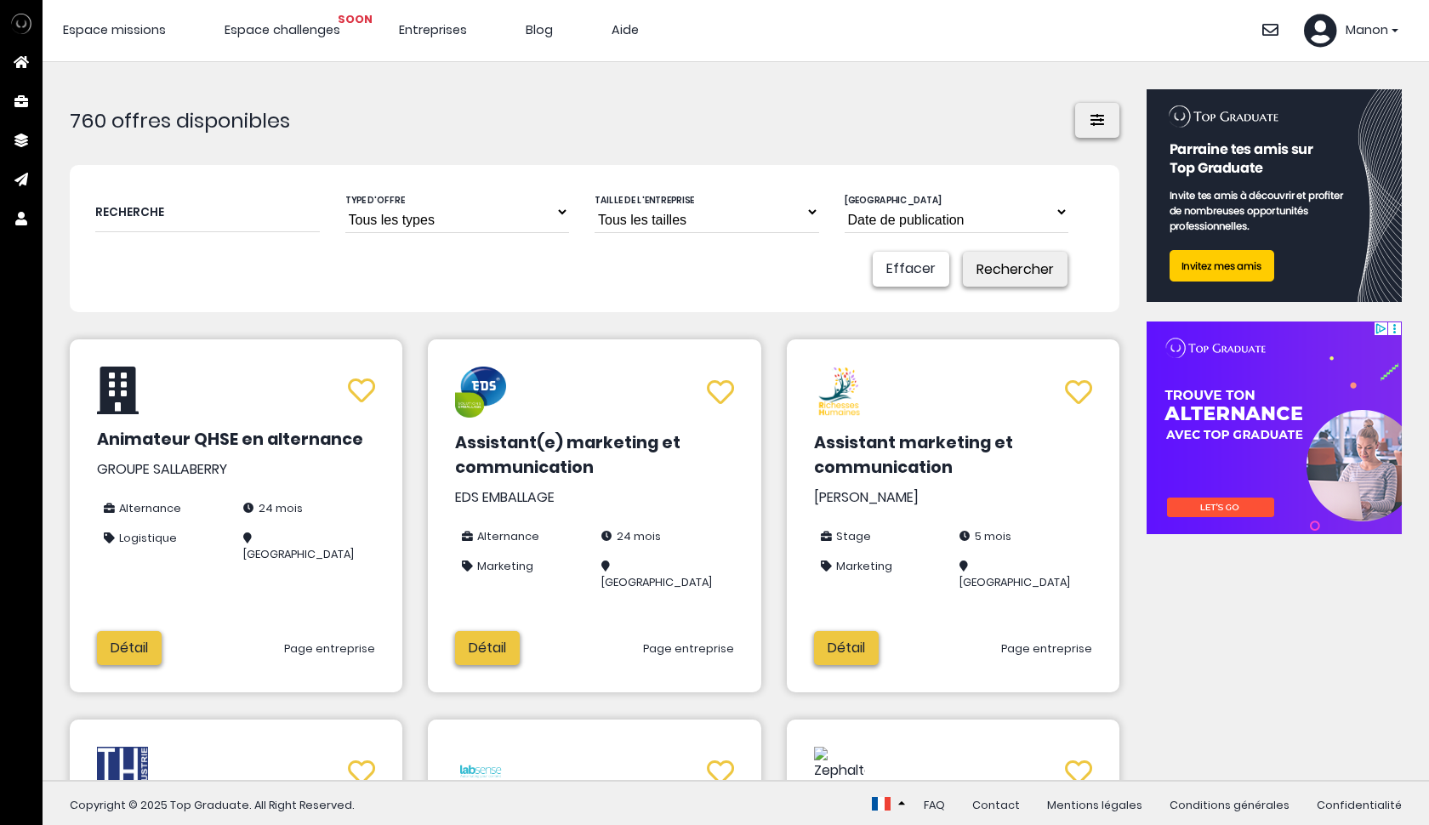
select select "[DOMAIN_NAME]_corporate_volunteering"
click at [1021, 271] on button "Rechercher" at bounding box center [1015, 269] width 105 height 35
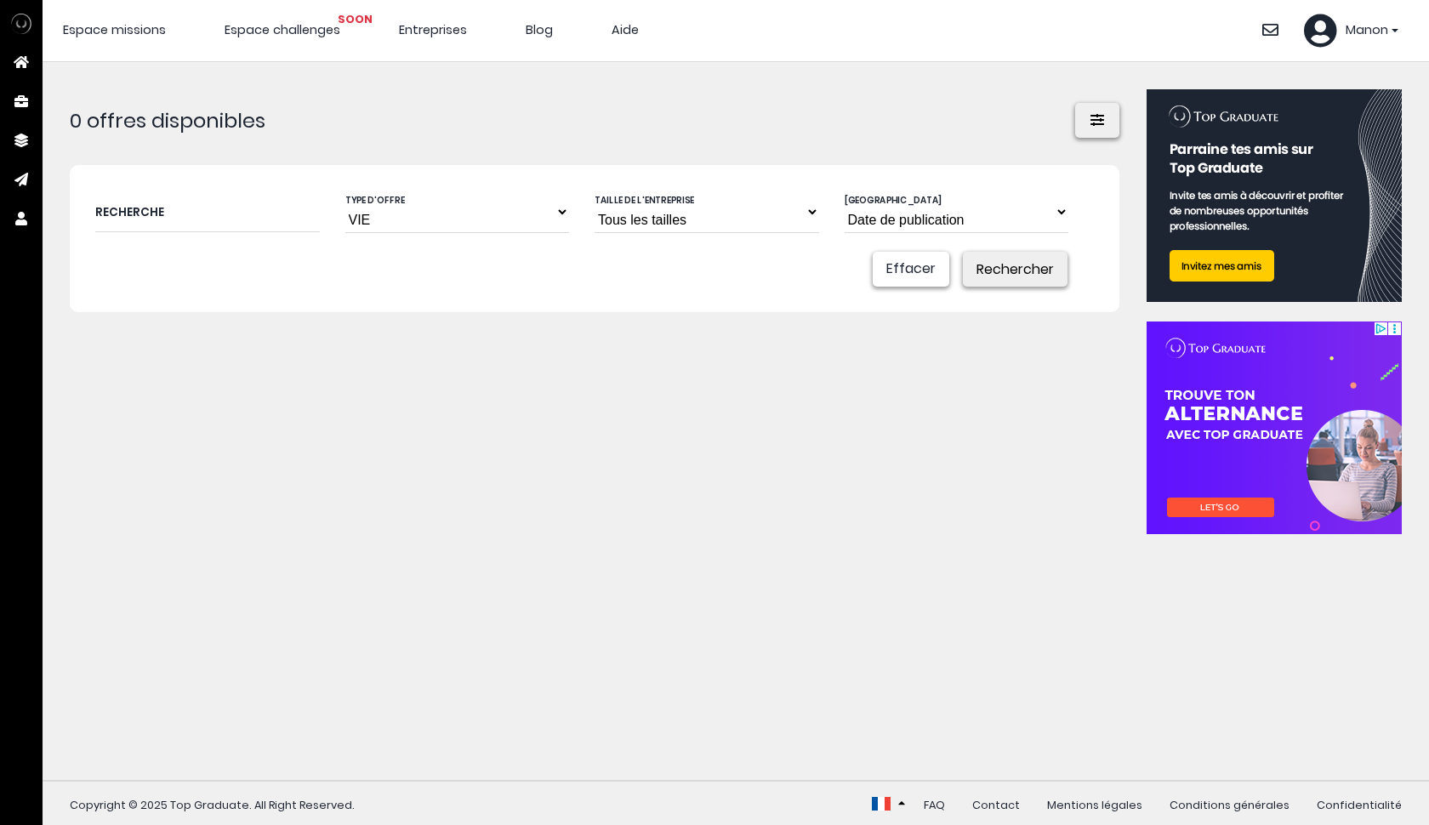
select select "text.offer.type.open_ended_contract"
click at [1004, 274] on button "Rechercher" at bounding box center [1015, 269] width 105 height 35
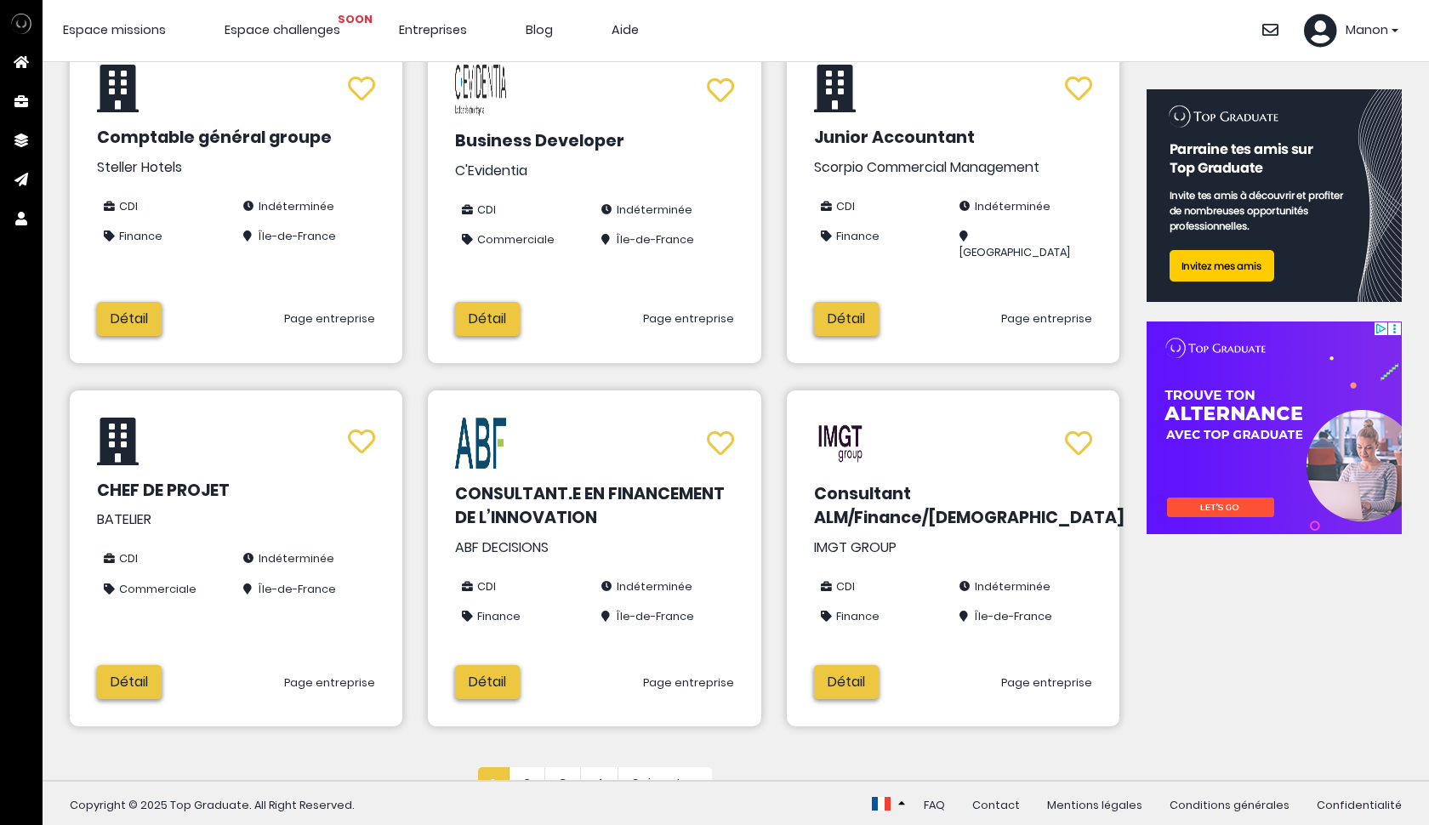
scroll to position [698, 0]
click at [529, 768] on link "2" at bounding box center [527, 785] width 36 height 34
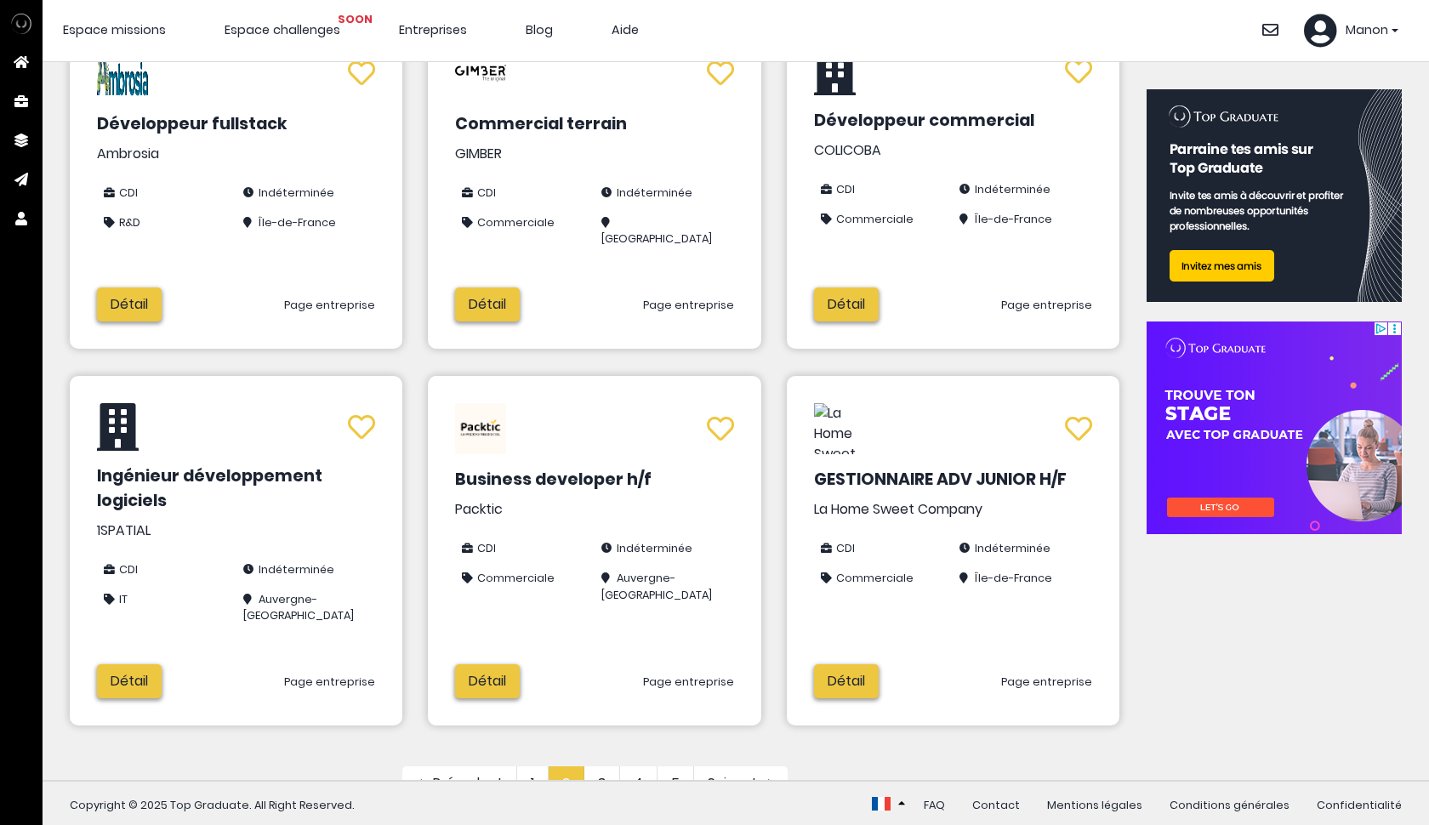
scroll to position [682, 0]
click at [611, 767] on link "3" at bounding box center [602, 784] width 36 height 34
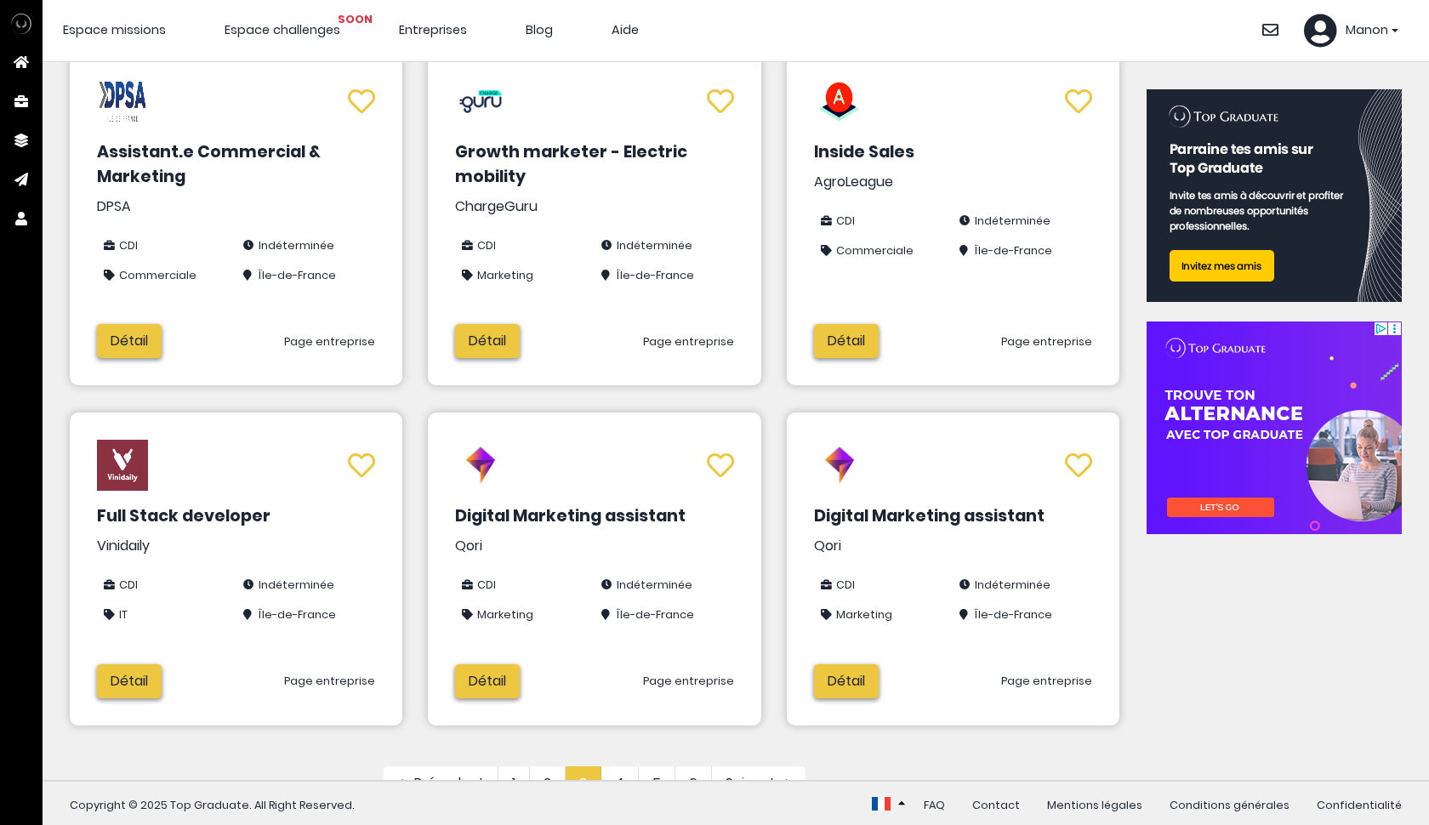
scroll to position [646, 0]
click at [625, 767] on link "4" at bounding box center [619, 784] width 37 height 34
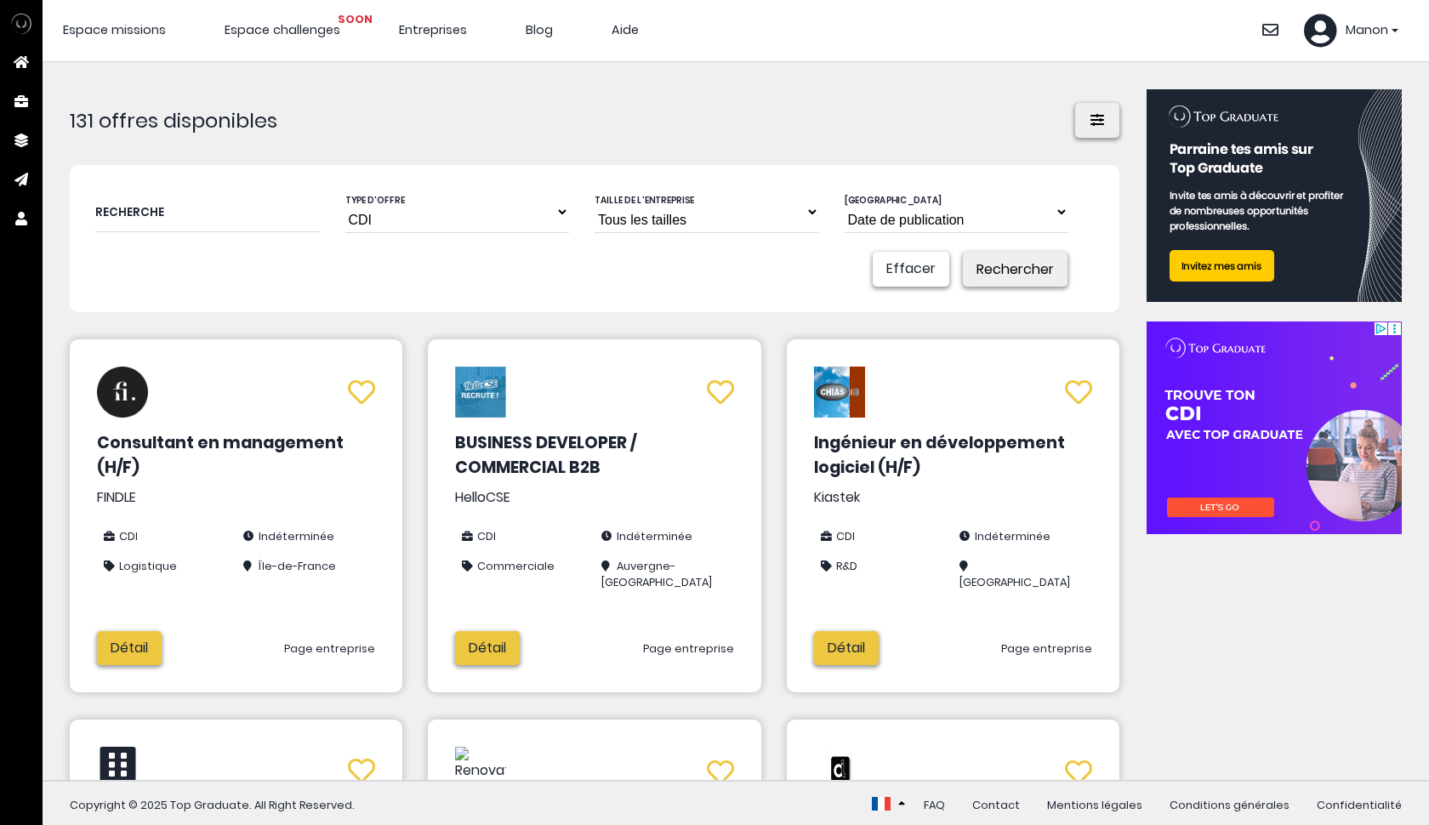
click at [297, 28] on span "Espace challenges SOON" at bounding box center [283, 29] width 116 height 17
